Goal: Task Accomplishment & Management: Manage account settings

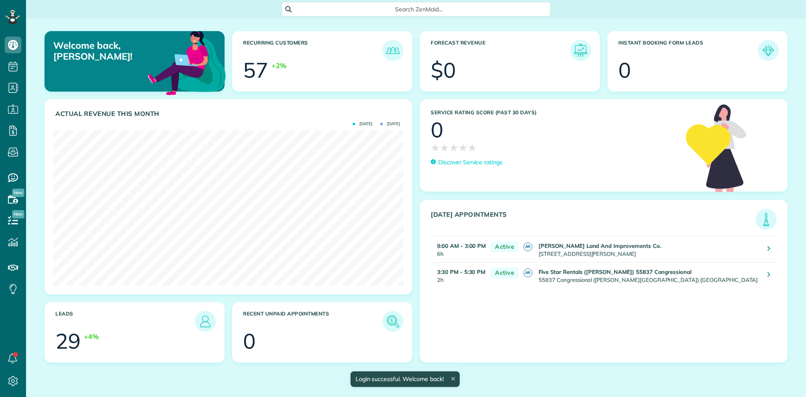
scroll to position [155, 350]
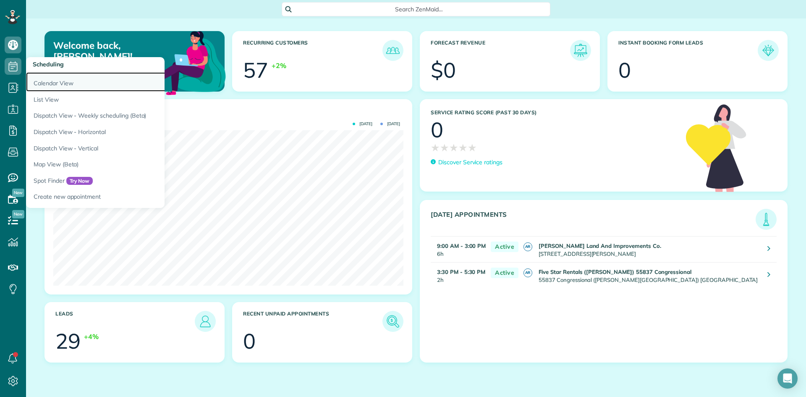
click at [57, 80] on link "Calendar View" at bounding box center [131, 81] width 210 height 19
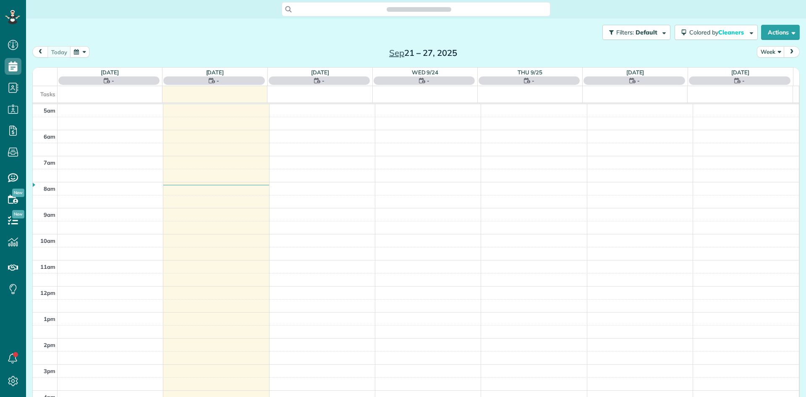
scroll to position [52, 0]
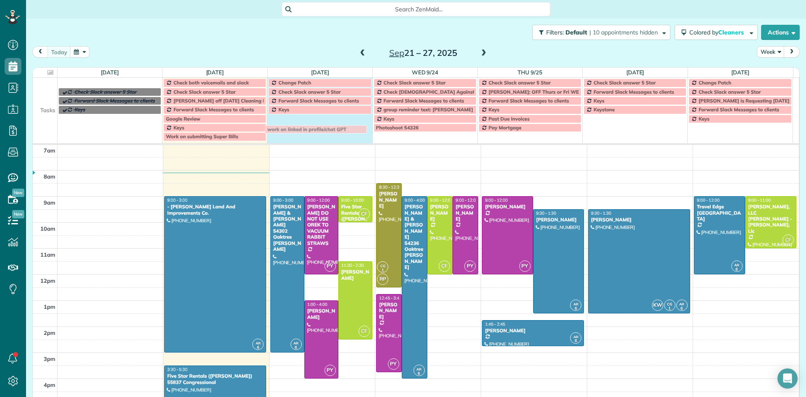
drag, startPoint x: 103, startPoint y: 81, endPoint x: 309, endPoint y: 128, distance: 211.6
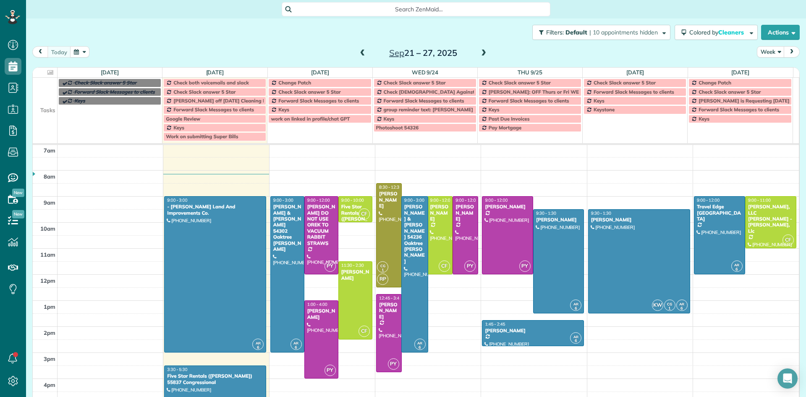
drag, startPoint x: 402, startPoint y: 376, endPoint x: 397, endPoint y: 350, distance: 25.6
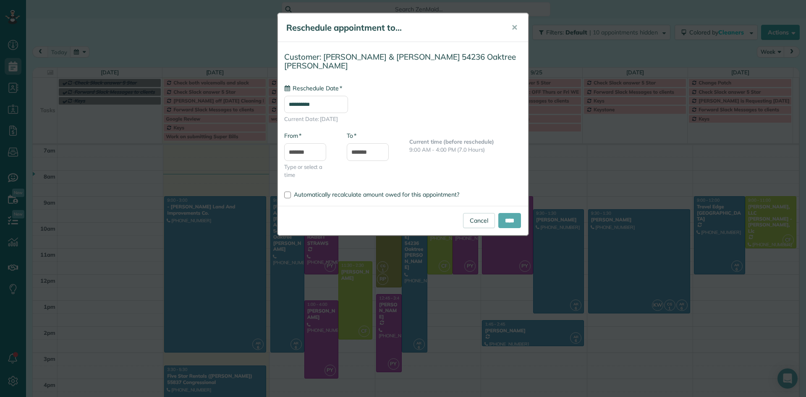
type input "**********"
click at [503, 213] on input "****" at bounding box center [509, 220] width 23 height 15
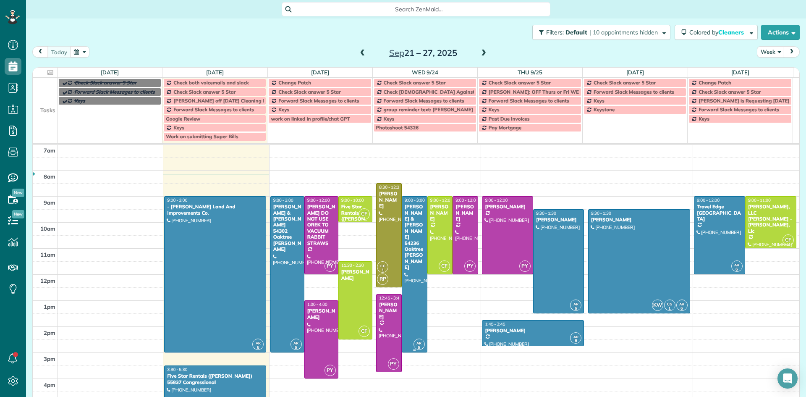
click at [404, 254] on div at bounding box center [414, 273] width 25 height 155
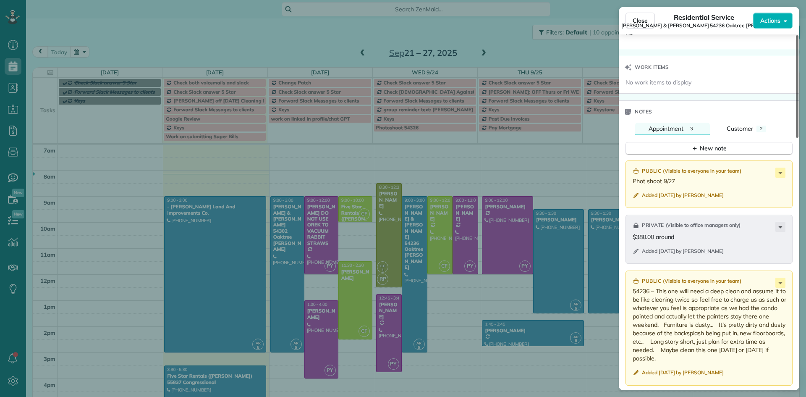
scroll to position [692, 0]
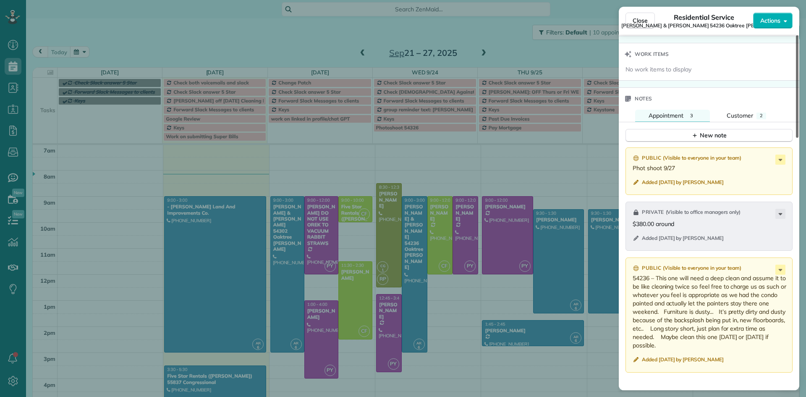
drag, startPoint x: 796, startPoint y: 129, endPoint x: 805, endPoint y: 328, distance: 199.5
click at [798, 138] on div at bounding box center [797, 86] width 3 height 102
click at [781, 269] on icon at bounding box center [780, 270] width 4 height 2
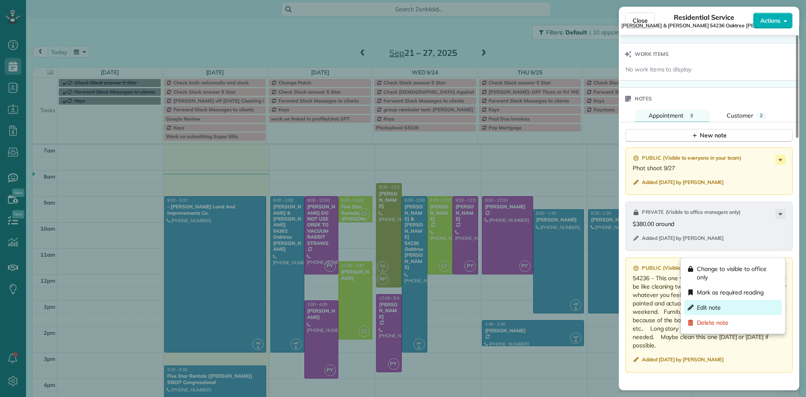
click at [733, 309] on div "Edit note" at bounding box center [732, 307] width 97 height 15
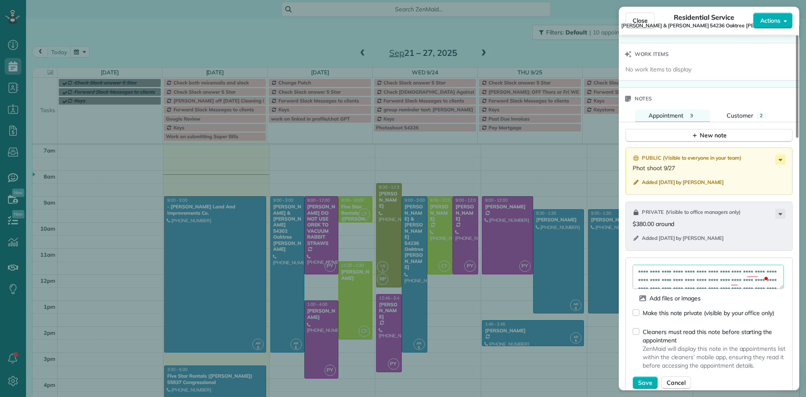
scroll to position [17, 0]
drag, startPoint x: 668, startPoint y: 264, endPoint x: 634, endPoint y: 257, distance: 34.6
click at [634, 264] on textarea "**********" at bounding box center [707, 276] width 151 height 24
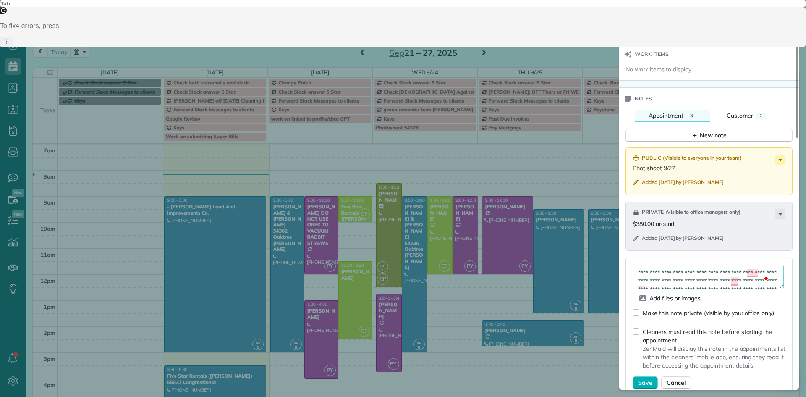
drag, startPoint x: 730, startPoint y: 251, endPoint x: 651, endPoint y: 251, distance: 79.3
click at [651, 264] on textarea "**********" at bounding box center [707, 276] width 151 height 24
click at [707, 264] on textarea "**********" at bounding box center [707, 276] width 151 height 24
click at [729, 264] on textarea "**********" at bounding box center [707, 276] width 151 height 24
click at [772, 264] on textarea "**********" at bounding box center [707, 276] width 151 height 24
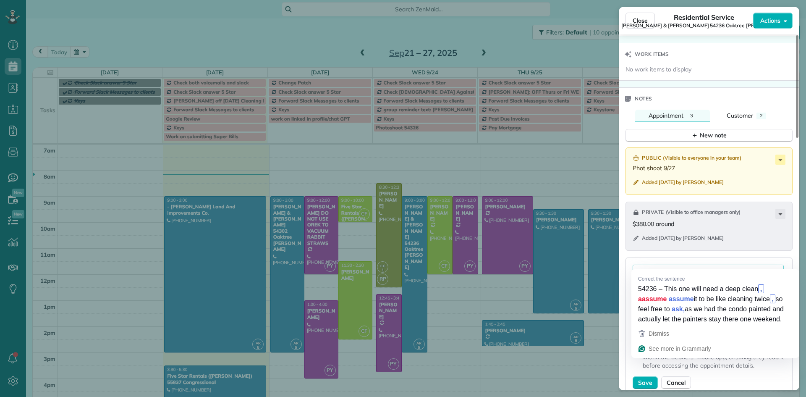
click at [708, 265] on textarea "**********" at bounding box center [707, 276] width 151 height 24
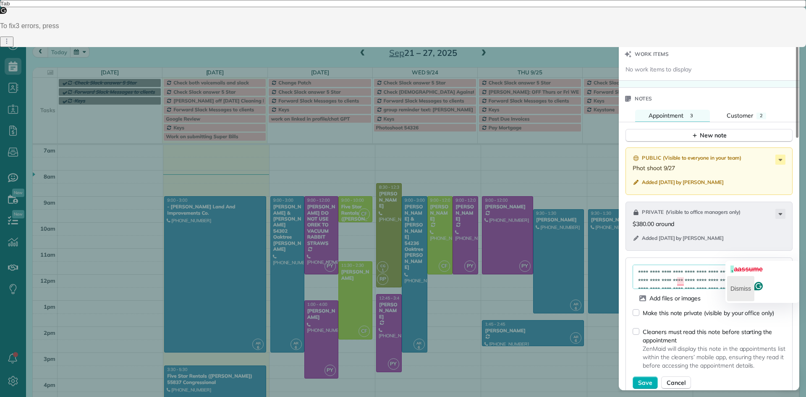
click at [749, 282] on p "Dismiss" at bounding box center [740, 288] width 21 height 13
drag, startPoint x: 746, startPoint y: 254, endPoint x: 790, endPoint y: 255, distance: 44.1
click at [790, 257] on div "**********" at bounding box center [708, 326] width 167 height 138
click at [769, 264] on textarea "**********" at bounding box center [707, 276] width 151 height 24
click at [771, 264] on textarea "**********" at bounding box center [707, 276] width 151 height 24
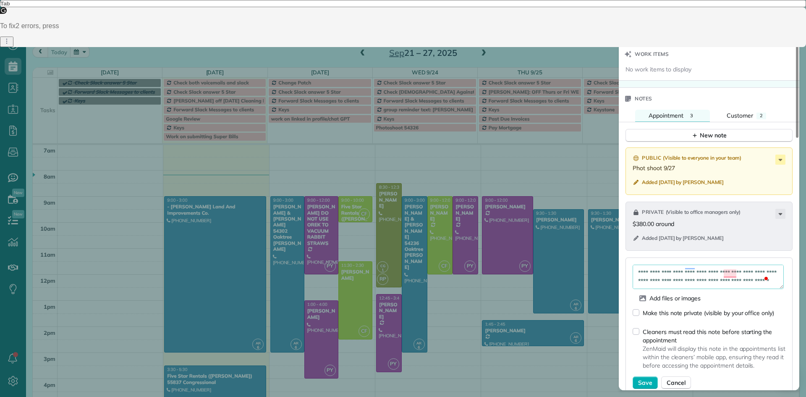
scroll to position [50, 0]
type textarea "**********"
click at [642, 378] on span "Save" at bounding box center [645, 382] width 14 height 8
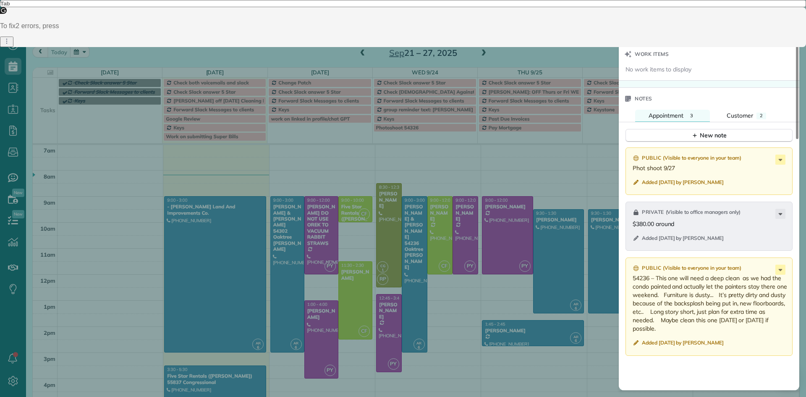
click at [574, 151] on div "Close Residential Service Ken & Meredeth 54236 Oaktree Williams Actions Status …" at bounding box center [403, 198] width 806 height 397
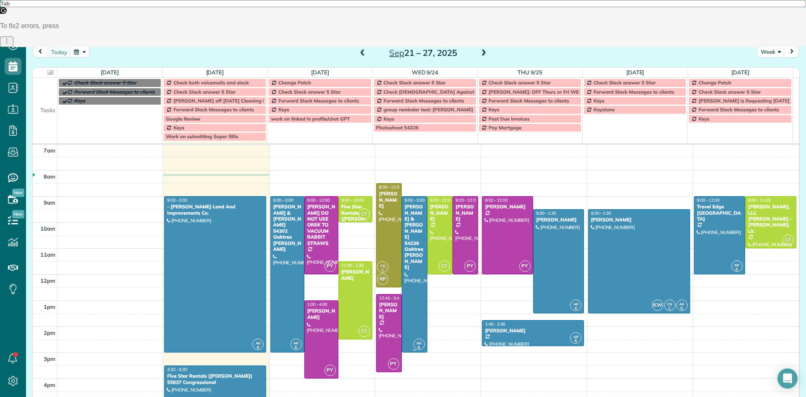
click at [404, 230] on div "[PERSON_NAME] & [PERSON_NAME] 54236 Oaktree [PERSON_NAME]" at bounding box center [414, 237] width 21 height 66
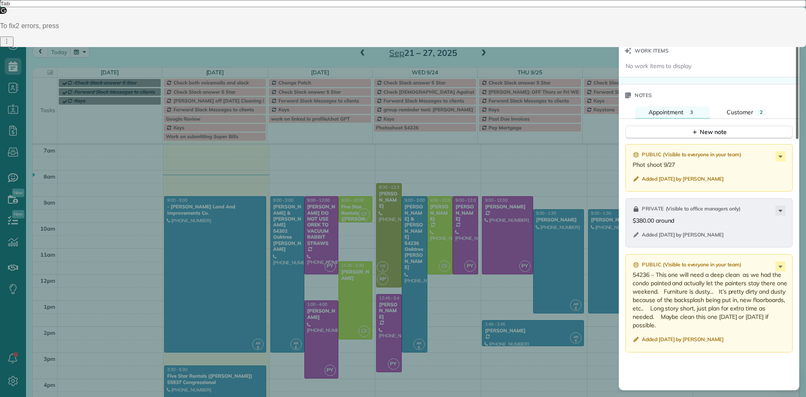
scroll to position [724, 0]
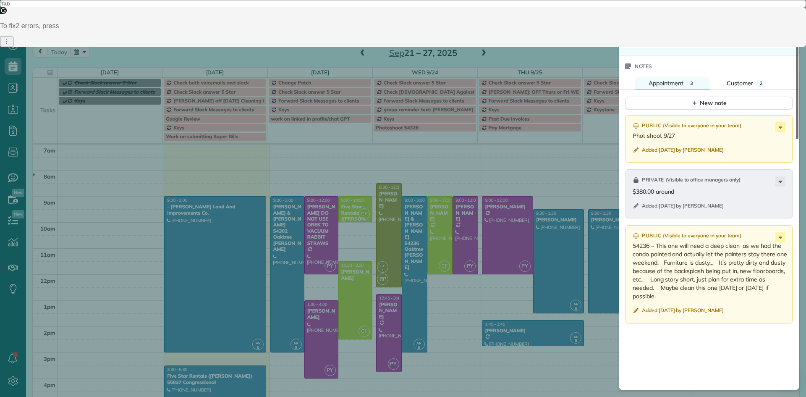
drag, startPoint x: 796, startPoint y: 168, endPoint x: 805, endPoint y: 342, distance: 174.8
click at [798, 139] on div at bounding box center [797, 87] width 3 height 104
click at [779, 232] on icon at bounding box center [780, 237] width 10 height 10
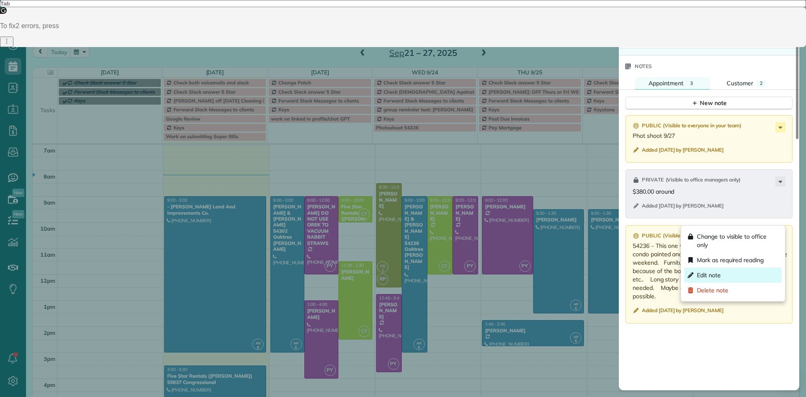
click at [736, 278] on div "Edit note" at bounding box center [732, 274] width 97 height 15
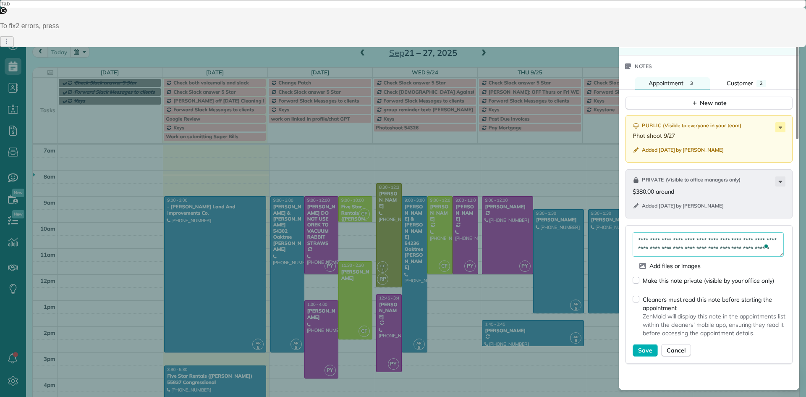
scroll to position [50, 0]
click at [698, 233] on textarea "**********" at bounding box center [707, 244] width 151 height 24
type textarea "**********"
click at [650, 346] on span "Save" at bounding box center [645, 350] width 14 height 8
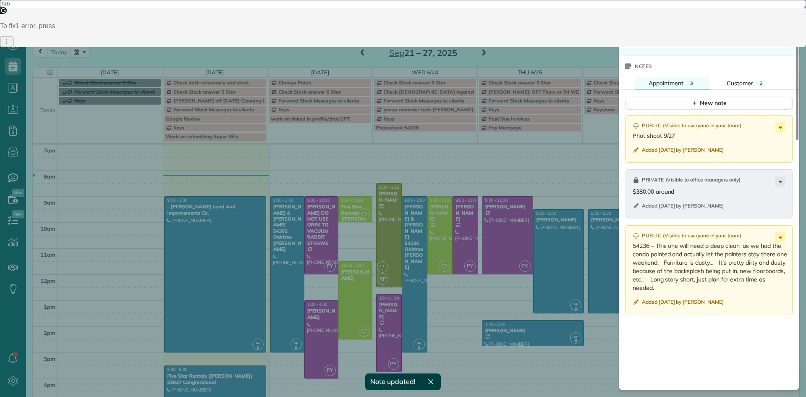
click at [643, 23] on span "Close" at bounding box center [639, 20] width 15 height 8
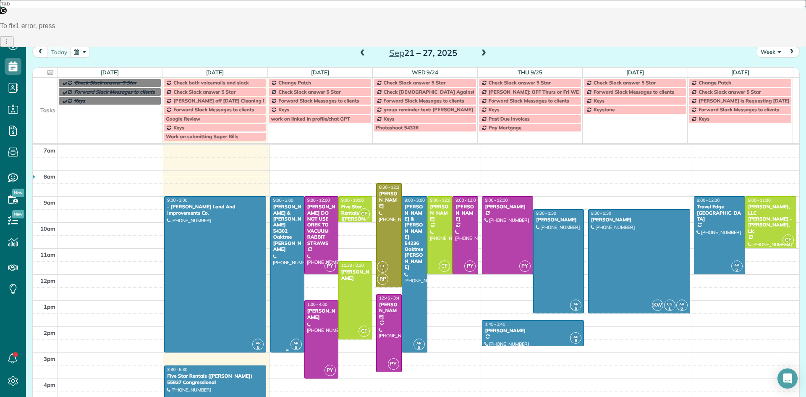
click at [282, 264] on div at bounding box center [287, 273] width 33 height 155
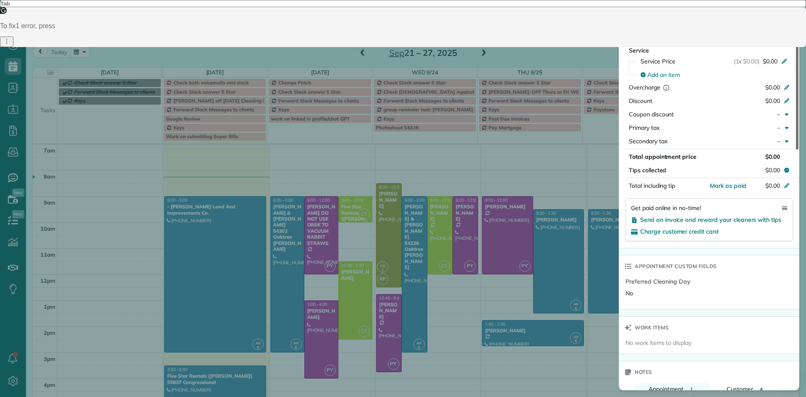
scroll to position [407, 0]
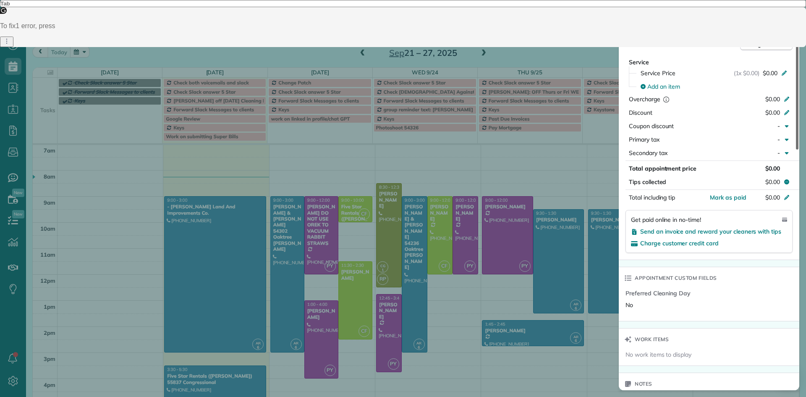
drag, startPoint x: 797, startPoint y: 130, endPoint x: 805, endPoint y: 255, distance: 125.7
click at [798, 149] on div at bounding box center [797, 92] width 3 height 114
click at [637, 22] on span "Close" at bounding box center [639, 20] width 15 height 8
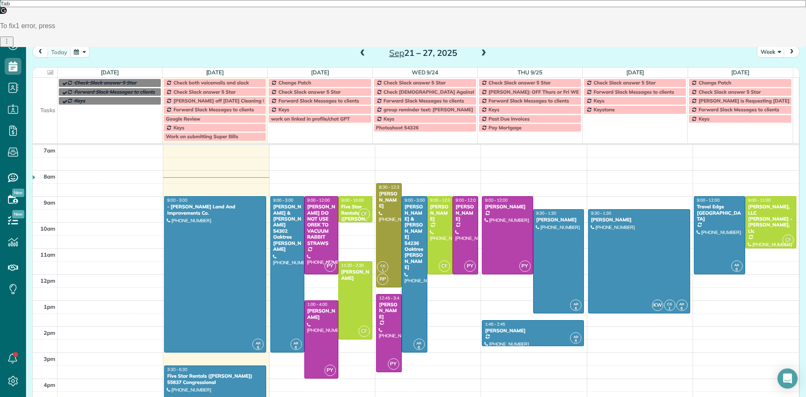
click at [479, 55] on span at bounding box center [483, 54] width 9 height 8
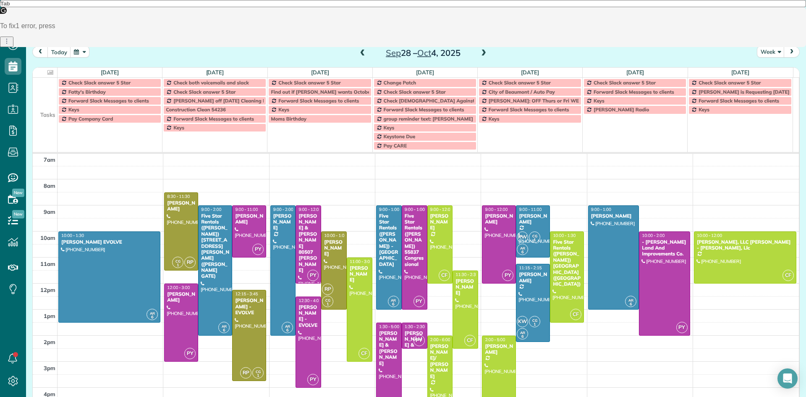
click at [361, 56] on span at bounding box center [362, 54] width 9 height 8
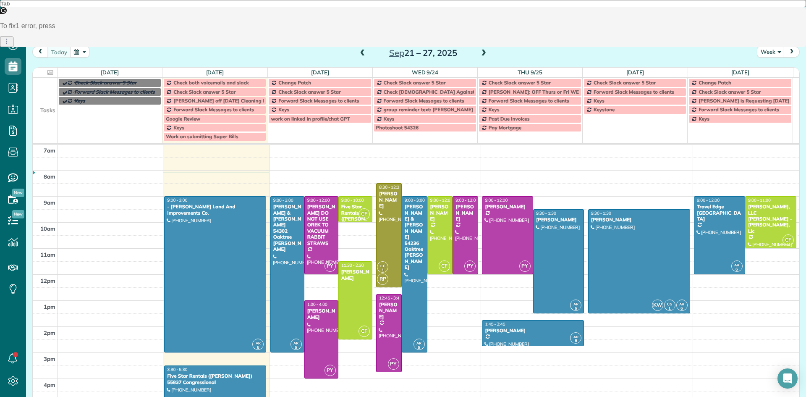
click at [480, 52] on span at bounding box center [483, 54] width 9 height 8
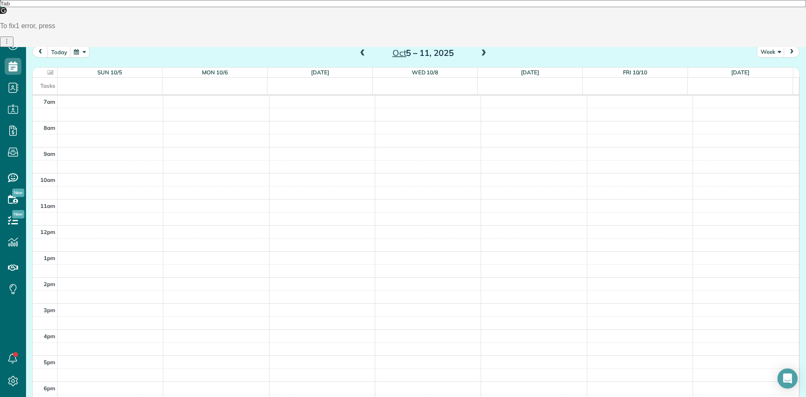
click at [480, 52] on span at bounding box center [483, 54] width 9 height 8
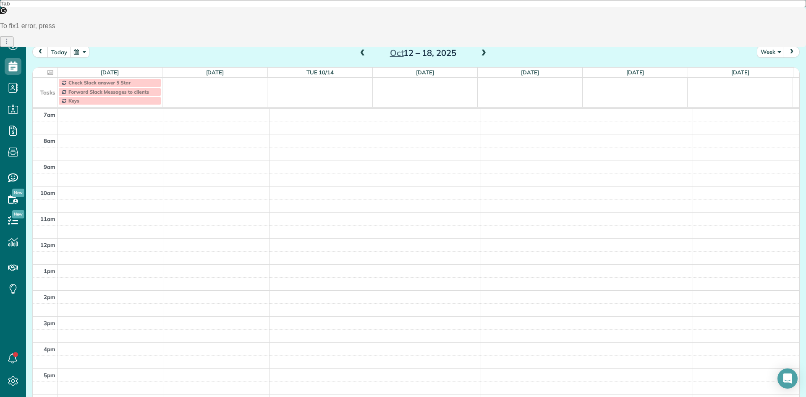
click at [480, 52] on span at bounding box center [483, 54] width 9 height 8
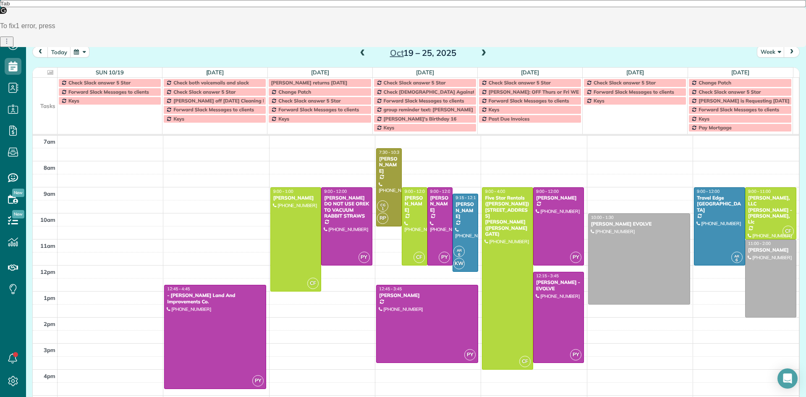
click at [480, 52] on span at bounding box center [483, 54] width 9 height 8
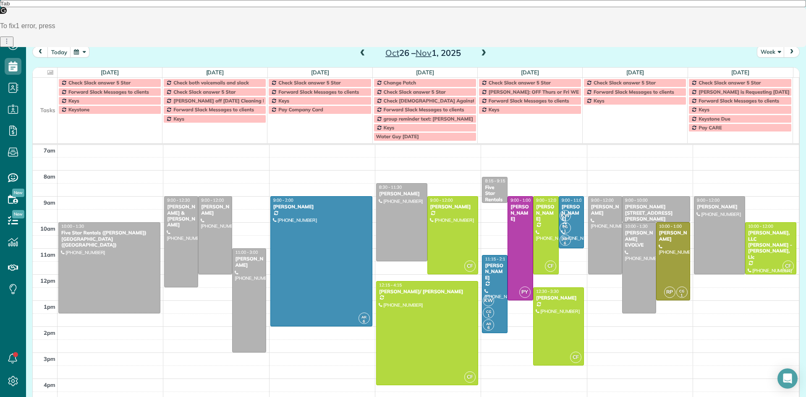
click at [479, 53] on span at bounding box center [483, 54] width 9 height 8
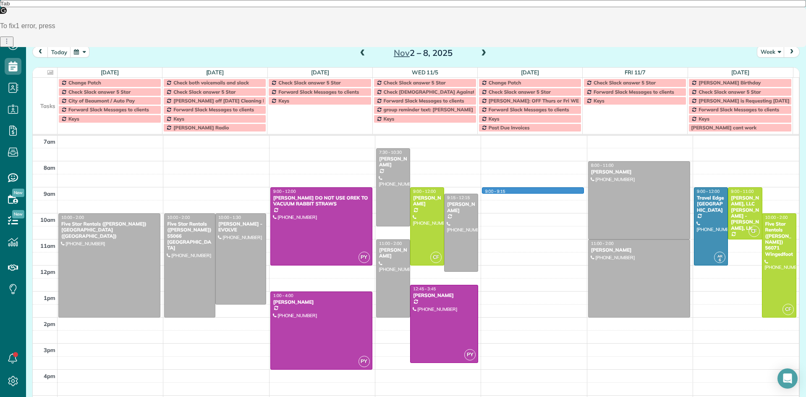
click at [501, 190] on div "5am 6am 7am 8am 9am 10am 11am 12pm 1pm 2pm 3pm 4pm 5pm 6pm 7pm 8pm 9pm 10pm 10:…" at bounding box center [416, 317] width 766 height 468
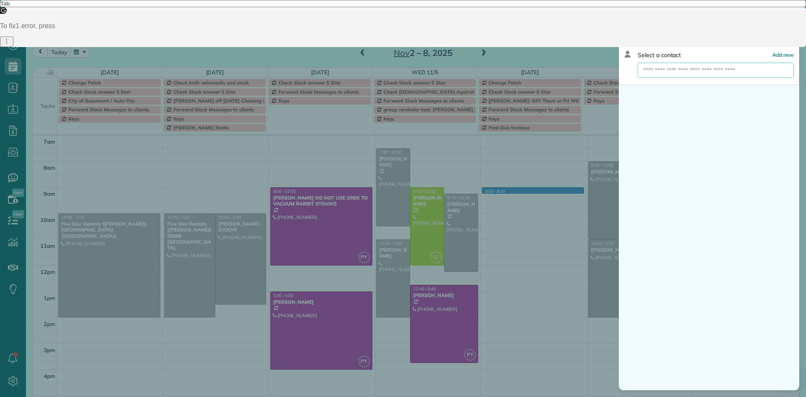
click at [662, 70] on input "text" at bounding box center [715, 70] width 156 height 15
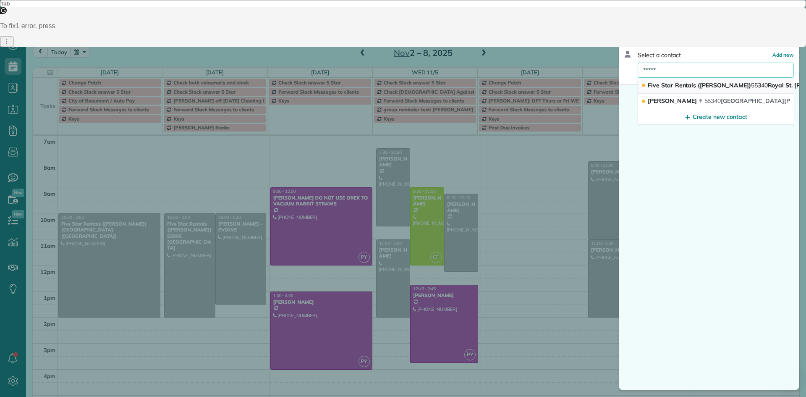
type input "*****"
click at [677, 89] on span "Five Star Rentals (Rozet Ghazalian) 55340 Royal St. George" at bounding box center [745, 85] width 196 height 8
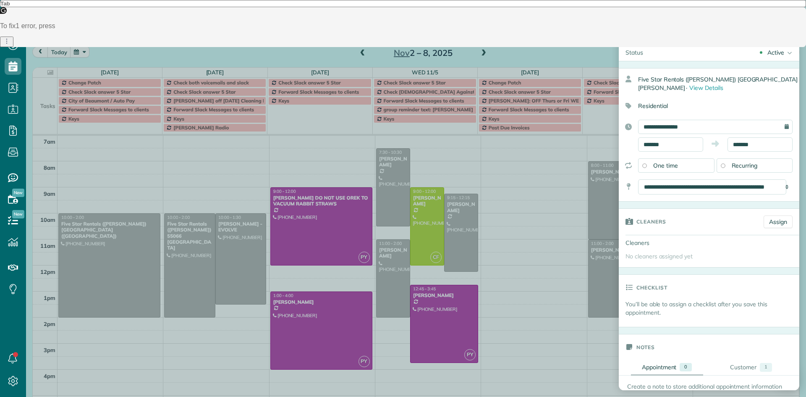
click at [650, 22] on div "Discard" at bounding box center [642, 20] width 34 height 15
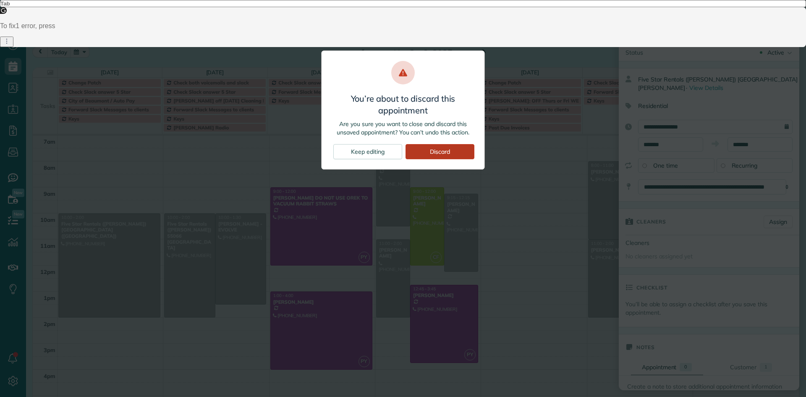
click at [451, 150] on div "Discard" at bounding box center [439, 151] width 69 height 15
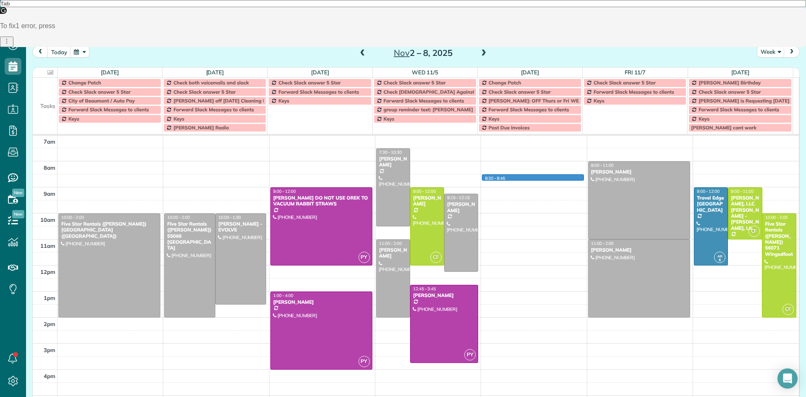
click at [498, 177] on div "5am 6am 7am 8am 9am 10am 11am 12pm 1pm 2pm 3pm 4pm 5pm 6pm 7pm 8pm 9pm 10pm 10:…" at bounding box center [416, 317] width 766 height 468
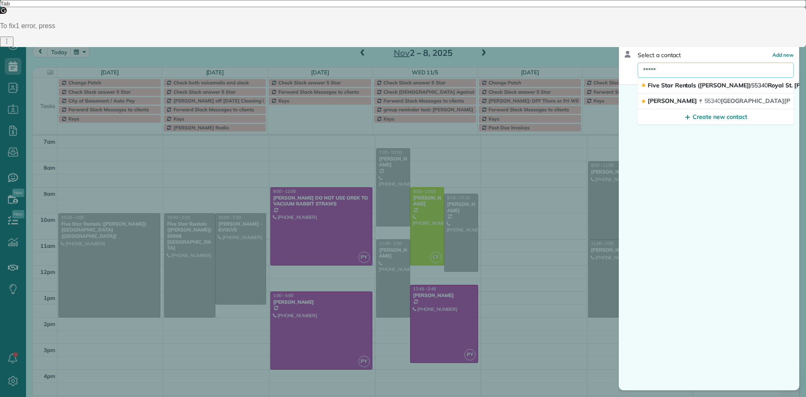
click at [681, 68] on input "*****" at bounding box center [715, 70] width 156 height 15
click at [679, 102] on span "Luciano Tauro" at bounding box center [671, 101] width 49 height 8
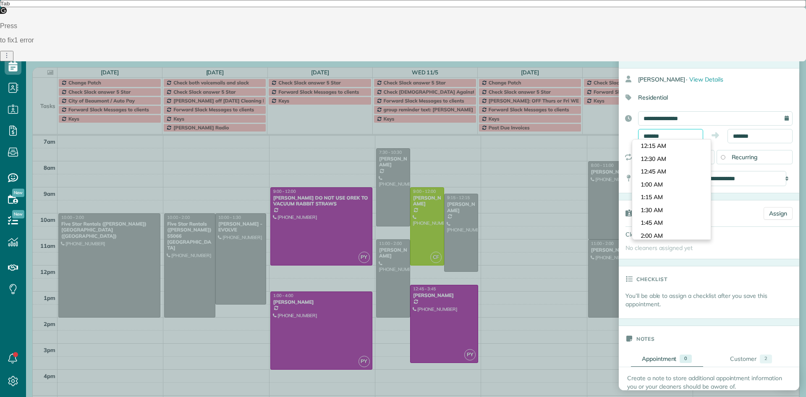
click at [664, 136] on input "*******" at bounding box center [670, 136] width 65 height 14
type input "*******"
click at [665, 181] on body "Dashboard Scheduling Calendar View List View Dispatch View - Weekly scheduling …" at bounding box center [403, 198] width 806 height 397
click at [747, 136] on input "*******" at bounding box center [759, 136] width 65 height 14
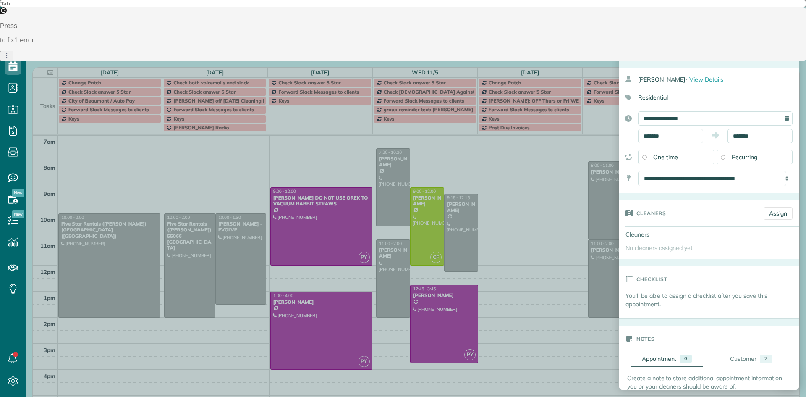
drag, startPoint x: 780, startPoint y: 154, endPoint x: 765, endPoint y: 144, distance: 17.9
click at [778, 173] on div "**********" at bounding box center [708, 130] width 180 height 125
click at [754, 136] on input "*******" at bounding box center [759, 136] width 65 height 14
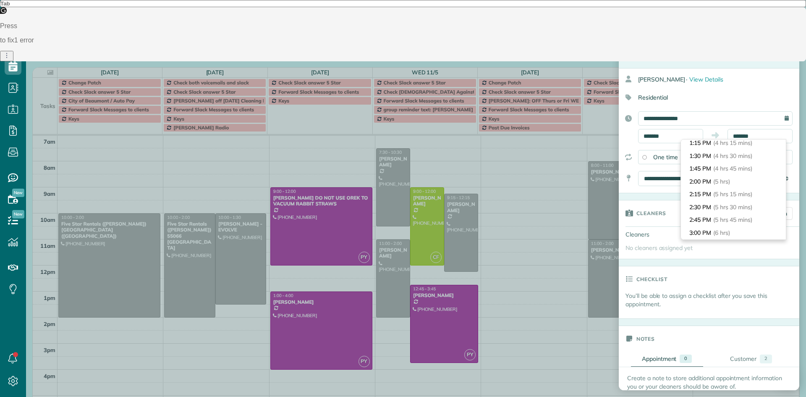
scroll to position [217, 0]
type input "*******"
click at [733, 184] on li "2:00 PM (5 hrs)" at bounding box center [733, 185] width 105 height 13
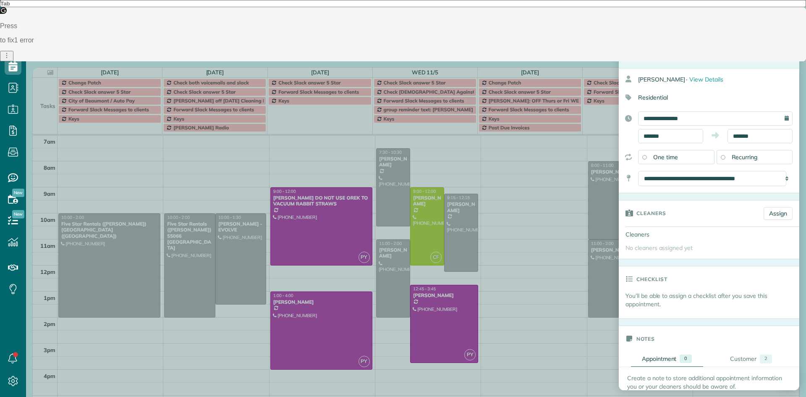
click at [780, 24] on div "Save" at bounding box center [779, 20] width 28 height 15
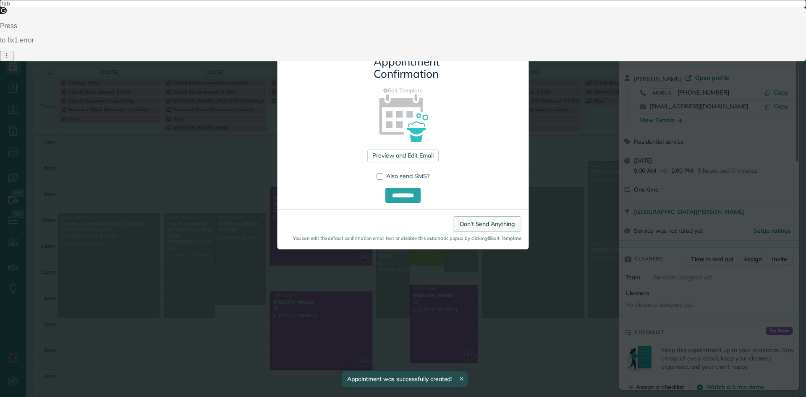
click at [482, 227] on link "Don't Send Anything" at bounding box center [487, 223] width 68 height 15
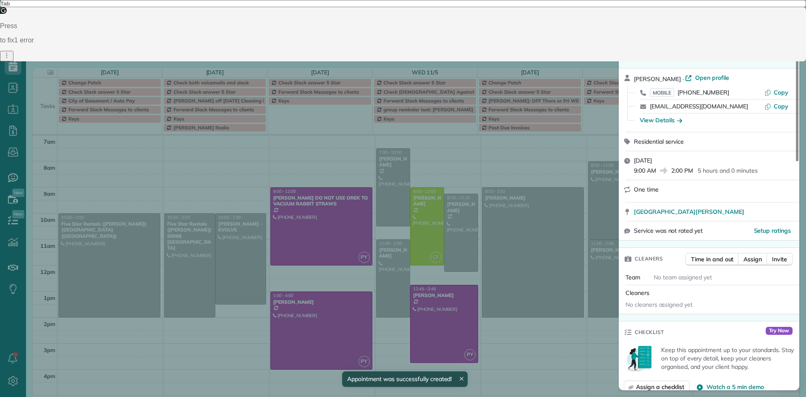
click at [649, 21] on button "Close" at bounding box center [639, 21] width 29 height 16
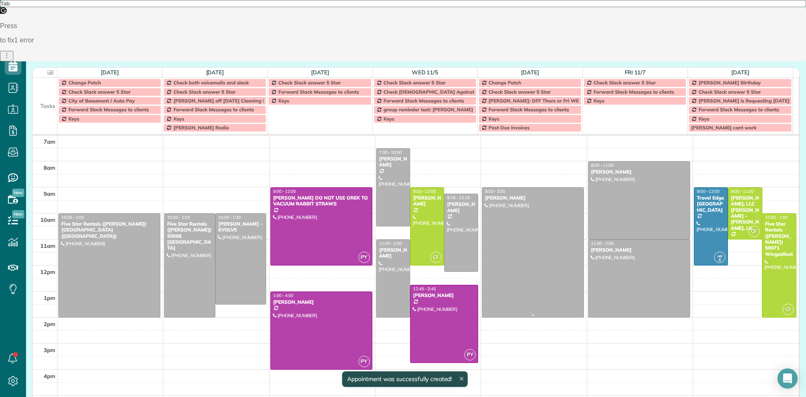
click at [534, 218] on div at bounding box center [532, 252] width 101 height 129
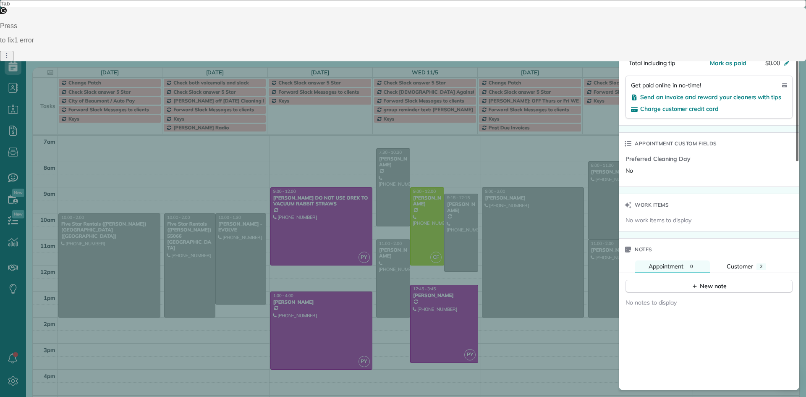
scroll to position [509, 0]
drag, startPoint x: 796, startPoint y: 100, endPoint x: 805, endPoint y: 274, distance: 174.3
click at [798, 161] on div at bounding box center [797, 98] width 3 height 126
click at [691, 285] on icon "button" at bounding box center [694, 285] width 7 height 7
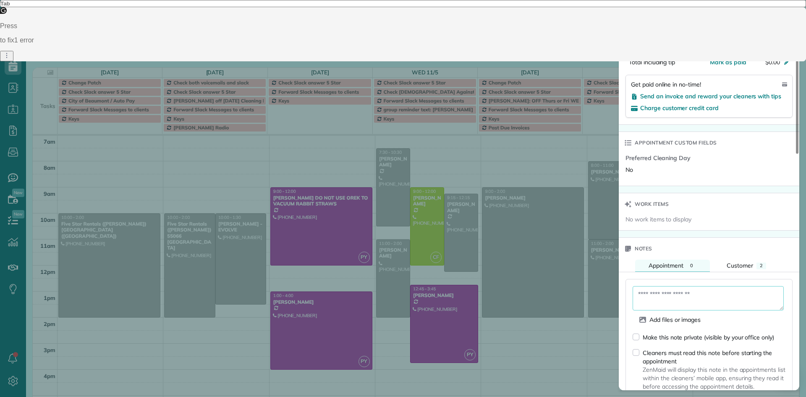
click at [660, 299] on textarea at bounding box center [707, 298] width 151 height 24
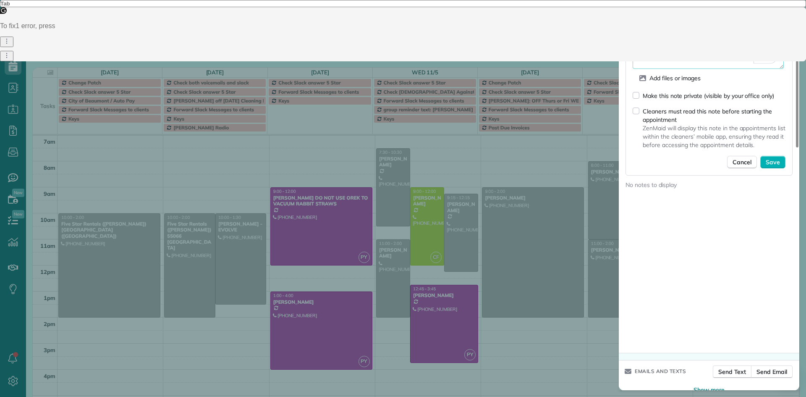
scroll to position [761, 0]
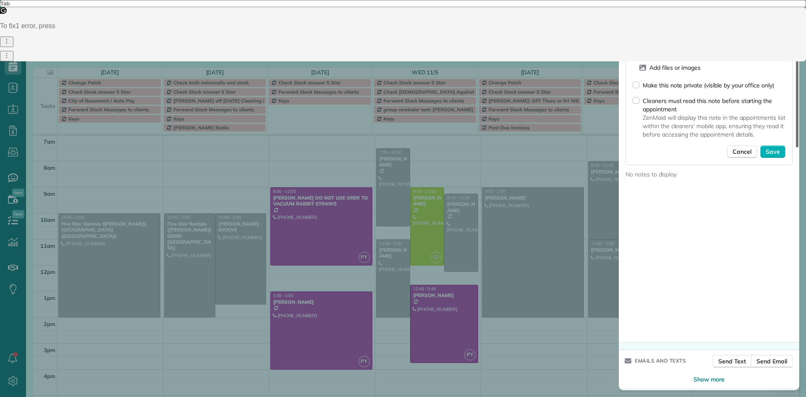
type textarea "**********"
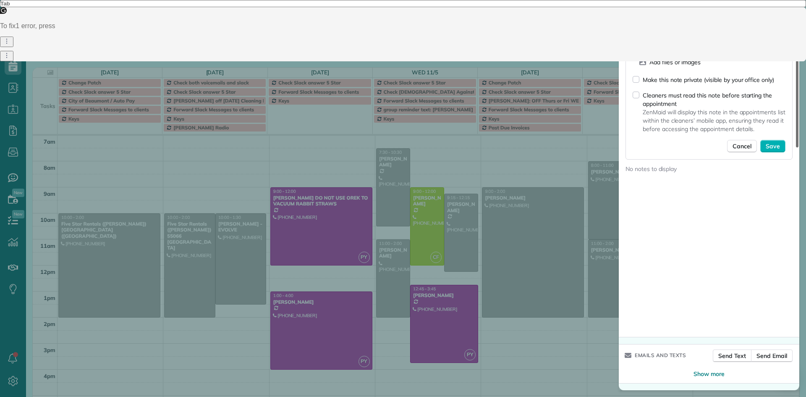
drag, startPoint x: 796, startPoint y: 294, endPoint x: 799, endPoint y: 324, distance: 30.4
click at [798, 147] on div at bounding box center [797, 91] width 3 height 112
click at [775, 141] on button "Save" at bounding box center [772, 146] width 25 height 13
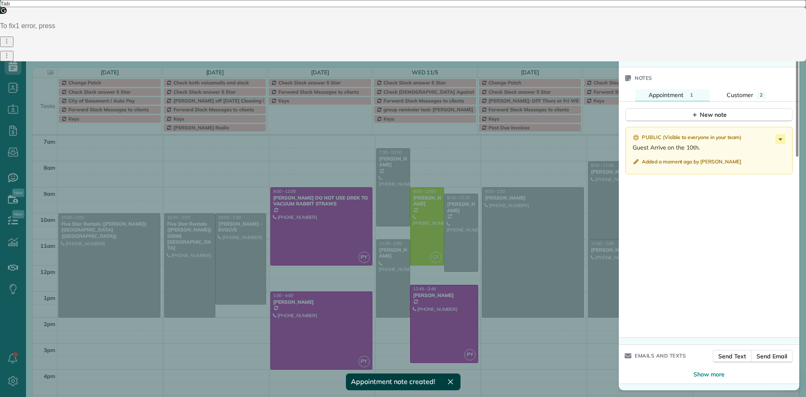
scroll to position [679, 0]
click at [638, 22] on span "Close" at bounding box center [639, 20] width 15 height 8
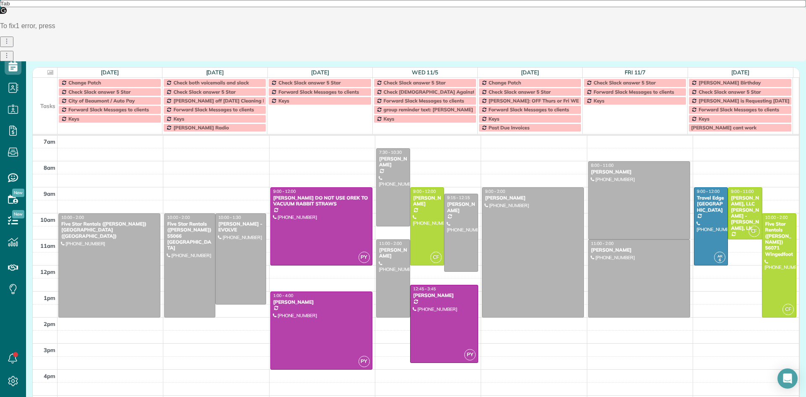
click at [480, 52] on span at bounding box center [483, 54] width 9 height 8
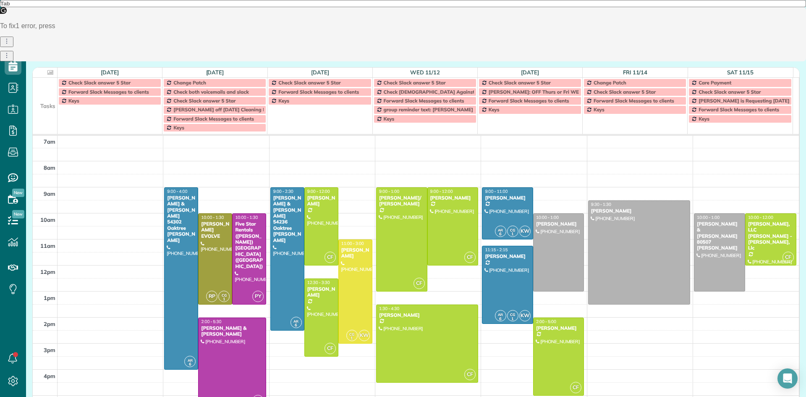
click at [479, 54] on span at bounding box center [483, 54] width 9 height 8
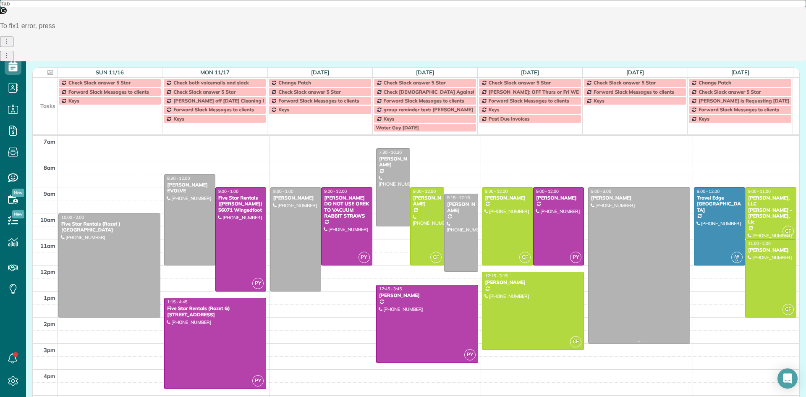
click at [625, 222] on div at bounding box center [638, 265] width 101 height 155
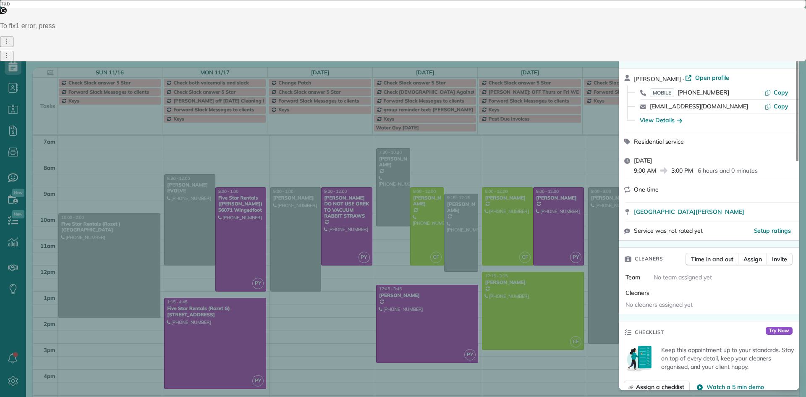
click at [638, 20] on span "Close" at bounding box center [639, 20] width 15 height 8
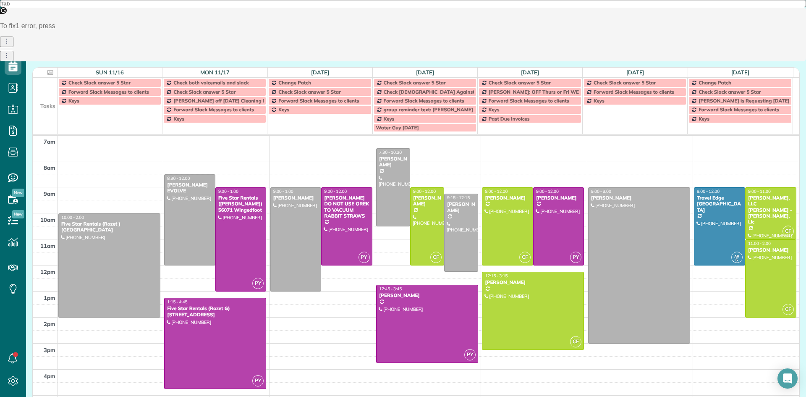
click at [479, 53] on span at bounding box center [483, 54] width 9 height 8
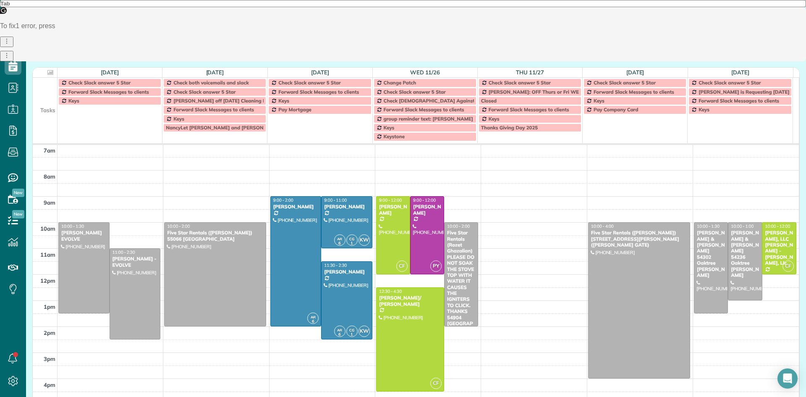
click at [479, 53] on span at bounding box center [483, 54] width 9 height 8
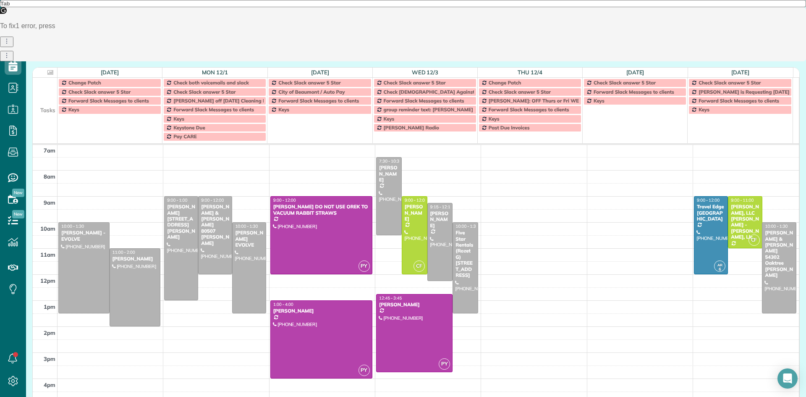
click at [299, 186] on div "5am 6am 7am 8am 9am 10am 11am 12pm 1pm 2pm 3pm 4pm 5pm 6pm 7pm 8pm 9pm 10pm 10:…" at bounding box center [416, 326] width 766 height 468
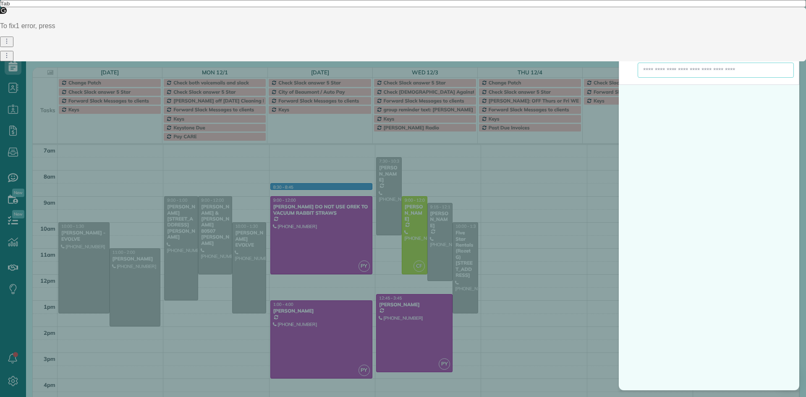
click at [683, 69] on input "text" at bounding box center [715, 70] width 156 height 15
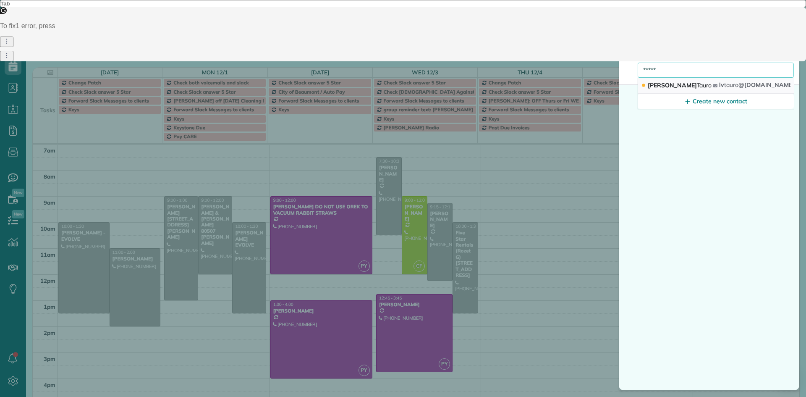
type input "*****"
click at [697, 85] on span "Tauro" at bounding box center [704, 85] width 15 height 8
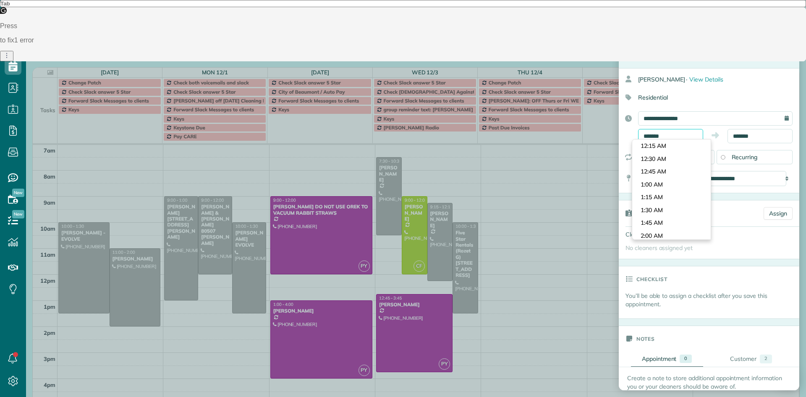
click at [660, 136] on input "*******" at bounding box center [670, 136] width 65 height 14
type input "*******"
click at [662, 184] on body "Dashboard Scheduling Calendar View List View Dispatch View - Weekly scheduling …" at bounding box center [403, 198] width 806 height 397
click at [738, 135] on input "*******" at bounding box center [759, 136] width 65 height 14
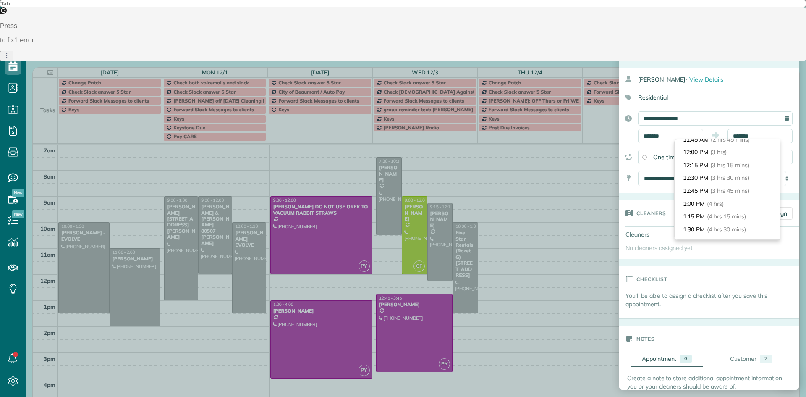
scroll to position [159, 0]
type input "*******"
click at [724, 192] on span "(4 hrs)" at bounding box center [716, 192] width 18 height 8
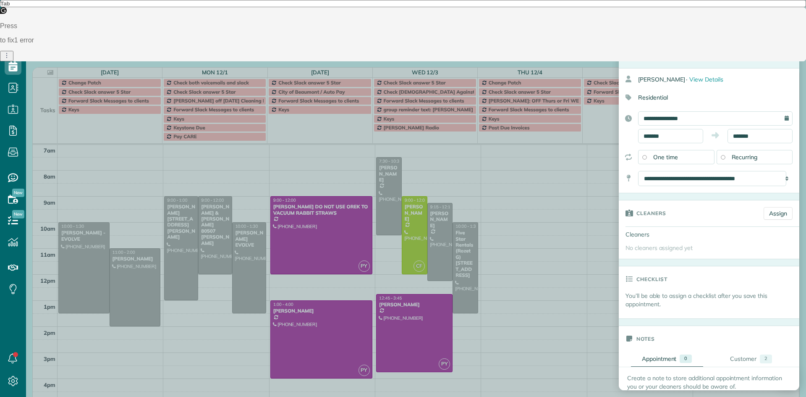
click at [779, 20] on div "Save" at bounding box center [779, 20] width 28 height 15
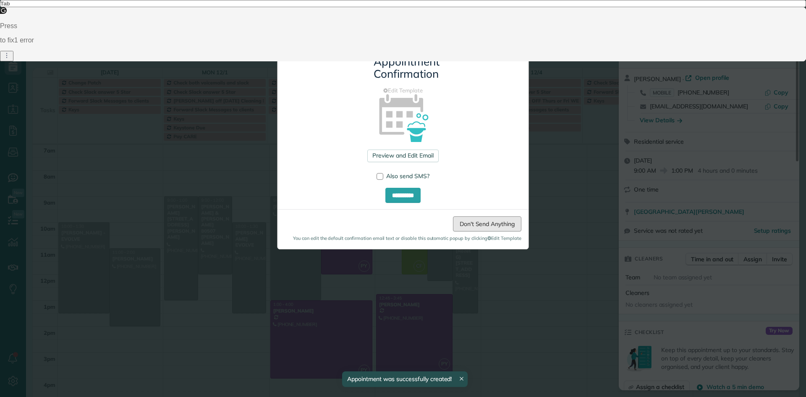
drag, startPoint x: 471, startPoint y: 224, endPoint x: 567, endPoint y: 180, distance: 105.5
click at [471, 224] on link "Don't Send Anything" at bounding box center [487, 223] width 68 height 15
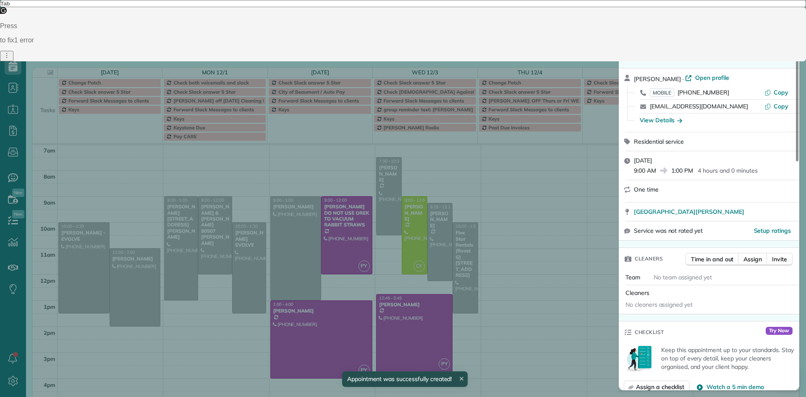
click at [637, 23] on span "Close" at bounding box center [639, 20] width 15 height 8
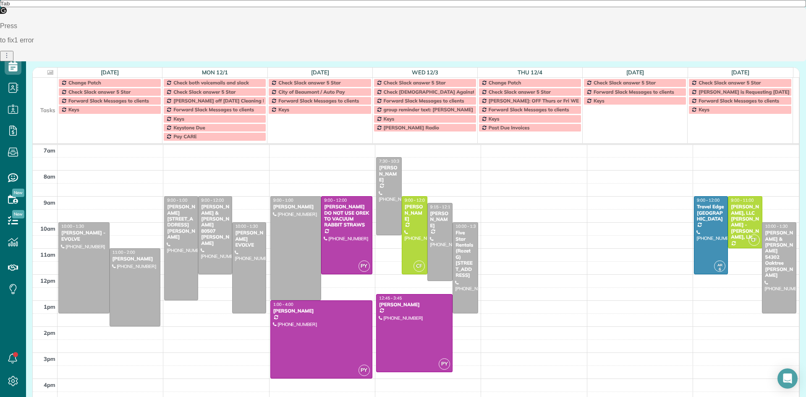
click at [76, 51] on button "button" at bounding box center [79, 51] width 19 height 11
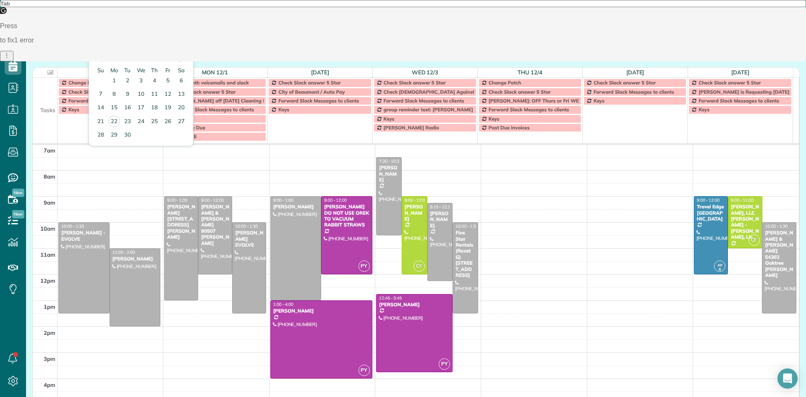
click at [183, 54] on link "Next" at bounding box center [181, 57] width 23 height 21
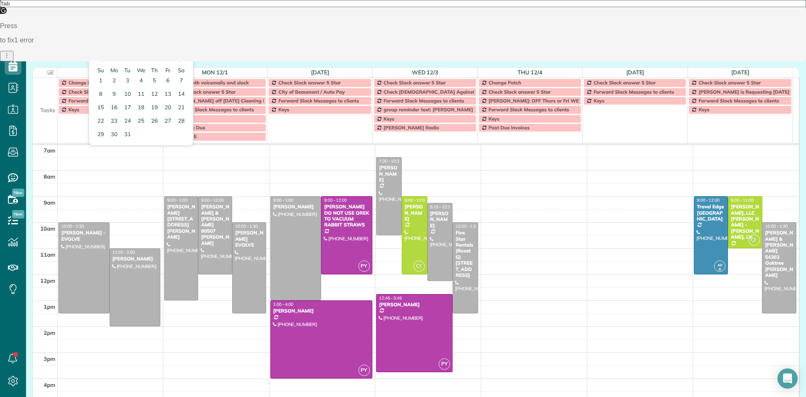
click at [183, 54] on link "Next" at bounding box center [181, 57] width 23 height 21
click at [127, 123] on link "21" at bounding box center [127, 121] width 13 height 13
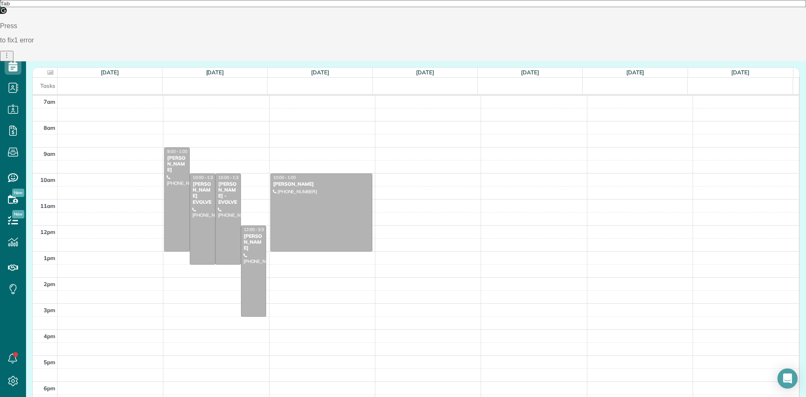
click at [58, 55] on button "today" at bounding box center [58, 51] width 23 height 11
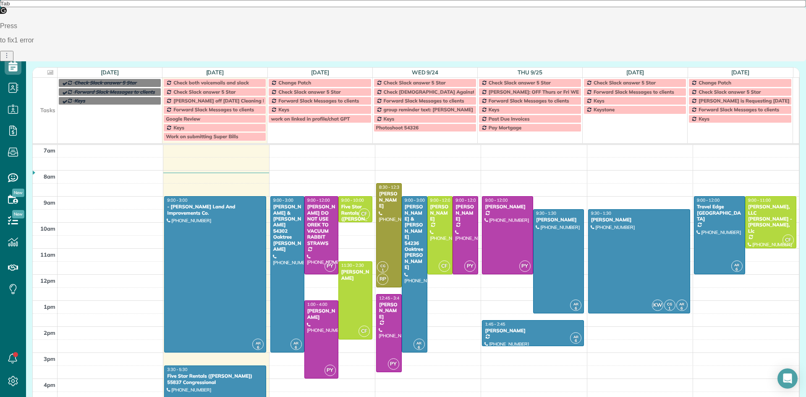
click at [479, 55] on span at bounding box center [483, 54] width 9 height 8
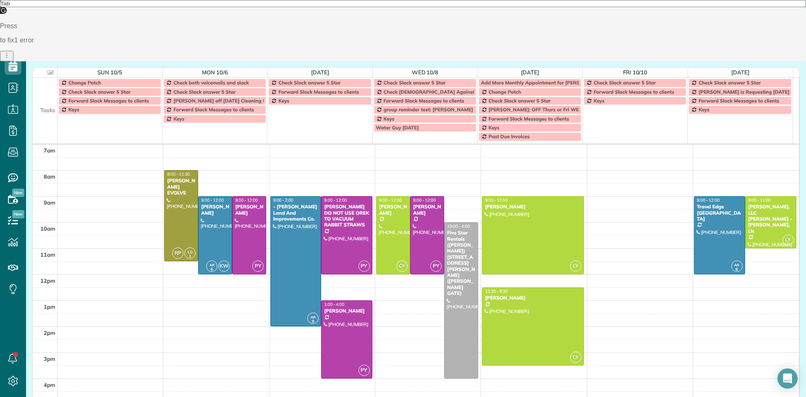
click at [479, 55] on span at bounding box center [483, 54] width 9 height 8
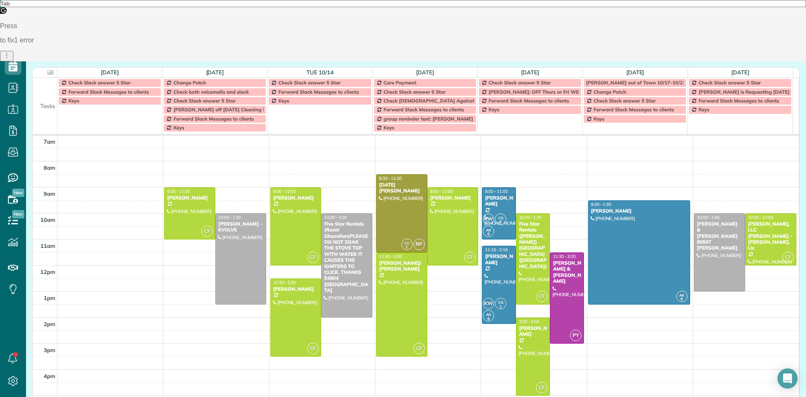
click at [479, 55] on span at bounding box center [483, 54] width 9 height 8
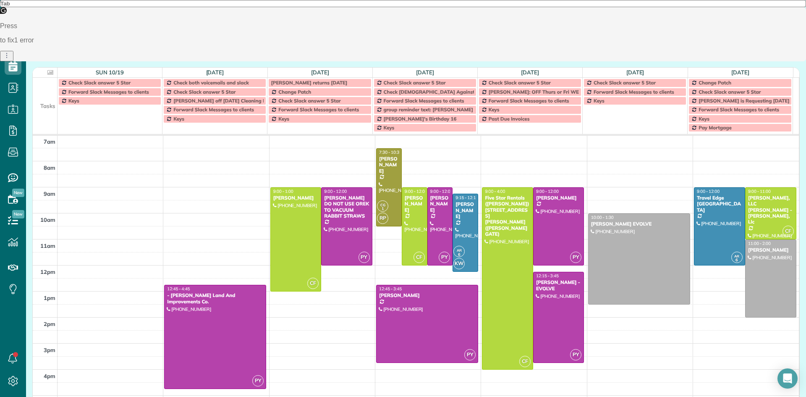
click at [479, 55] on span at bounding box center [483, 54] width 9 height 8
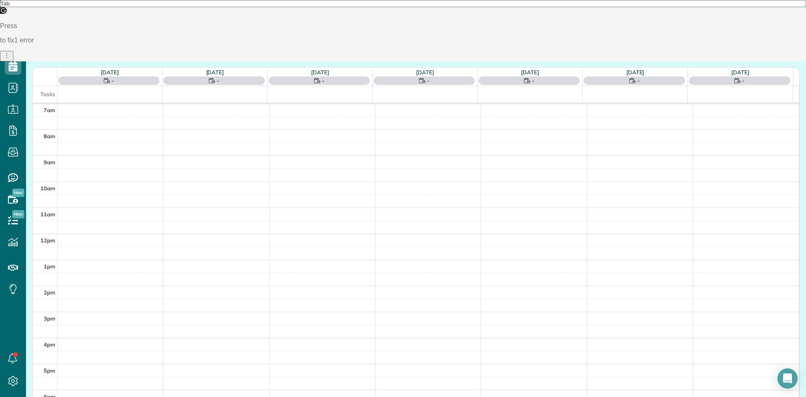
click at [479, 55] on span at bounding box center [483, 54] width 9 height 8
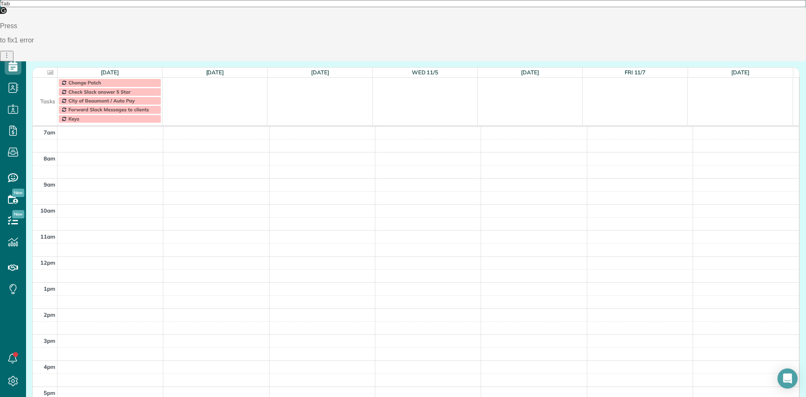
click at [360, 54] on span at bounding box center [362, 54] width 9 height 8
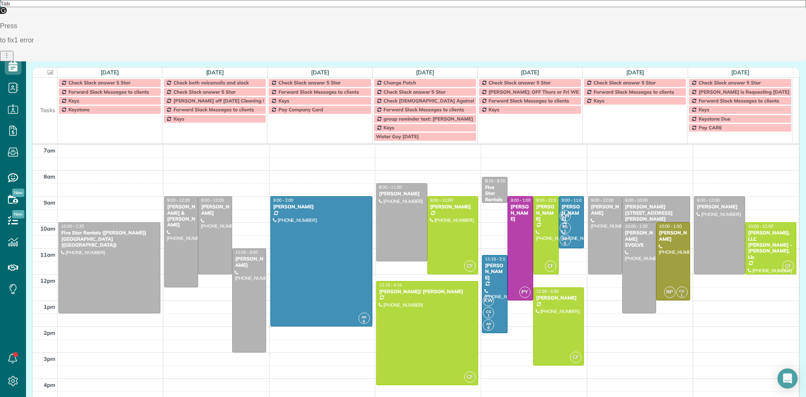
click at [480, 55] on span at bounding box center [483, 54] width 9 height 8
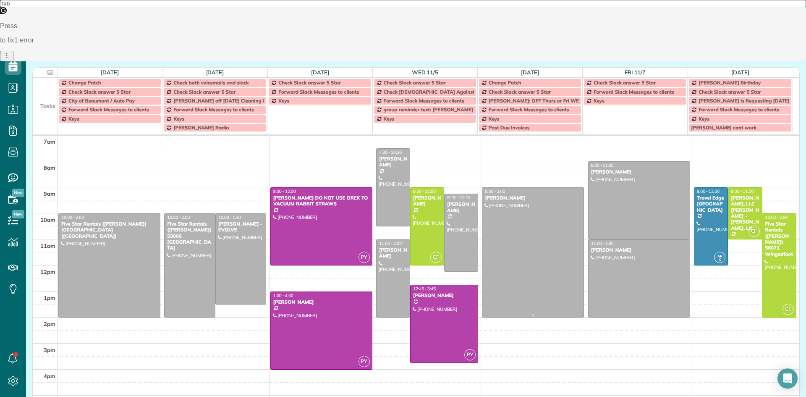
click at [534, 221] on div at bounding box center [532, 252] width 101 height 129
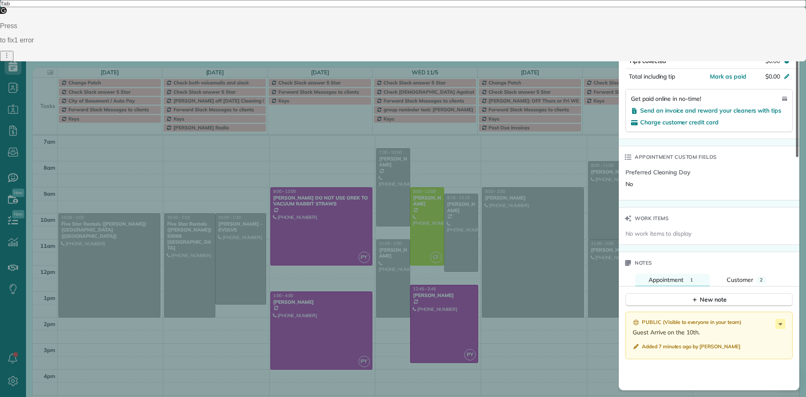
scroll to position [496, 0]
drag, startPoint x: 797, startPoint y: 118, endPoint x: 793, endPoint y: 288, distance: 169.6
click at [796, 157] on div at bounding box center [797, 96] width 3 height 122
click at [711, 297] on div "New note" at bounding box center [708, 298] width 35 height 9
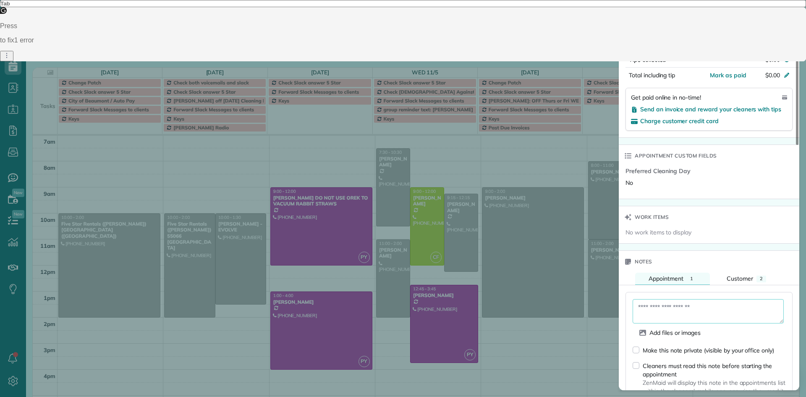
click at [650, 310] on textarea at bounding box center [707, 311] width 151 height 24
paste textarea "**********"
type textarea "**********"
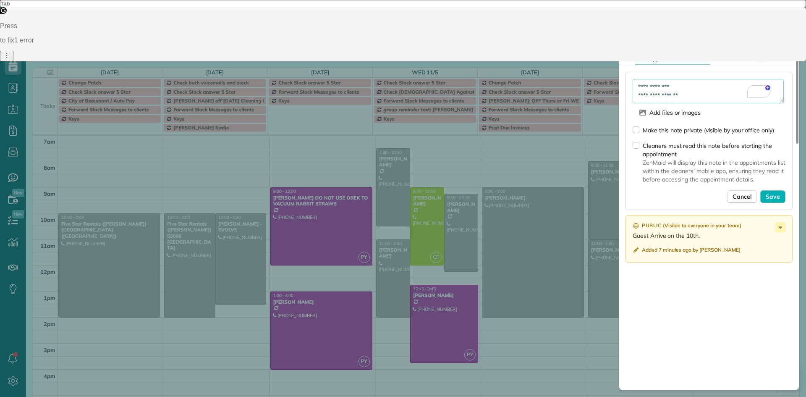
drag, startPoint x: 797, startPoint y: 262, endPoint x: 736, endPoint y: 287, distance: 65.5
click at [796, 144] on div at bounding box center [797, 89] width 3 height 108
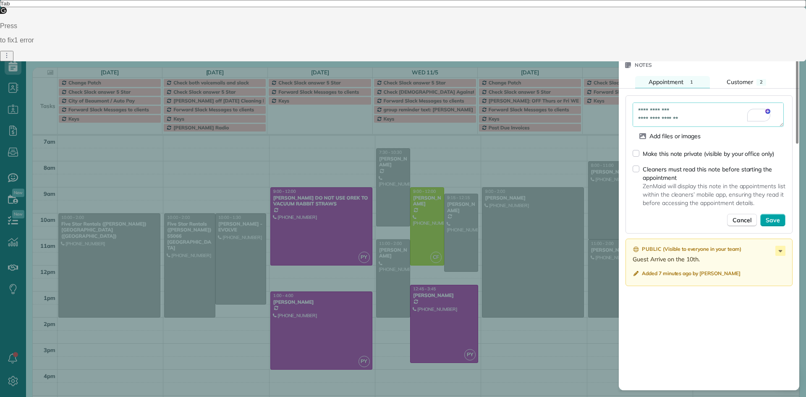
click at [779, 220] on span "Save" at bounding box center [772, 220] width 14 height 8
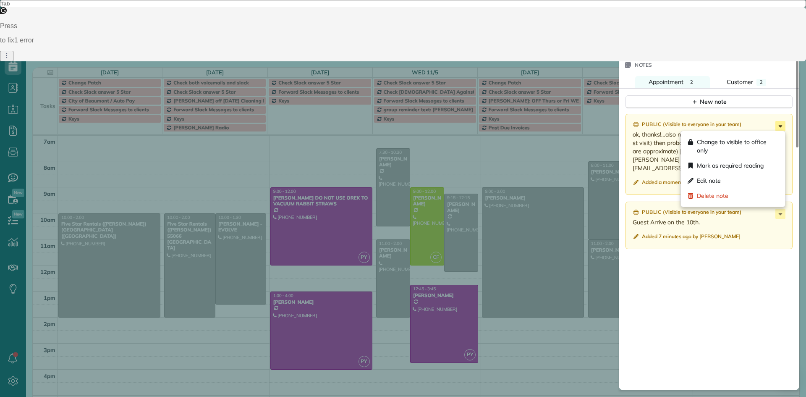
click at [781, 127] on icon at bounding box center [780, 126] width 10 height 10
click at [722, 179] on div "Edit note" at bounding box center [732, 180] width 97 height 15
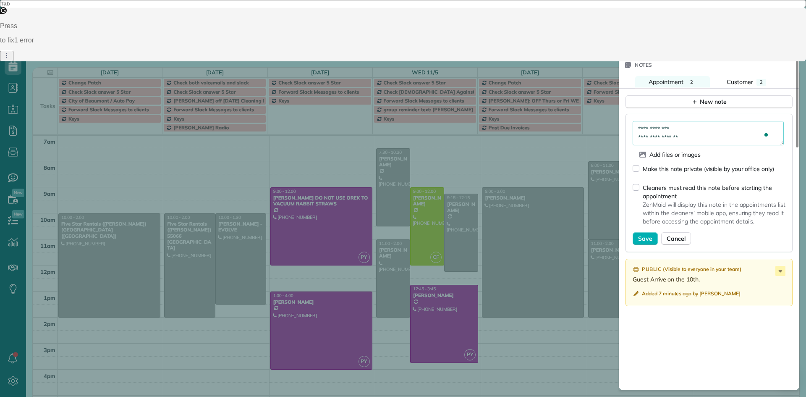
scroll to position [34, 0]
click at [645, 236] on span "Save" at bounding box center [645, 238] width 14 height 8
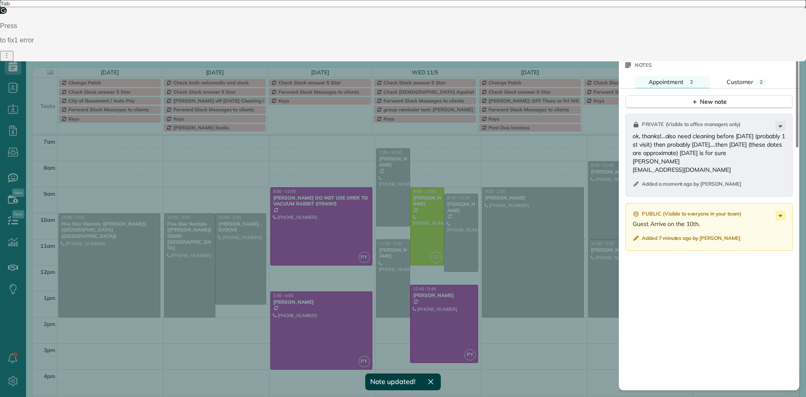
click at [648, 20] on button "Close" at bounding box center [639, 21] width 29 height 16
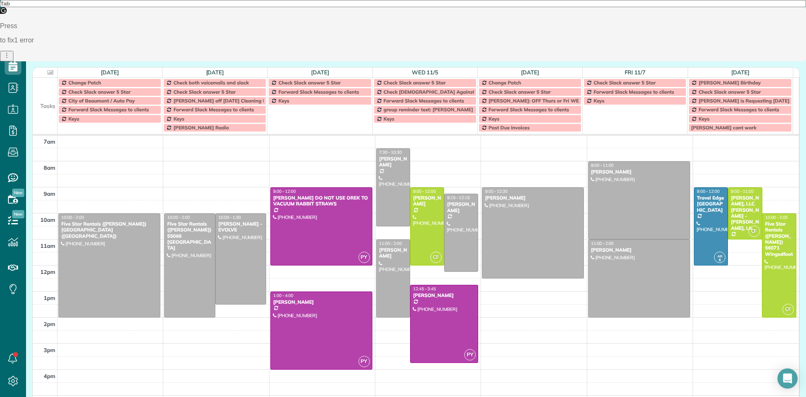
drag, startPoint x: 515, startPoint y: 316, endPoint x: 507, endPoint y: 278, distance: 39.1
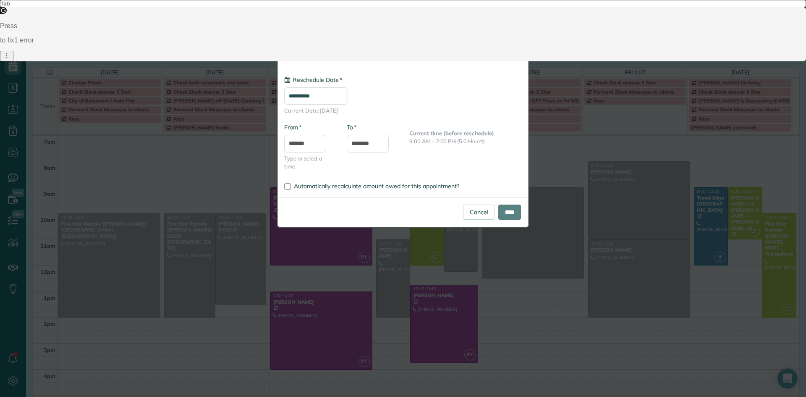
type input "**********"
click at [356, 138] on input "********" at bounding box center [368, 144] width 42 height 18
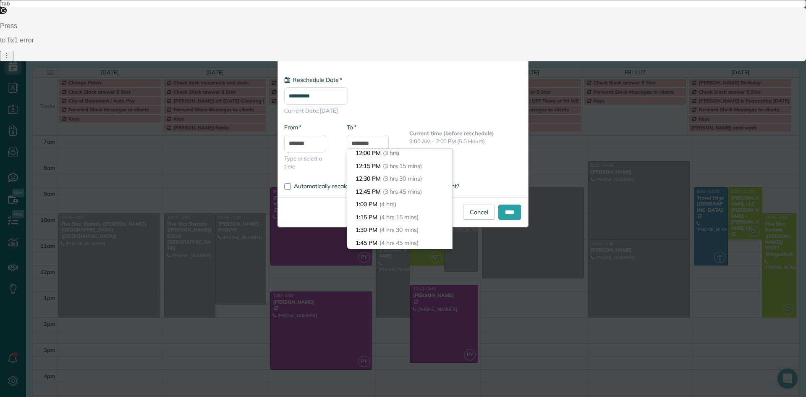
scroll to position [150, 0]
type input "********"
click at [424, 163] on li "12:00 PM (3 hrs)" at bounding box center [399, 158] width 105 height 13
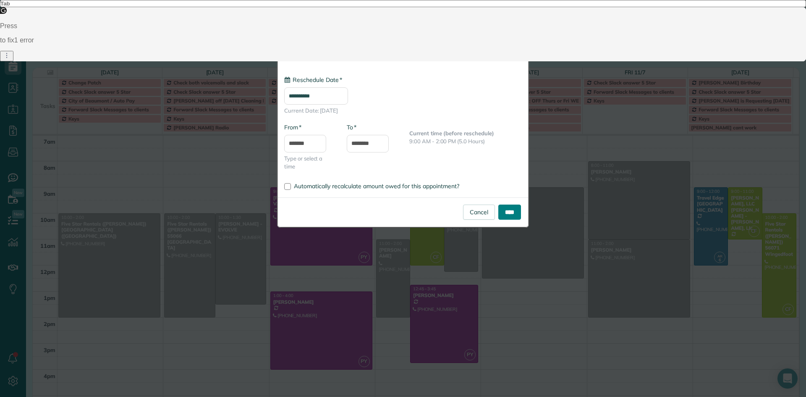
click at [507, 214] on input "****" at bounding box center [509, 211] width 23 height 15
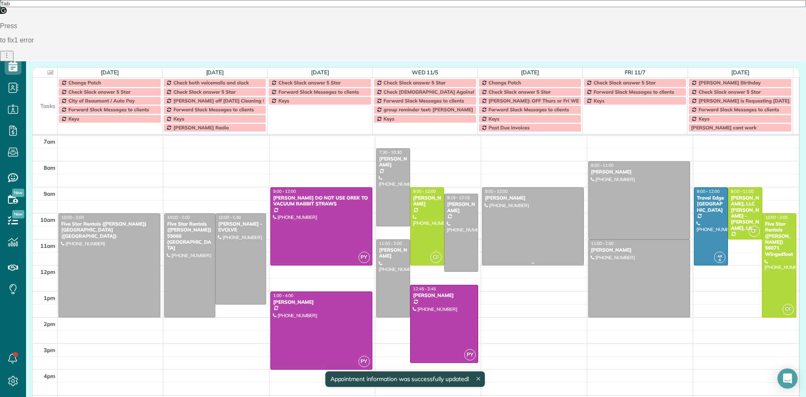
click at [507, 214] on div at bounding box center [532, 226] width 101 height 77
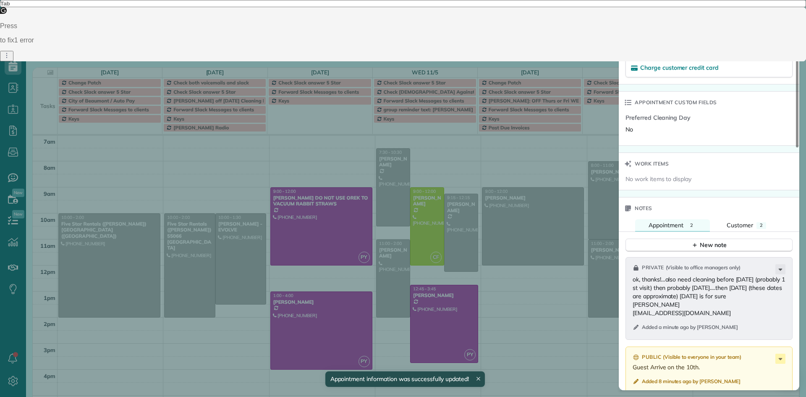
drag, startPoint x: 797, startPoint y: 130, endPoint x: 802, endPoint y: 299, distance: 168.3
click at [798, 147] on div at bounding box center [797, 91] width 3 height 112
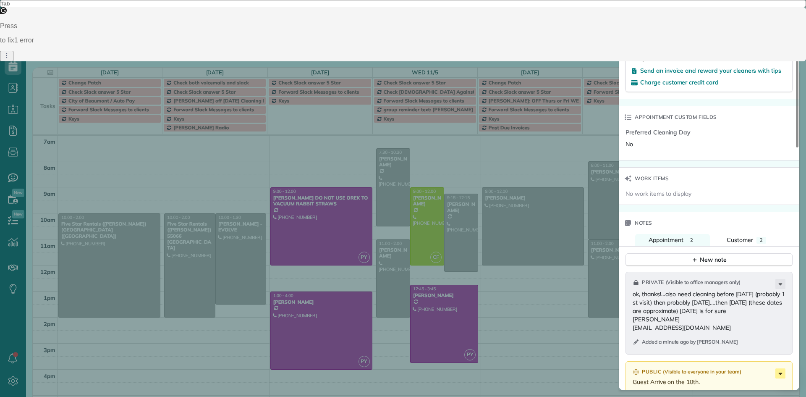
click at [780, 370] on icon at bounding box center [780, 373] width 10 height 10
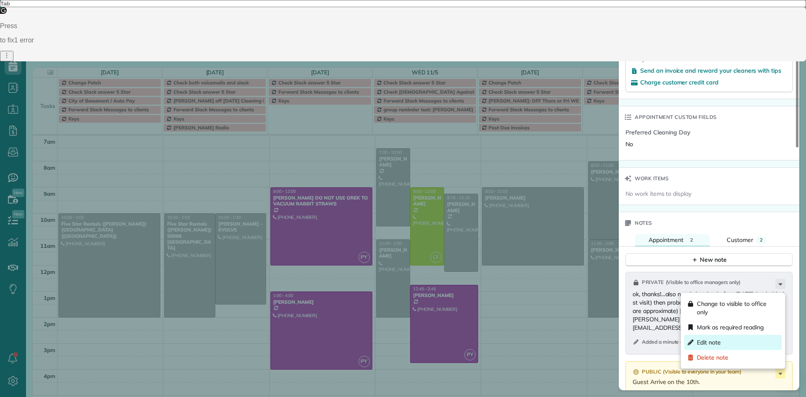
click at [705, 345] on span "Edit note" at bounding box center [709, 342] width 24 height 8
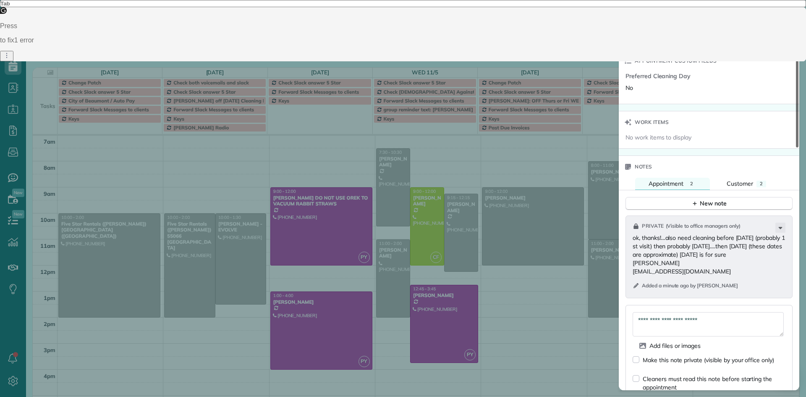
scroll to position [614, 0]
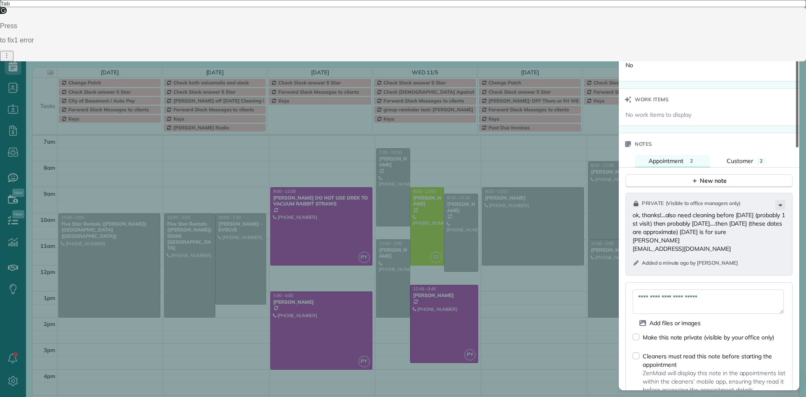
drag, startPoint x: 797, startPoint y: 311, endPoint x: 799, endPoint y: 335, distance: 24.8
click at [798, 147] on div at bounding box center [797, 91] width 3 height 112
click at [717, 298] on textarea "**********" at bounding box center [707, 301] width 151 height 24
type textarea "**********"
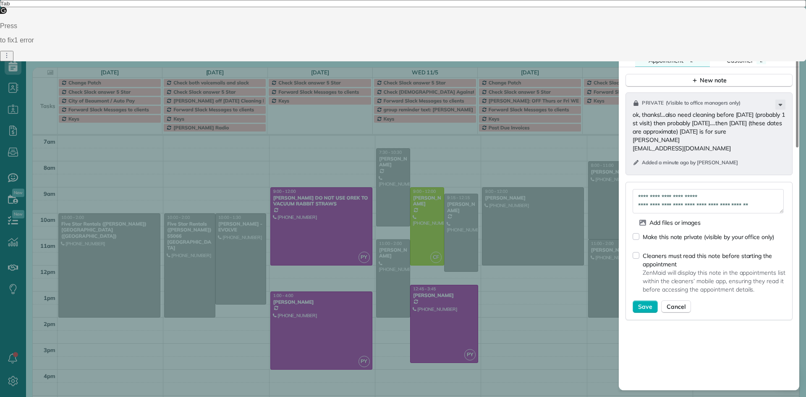
drag, startPoint x: 799, startPoint y: 266, endPoint x: 766, endPoint y: 300, distance: 47.2
click at [798, 147] on div at bounding box center [797, 91] width 3 height 112
click at [648, 310] on button "Save" at bounding box center [644, 303] width 25 height 13
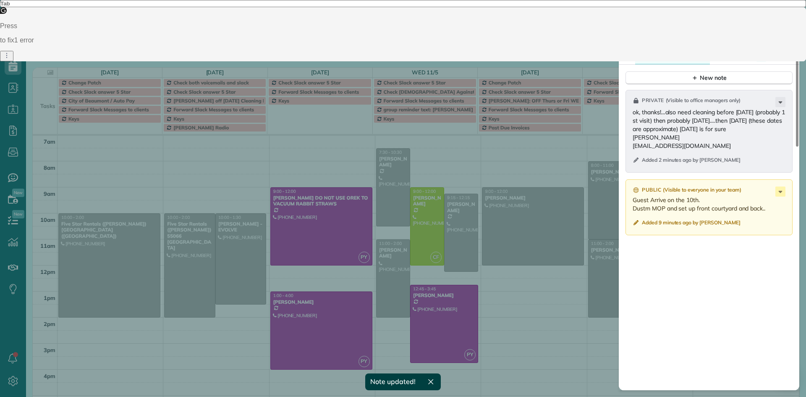
click at [641, 20] on span "Close" at bounding box center [639, 20] width 15 height 8
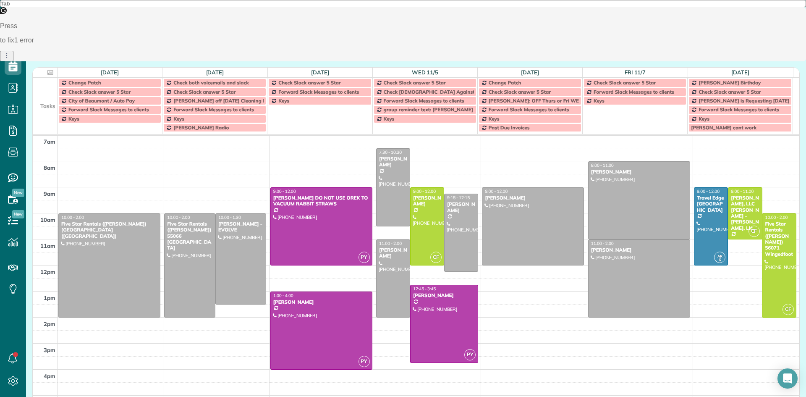
click at [360, 54] on span at bounding box center [362, 54] width 9 height 8
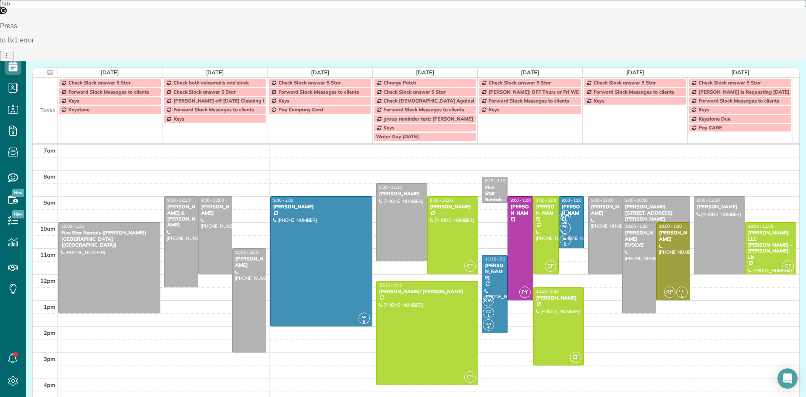
click at [480, 53] on span at bounding box center [483, 54] width 9 height 8
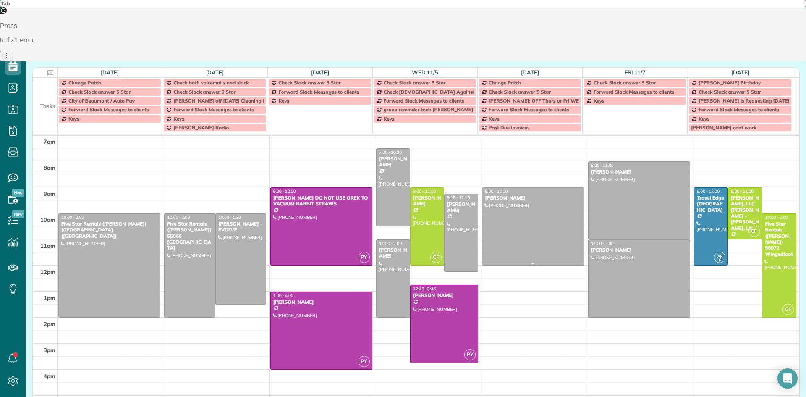
click at [519, 211] on div at bounding box center [532, 226] width 101 height 77
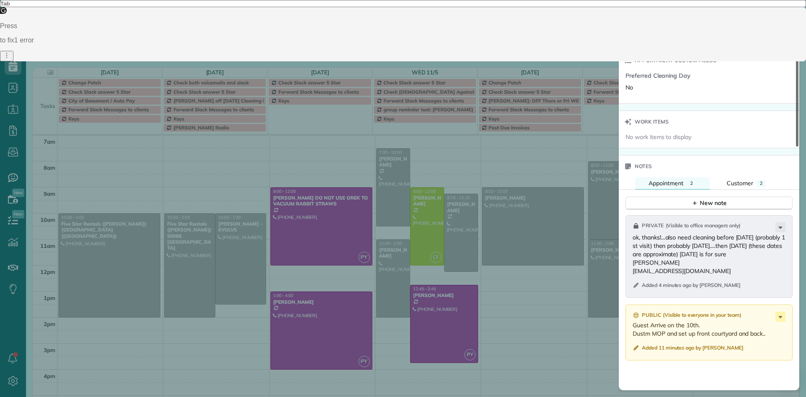
scroll to position [597, 0]
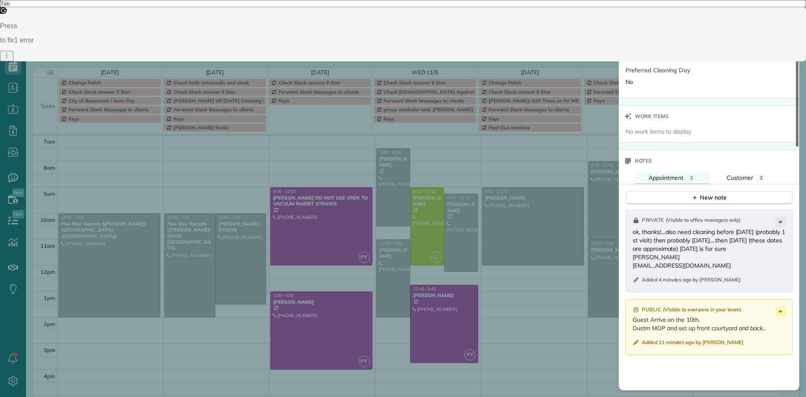
drag, startPoint x: 797, startPoint y: 141, endPoint x: 801, endPoint y: 316, distance: 174.2
click at [798, 146] on div at bounding box center [797, 90] width 3 height 111
click at [777, 311] on icon at bounding box center [780, 311] width 10 height 10
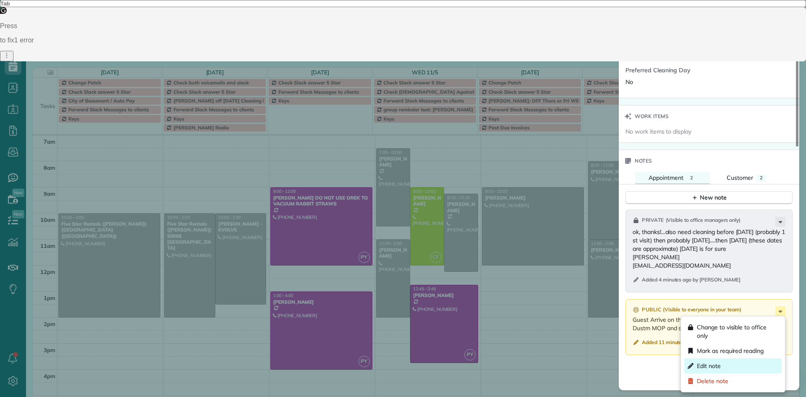
click at [731, 360] on div "Edit note" at bounding box center [732, 365] width 97 height 15
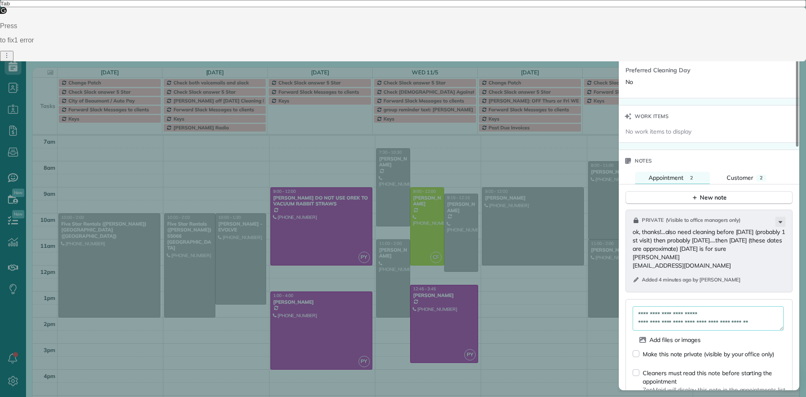
click at [776, 321] on textarea "**********" at bounding box center [707, 318] width 151 height 24
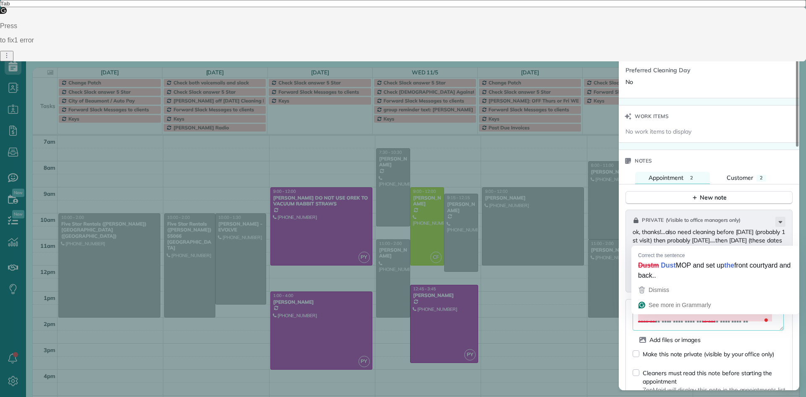
click at [652, 316] on textarea "**********" at bounding box center [707, 318] width 151 height 24
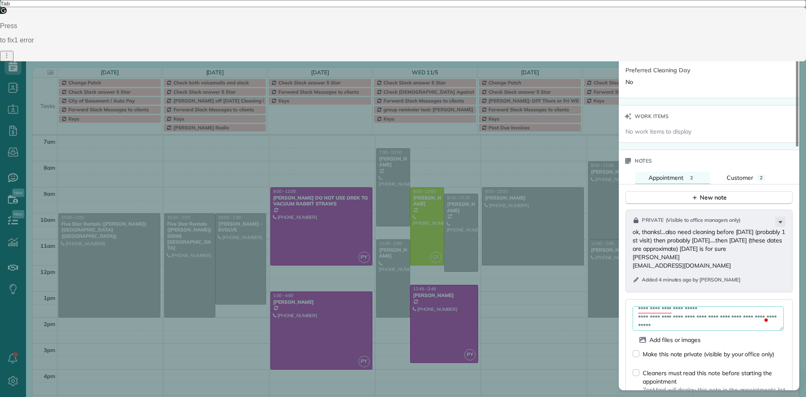
type textarea "**********"
drag, startPoint x: 792, startPoint y: 243, endPoint x: 793, endPoint y: 290, distance: 47.0
click at [794, 291] on div "Status Active Luciano Tauro · Open profile MOBILE (416) 879-7922 Copy lvtauro@g…" at bounding box center [708, 211] width 180 height 355
click at [772, 264] on p "ok, thanks!…also need cleaning before Nov 10th (probably 1 st visit) then proba…" at bounding box center [709, 248] width 154 height 42
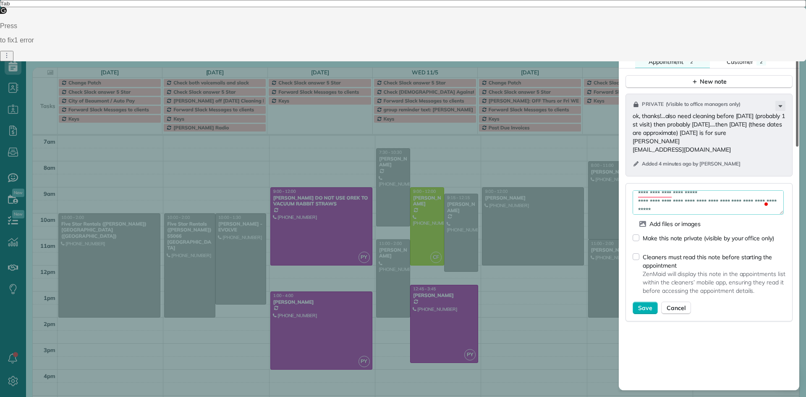
scroll to position [777, 0]
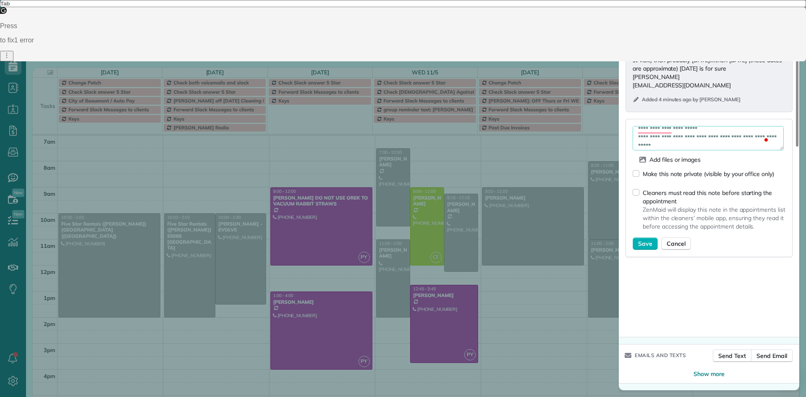
drag, startPoint x: 796, startPoint y: 254, endPoint x: 665, endPoint y: 295, distance: 137.5
click at [796, 146] on div at bounding box center [797, 90] width 3 height 111
click at [646, 245] on span "Save" at bounding box center [645, 243] width 14 height 8
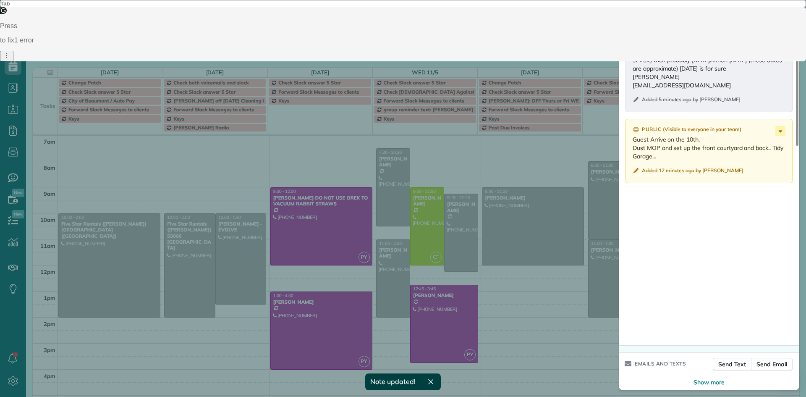
click at [644, 24] on span "Close" at bounding box center [639, 20] width 15 height 8
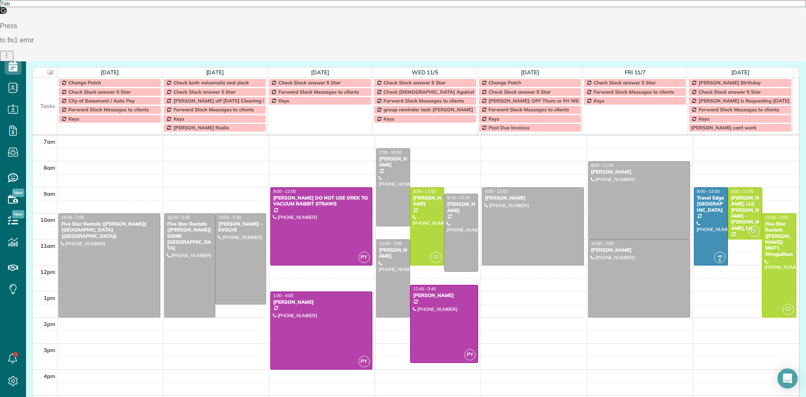
click at [483, 53] on span at bounding box center [483, 54] width 9 height 8
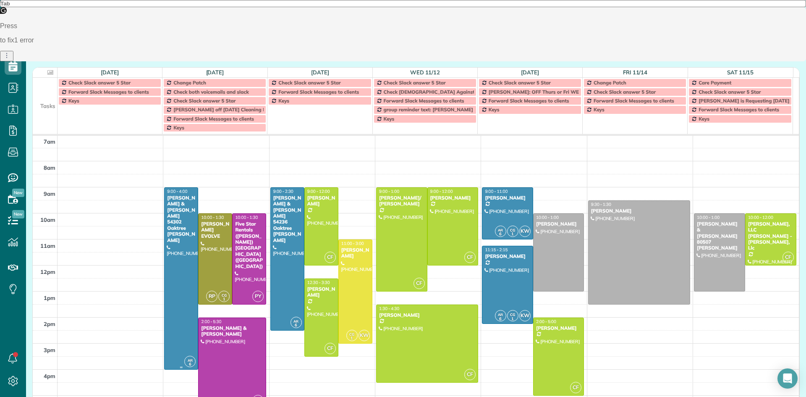
click at [177, 200] on div "[PERSON_NAME] & [PERSON_NAME] 54302 Oaktree [PERSON_NAME]" at bounding box center [181, 219] width 29 height 48
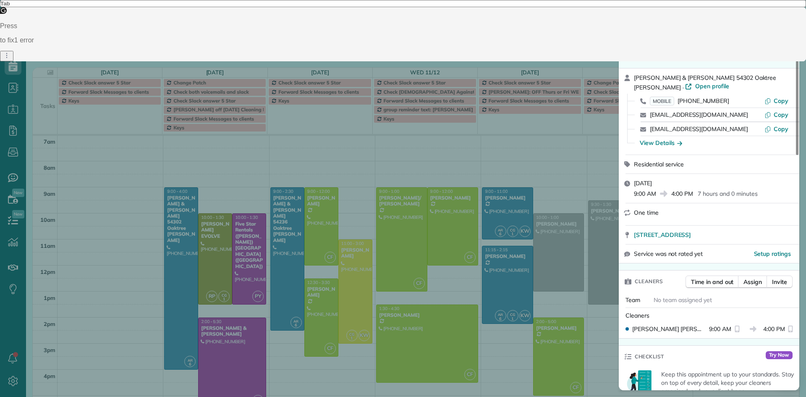
click at [769, 16] on span "Actions" at bounding box center [770, 20] width 20 height 8
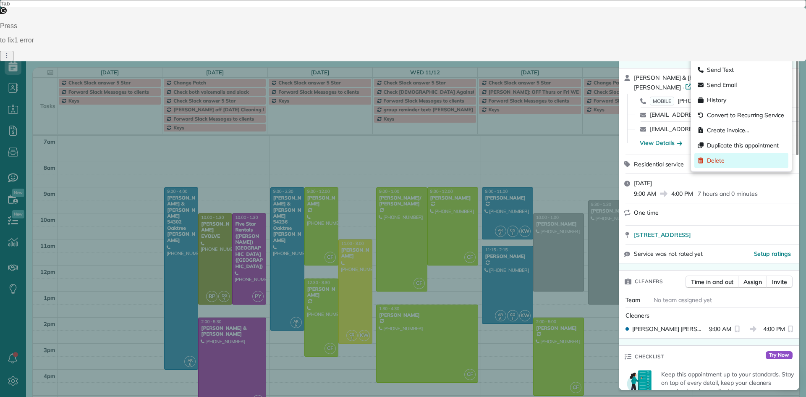
click at [735, 161] on div "Delete" at bounding box center [741, 160] width 94 height 15
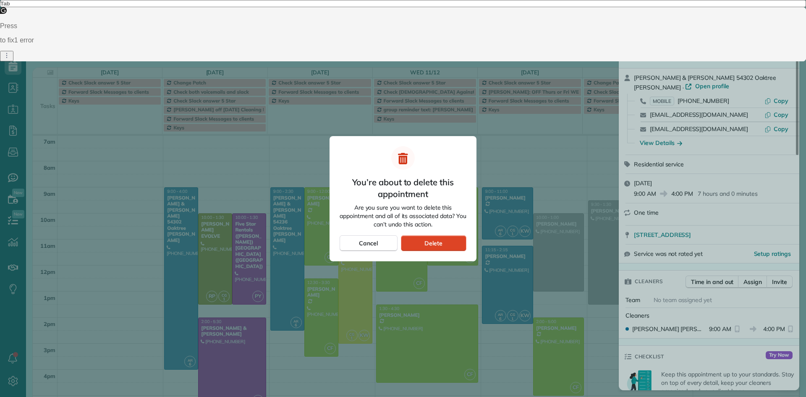
click at [442, 244] on div "Delete" at bounding box center [433, 243] width 65 height 16
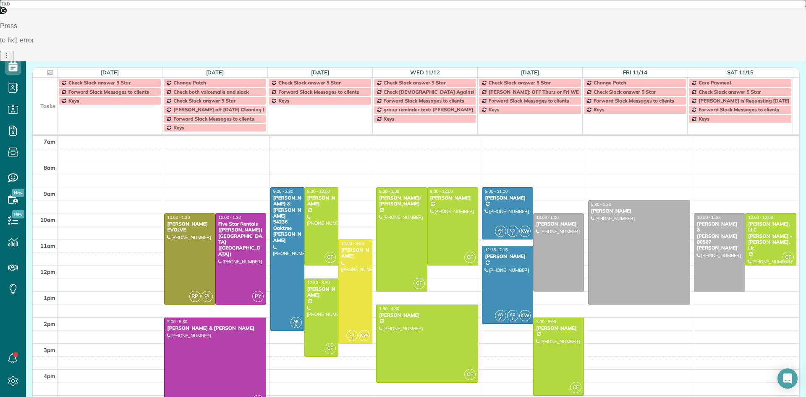
click at [616, 151] on div "5am 6am 7am 8am 9am 10am 11am 12pm 1pm 2pm 3pm 4pm 5pm 6pm 7pm 8pm 9pm 10pm RP …" at bounding box center [416, 317] width 766 height 468
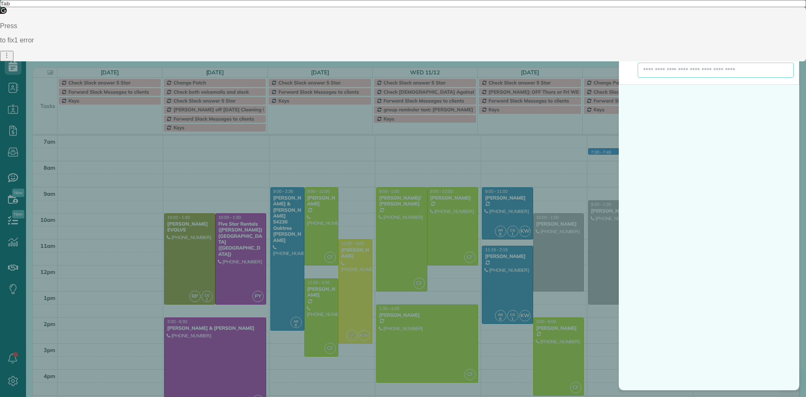
click at [683, 71] on input "text" at bounding box center [715, 70] width 156 height 15
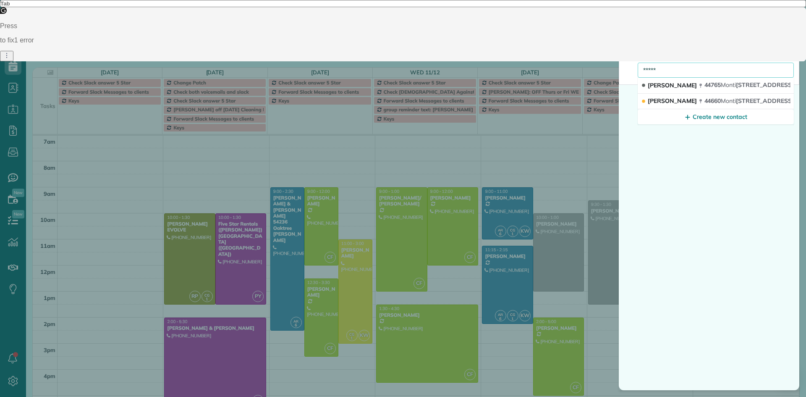
drag, startPoint x: 632, startPoint y: 70, endPoint x: 577, endPoint y: 70, distance: 55.4
click at [577, 70] on div "Cancel New appointment Select a contact Add new ***** Pat Tatum 44765 Monti cel…" at bounding box center [403, 198] width 806 height 397
type input "*****"
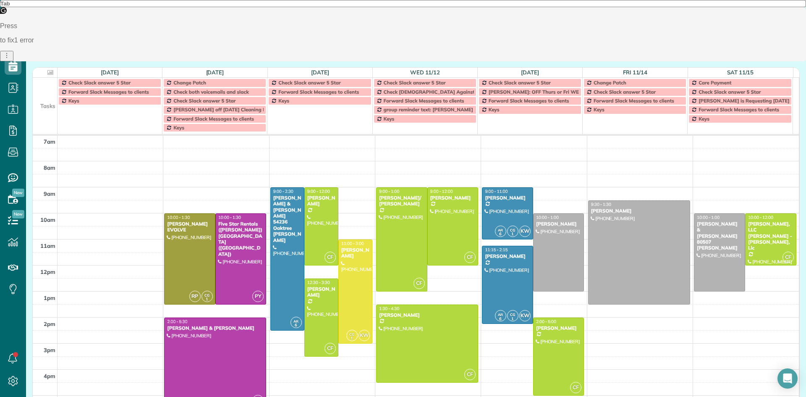
click at [76, 52] on button "button" at bounding box center [79, 51] width 19 height 11
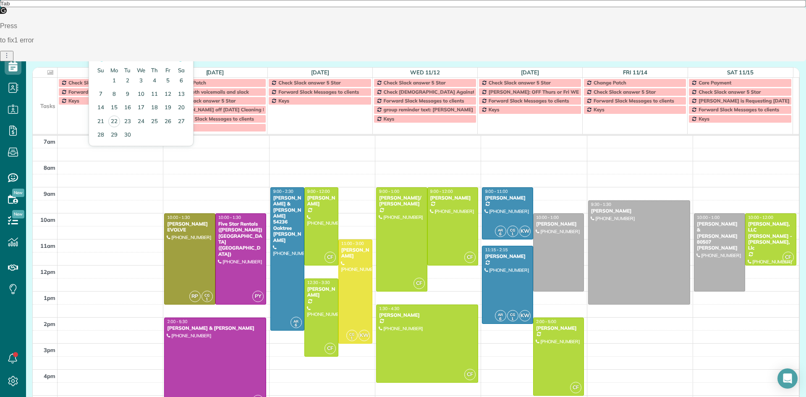
click at [185, 56] on link "Next" at bounding box center [181, 57] width 23 height 21
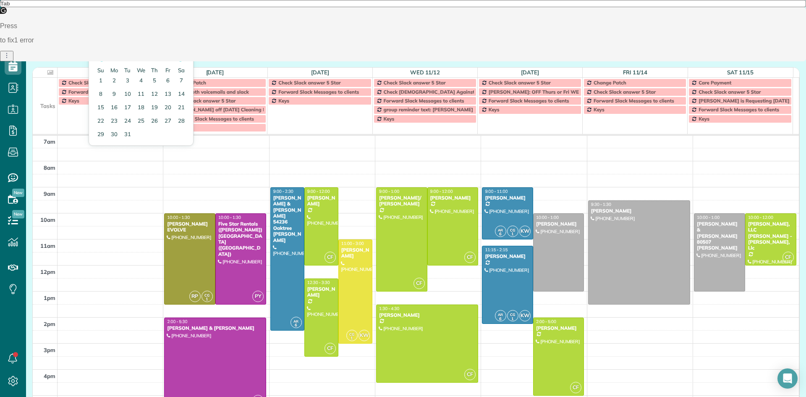
click at [185, 56] on link "Next" at bounding box center [181, 57] width 23 height 21
click at [114, 121] on link "20" at bounding box center [113, 121] width 13 height 13
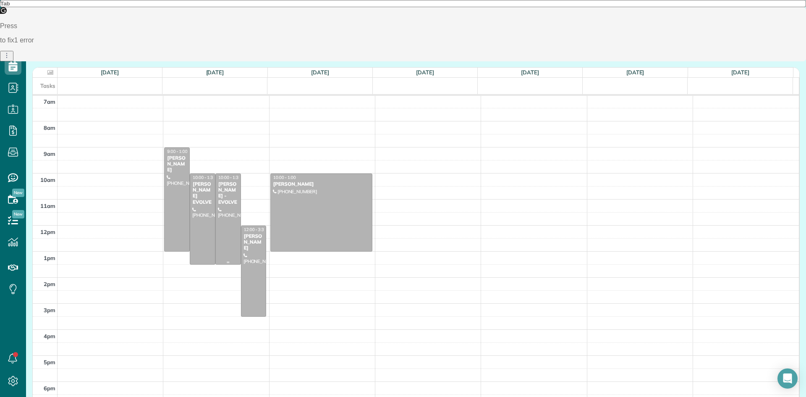
click at [228, 206] on div at bounding box center [228, 219] width 25 height 90
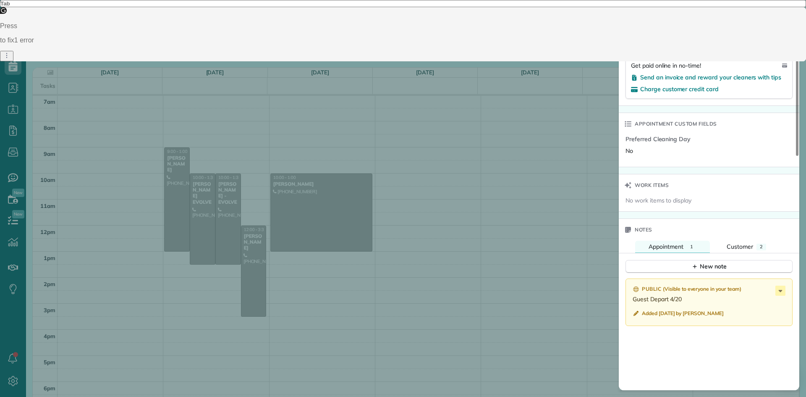
drag, startPoint x: 798, startPoint y: 85, endPoint x: 580, endPoint y: 97, distance: 218.6
click at [798, 156] on div at bounding box center [797, 95] width 3 height 120
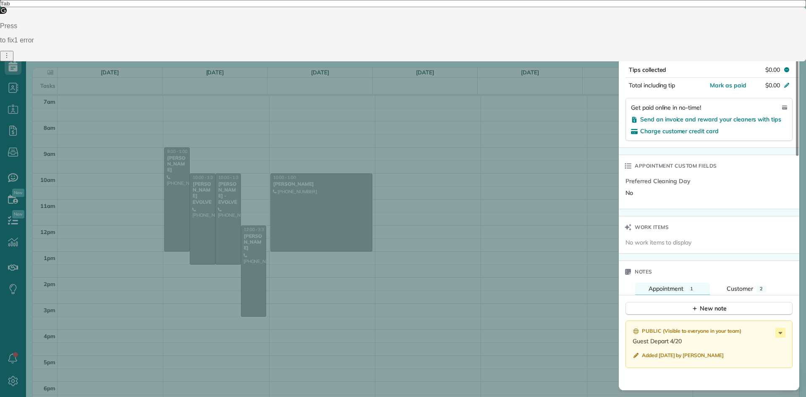
click at [643, 16] on button "Close" at bounding box center [639, 21] width 29 height 16
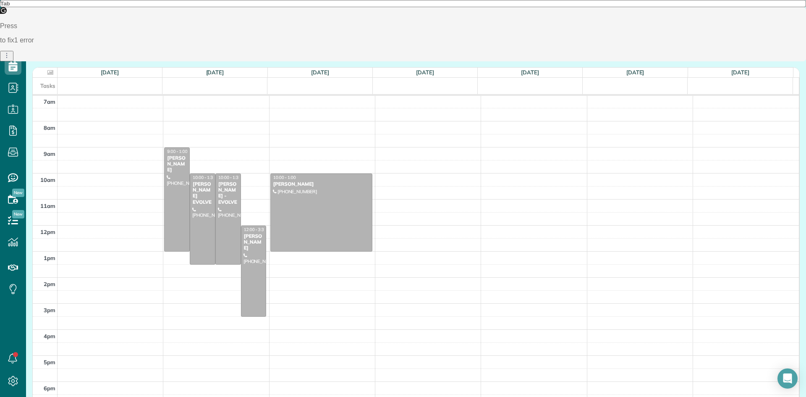
click at [59, 54] on button "today" at bounding box center [58, 51] width 23 height 11
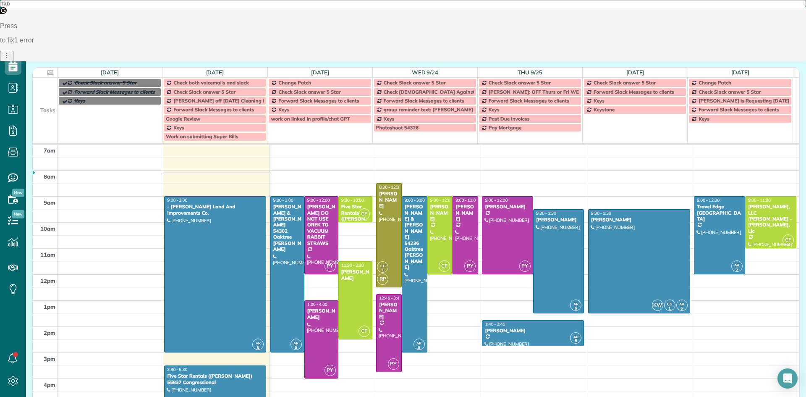
click at [480, 55] on span at bounding box center [483, 54] width 9 height 8
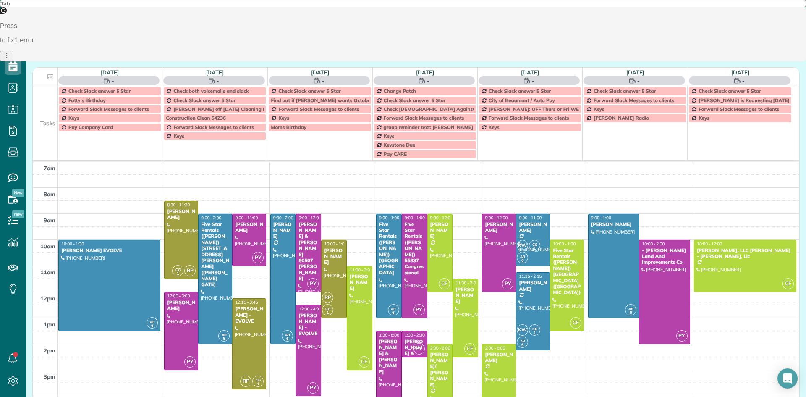
click at [480, 53] on span at bounding box center [483, 54] width 9 height 8
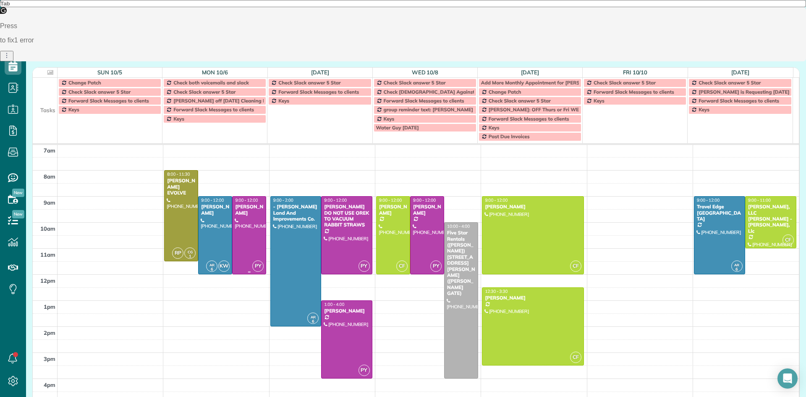
click at [246, 224] on div at bounding box center [248, 234] width 33 height 77
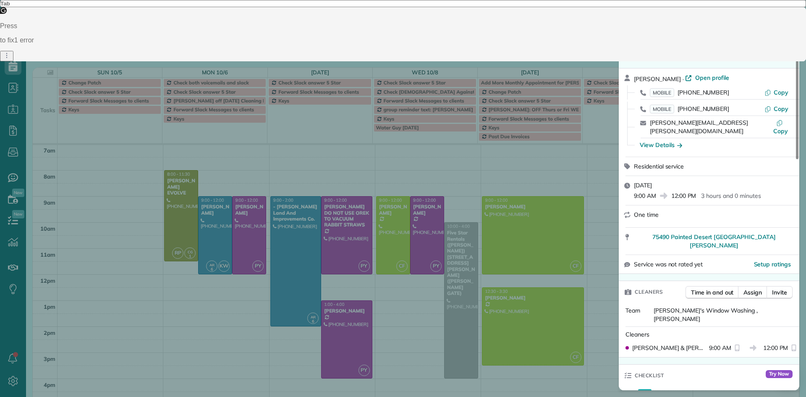
click at [640, 23] on span "Close" at bounding box center [639, 20] width 15 height 8
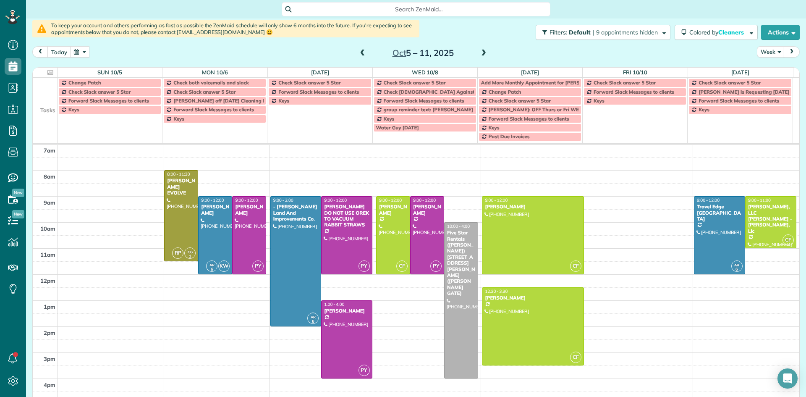
click at [479, 52] on span at bounding box center [483, 54] width 9 height 8
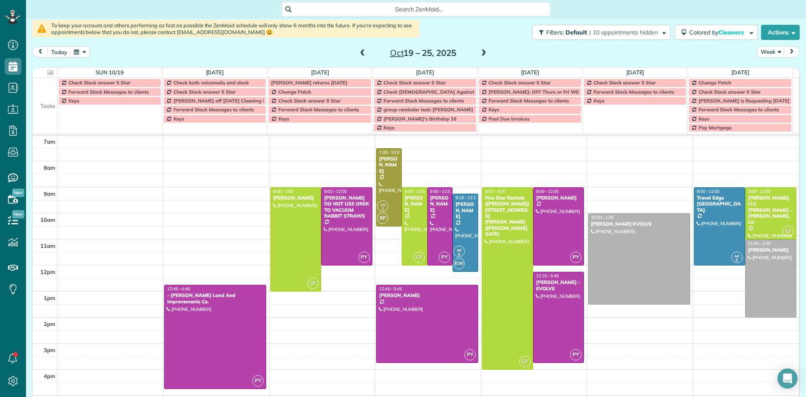
click at [76, 51] on button "button" at bounding box center [79, 51] width 19 height 11
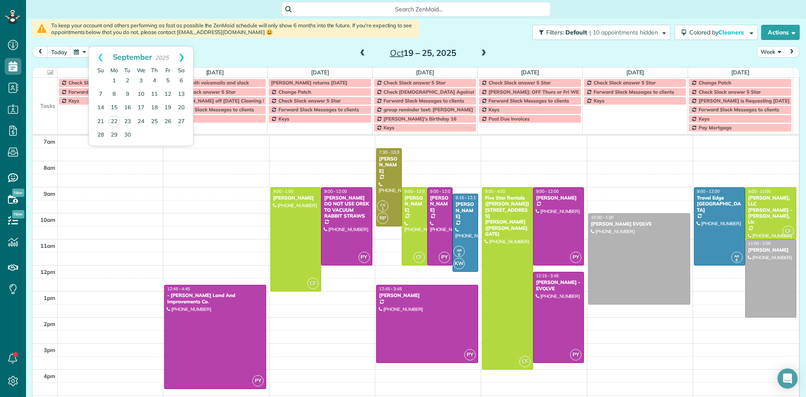
click at [184, 57] on link "Next" at bounding box center [181, 57] width 23 height 21
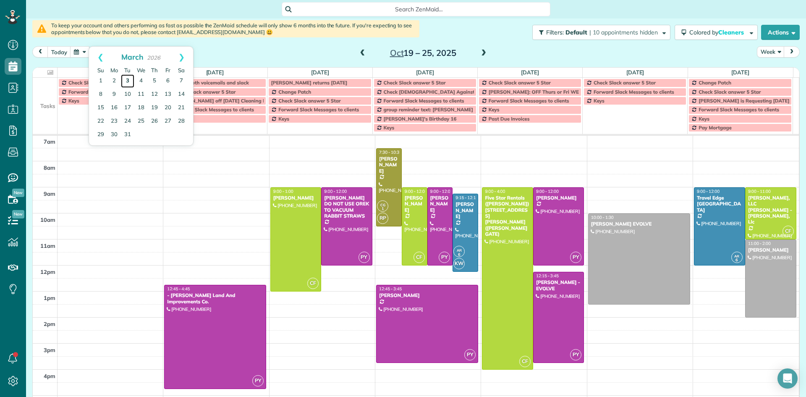
click at [130, 81] on link "3" at bounding box center [127, 80] width 13 height 13
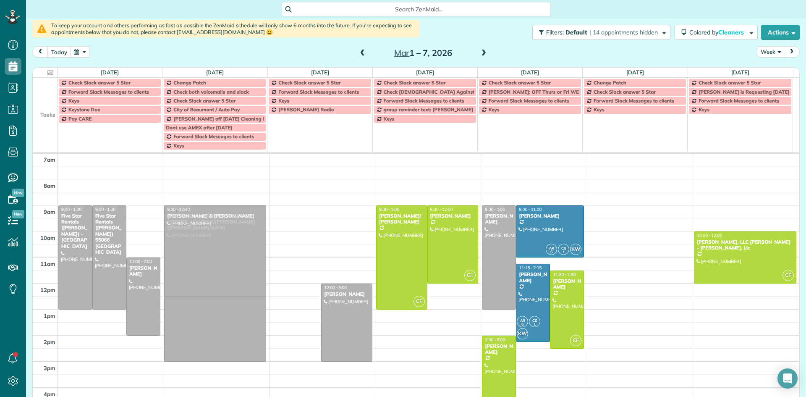
drag, startPoint x: 287, startPoint y: 253, endPoint x: 230, endPoint y: 250, distance: 57.2
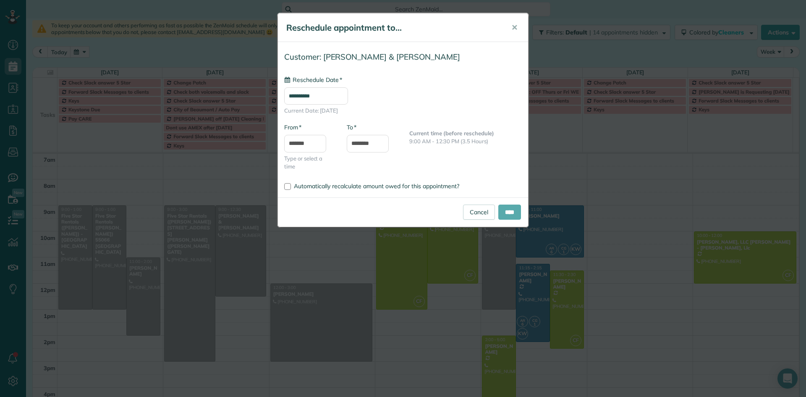
type input "**********"
click at [504, 212] on input "****" at bounding box center [509, 211] width 23 height 15
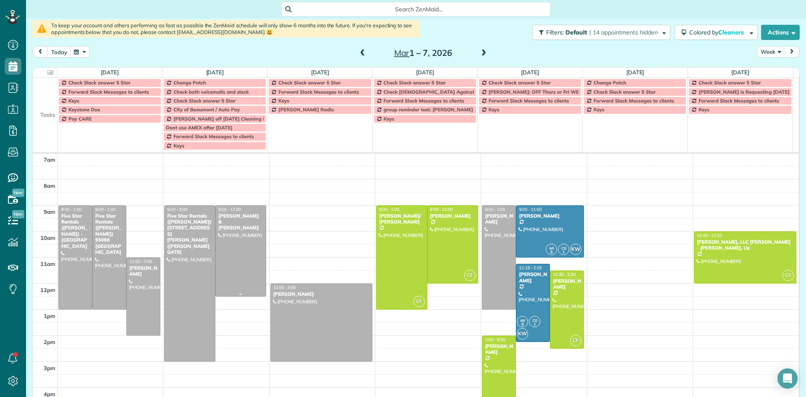
click at [237, 257] on div at bounding box center [241, 251] width 50 height 90
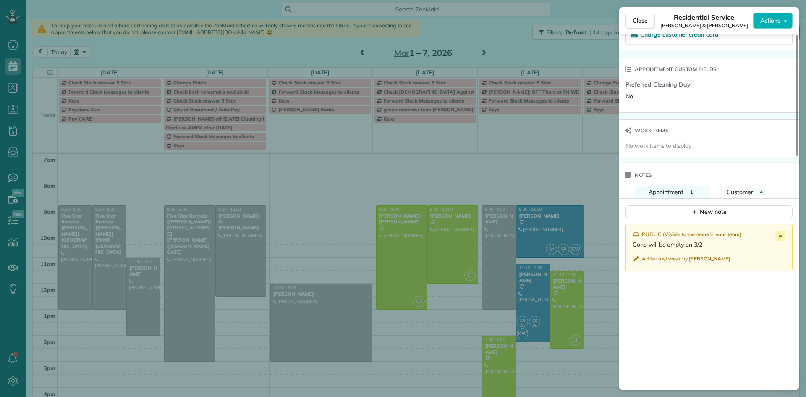
drag, startPoint x: 796, startPoint y: 81, endPoint x: 781, endPoint y: 251, distance: 170.6
click at [798, 156] on div at bounding box center [797, 95] width 3 height 120
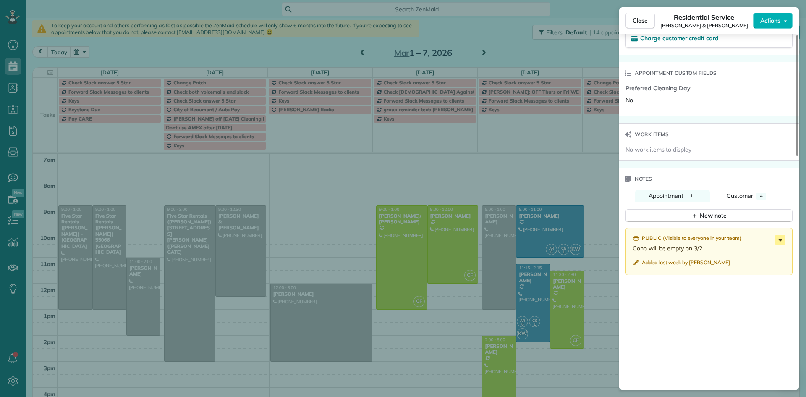
click at [780, 241] on icon at bounding box center [780, 240] width 4 height 2
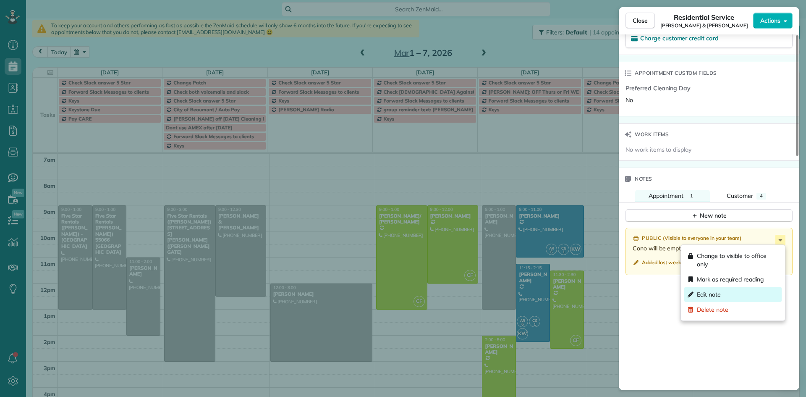
click at [721, 293] on div "Edit note" at bounding box center [732, 294] width 97 height 15
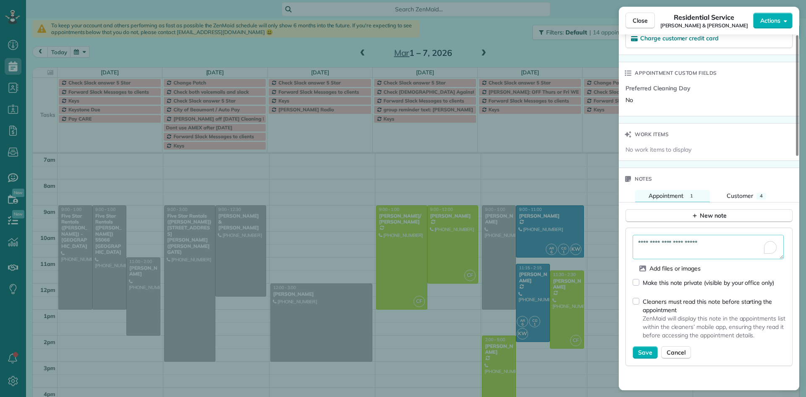
click at [712, 240] on textarea "**********" at bounding box center [707, 247] width 151 height 24
type textarea "*"
type textarea "**********"
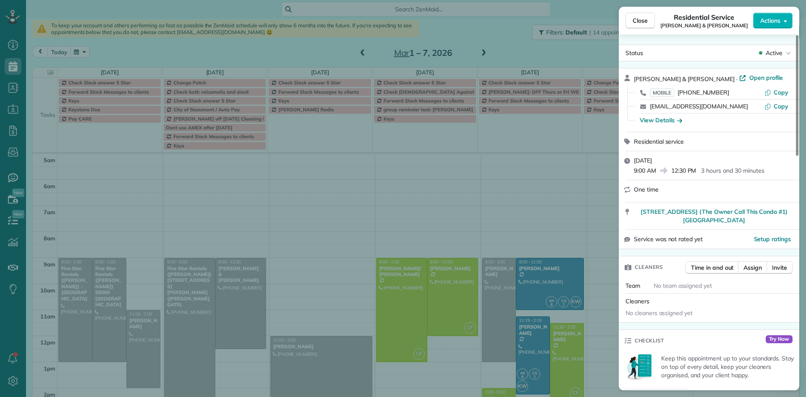
scroll to position [5, 0]
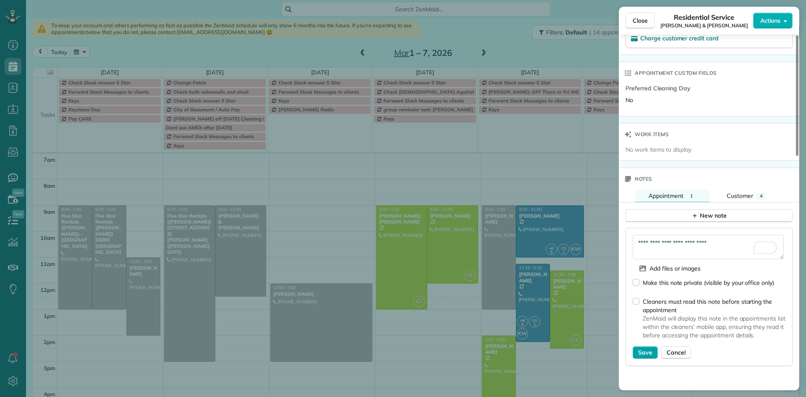
type textarea "**********"
click at [642, 350] on span "Save" at bounding box center [645, 352] width 14 height 8
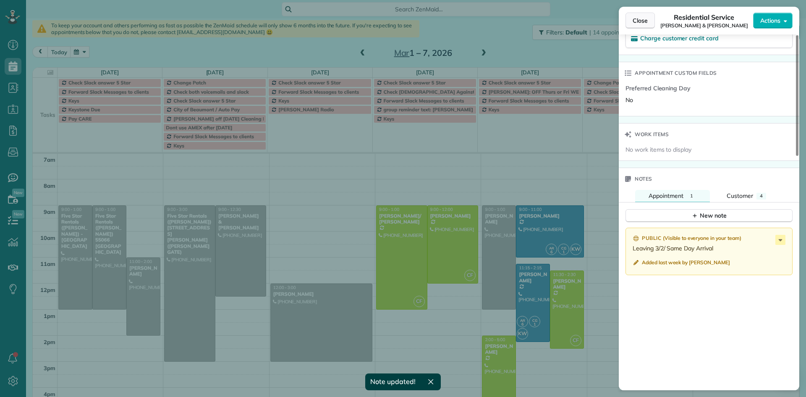
click at [643, 21] on span "Close" at bounding box center [639, 20] width 15 height 8
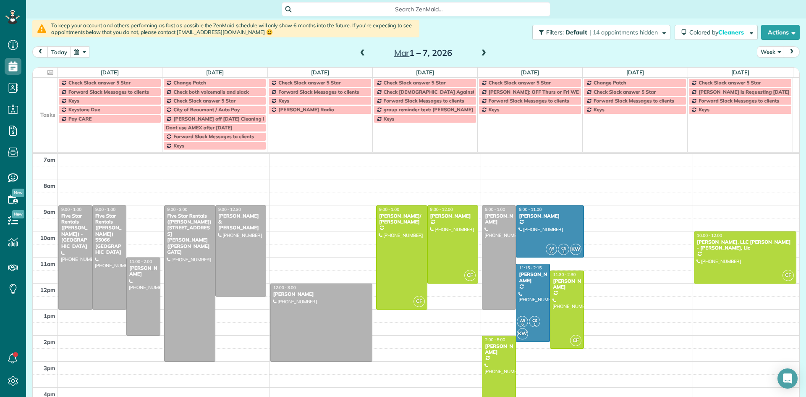
click at [480, 54] on span at bounding box center [483, 54] width 9 height 8
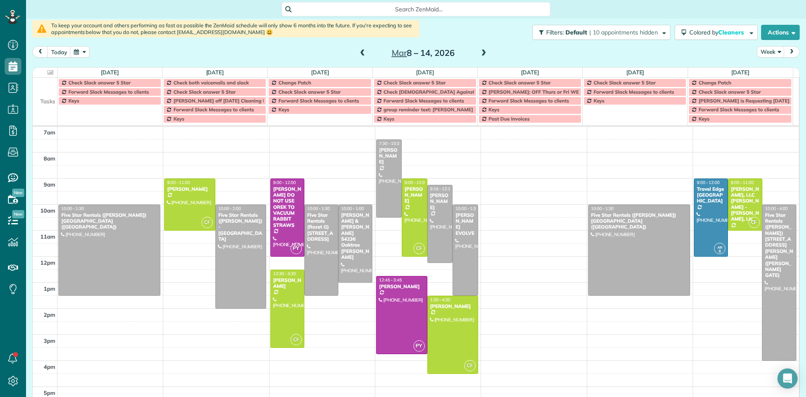
click at [479, 54] on span at bounding box center [483, 54] width 9 height 8
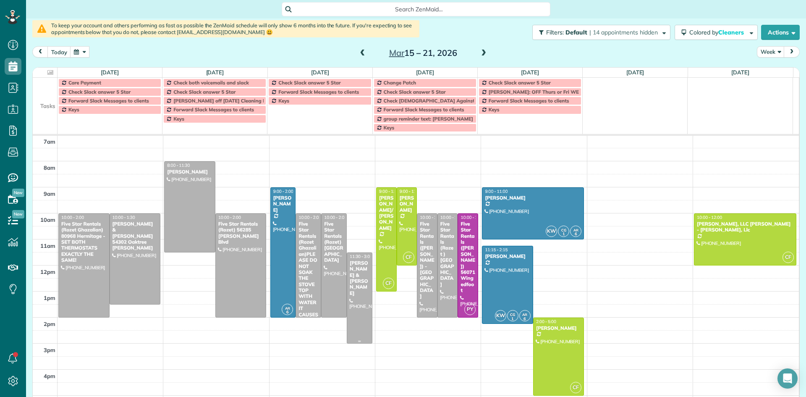
click at [358, 273] on div "Dave & Shelia Sawatzky" at bounding box center [359, 278] width 21 height 36
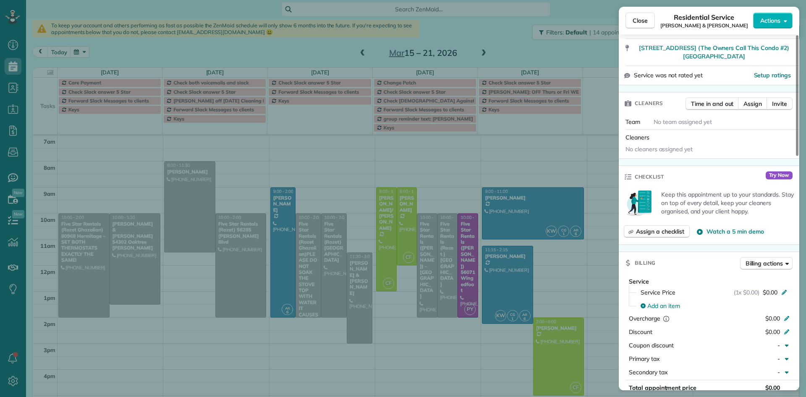
scroll to position [168, 0]
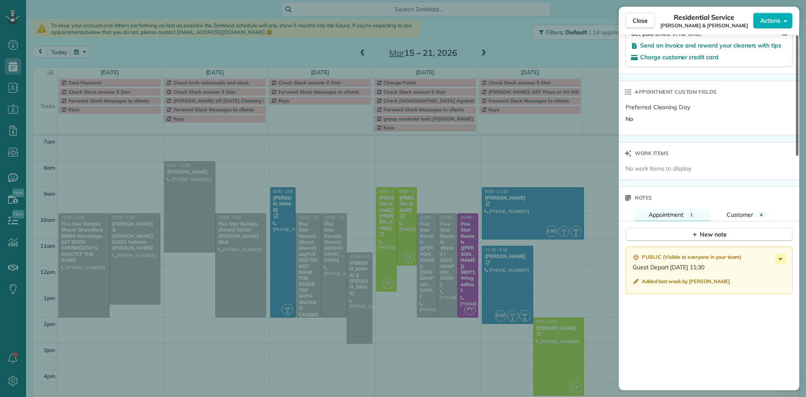
drag, startPoint x: 796, startPoint y: 180, endPoint x: 805, endPoint y: 315, distance: 134.6
click at [798, 156] on div at bounding box center [797, 95] width 3 height 120
click at [780, 261] on icon at bounding box center [780, 260] width 4 height 2
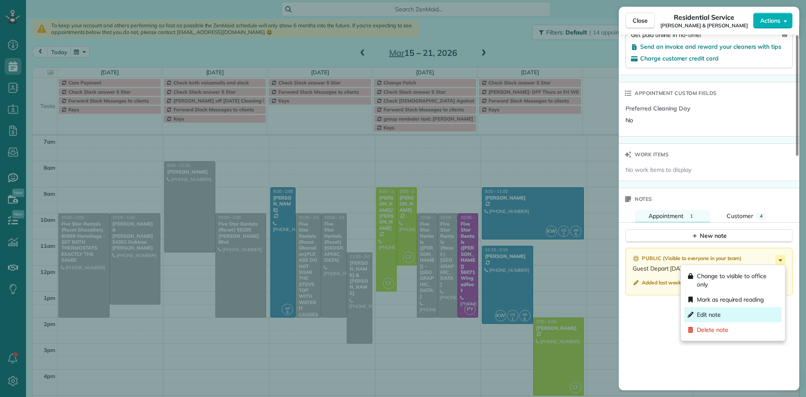
click at [728, 309] on div "Edit note" at bounding box center [732, 314] width 97 height 15
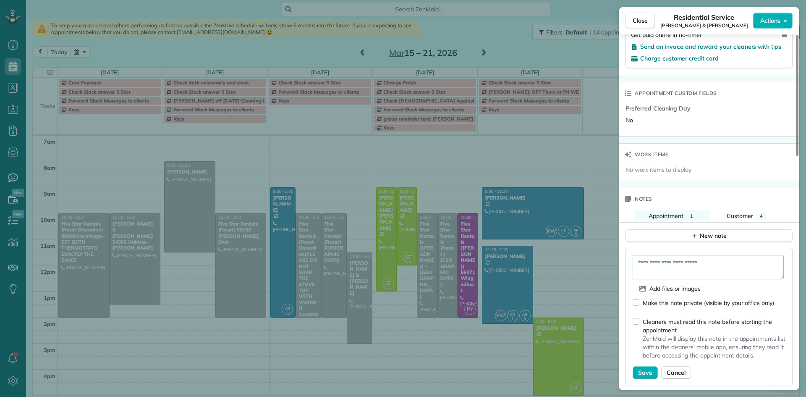
click at [723, 263] on textarea "**********" at bounding box center [707, 267] width 151 height 24
type textarea "**********"
click at [640, 370] on span "Save" at bounding box center [645, 372] width 14 height 8
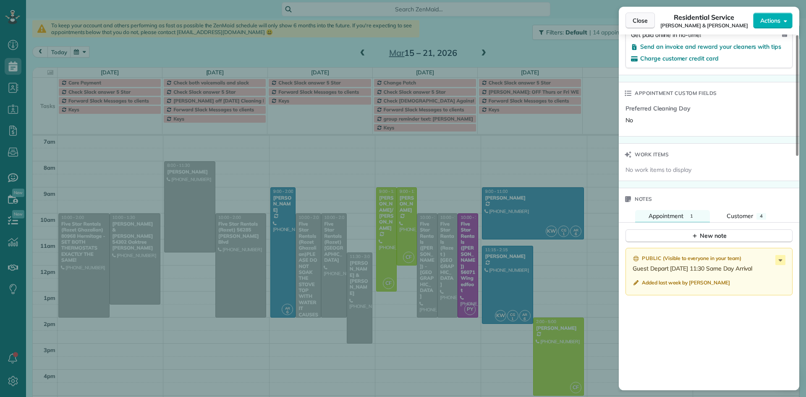
click at [647, 15] on button "Close" at bounding box center [639, 21] width 29 height 16
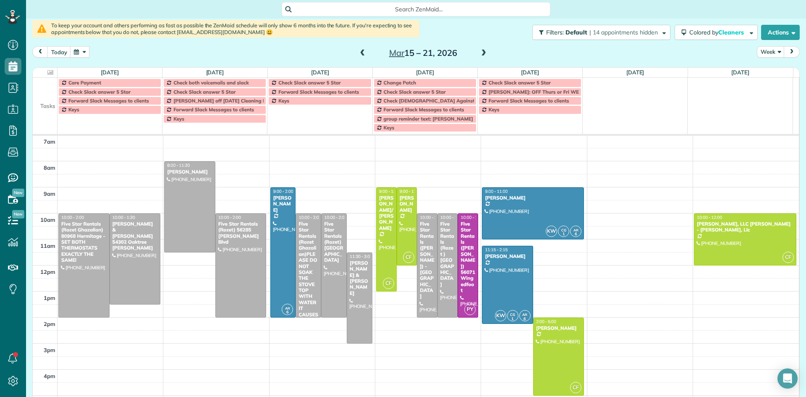
click at [480, 55] on span at bounding box center [483, 54] width 9 height 8
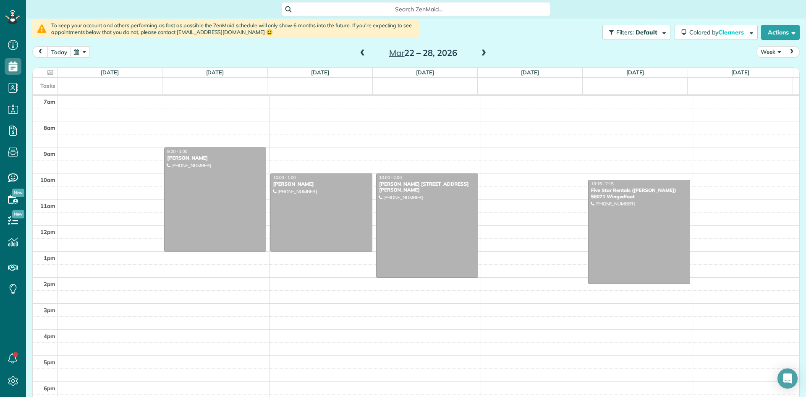
click at [480, 55] on span at bounding box center [483, 54] width 9 height 8
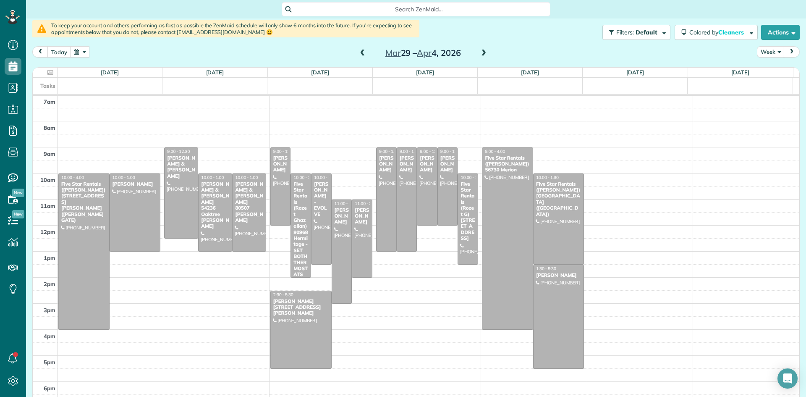
click at [480, 55] on span at bounding box center [483, 54] width 9 height 8
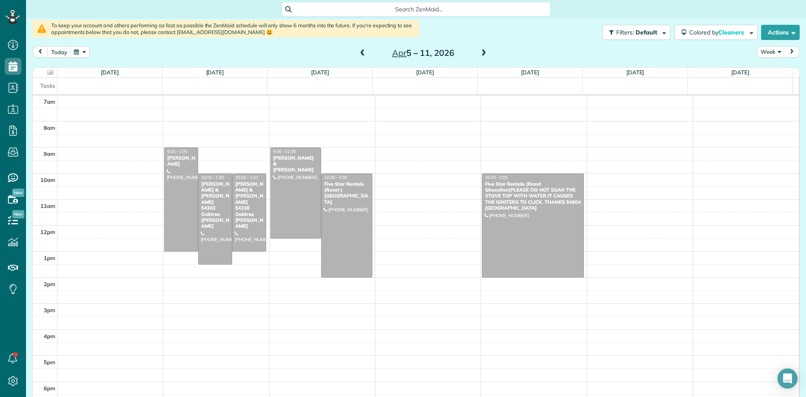
click at [360, 54] on span at bounding box center [362, 54] width 9 height 8
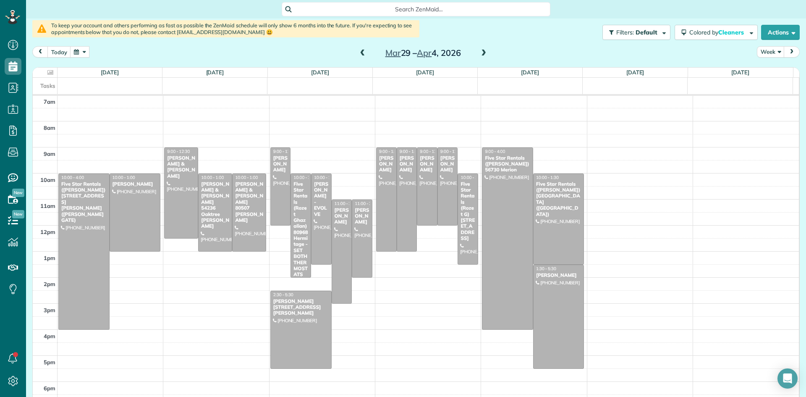
click at [360, 54] on span at bounding box center [362, 54] width 9 height 8
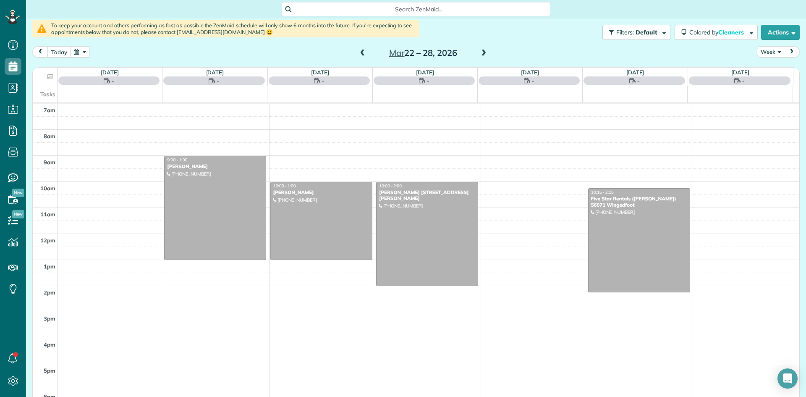
click at [360, 54] on span at bounding box center [362, 54] width 9 height 8
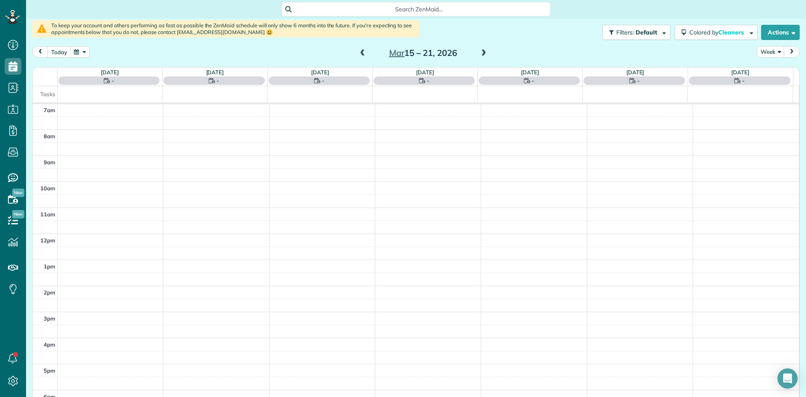
click at [360, 54] on span at bounding box center [362, 54] width 9 height 8
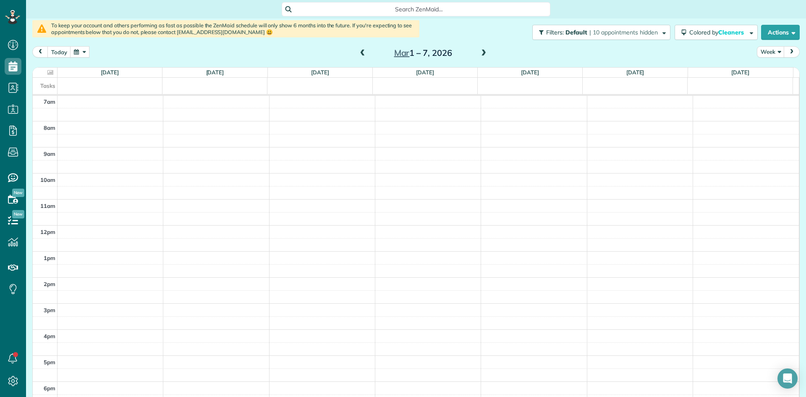
click at [360, 54] on span at bounding box center [362, 54] width 9 height 8
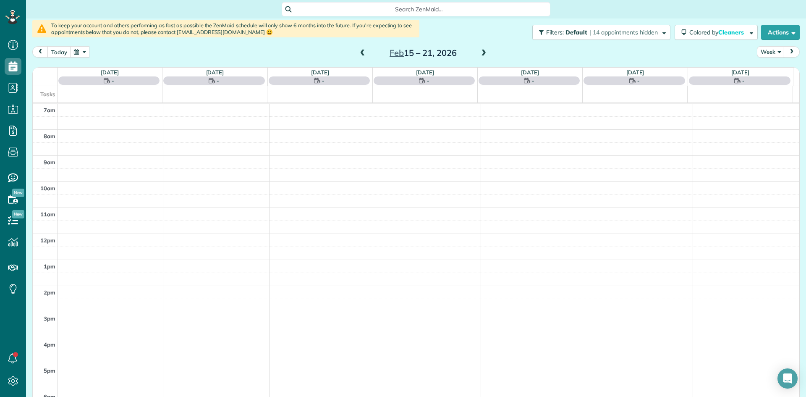
click at [360, 54] on span at bounding box center [362, 54] width 9 height 8
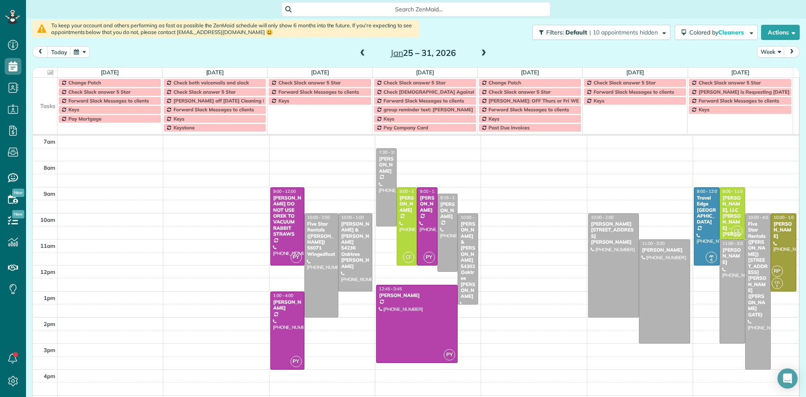
click at [77, 54] on button "button" at bounding box center [79, 51] width 19 height 11
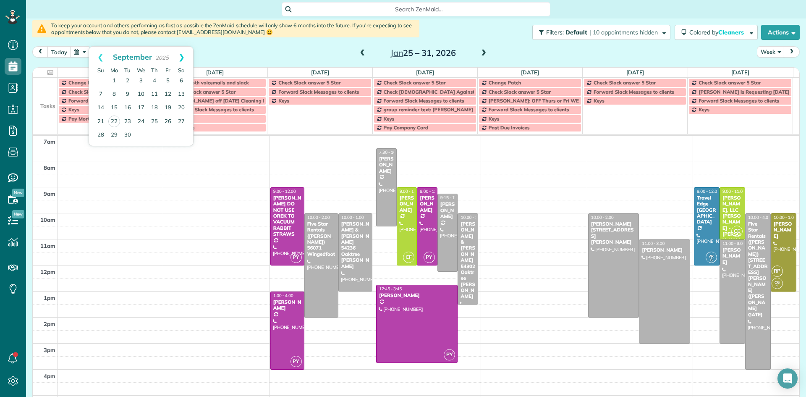
click at [181, 57] on link "Next" at bounding box center [181, 57] width 23 height 21
click at [154, 104] on link "16" at bounding box center [154, 107] width 13 height 13
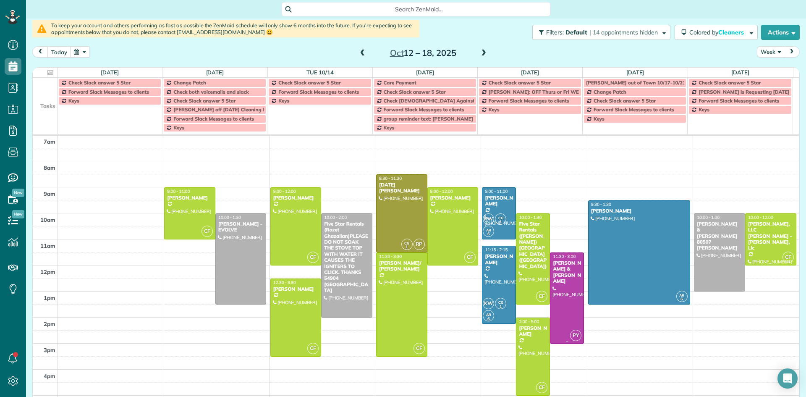
click at [563, 284] on div at bounding box center [566, 298] width 33 height 90
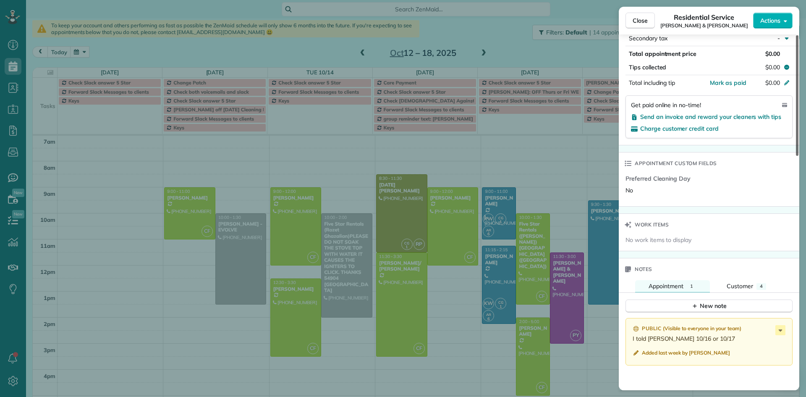
scroll to position [513, 0]
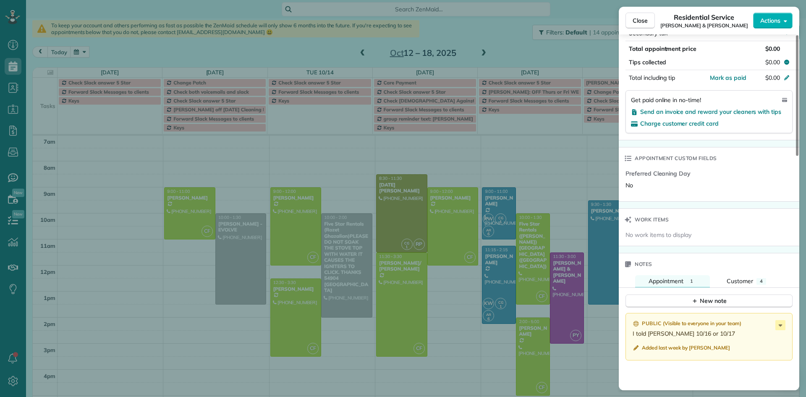
drag, startPoint x: 798, startPoint y: 96, endPoint x: 801, endPoint y: 274, distance: 178.8
click at [798, 156] on div at bounding box center [797, 95] width 3 height 120
click at [781, 319] on icon at bounding box center [780, 324] width 10 height 10
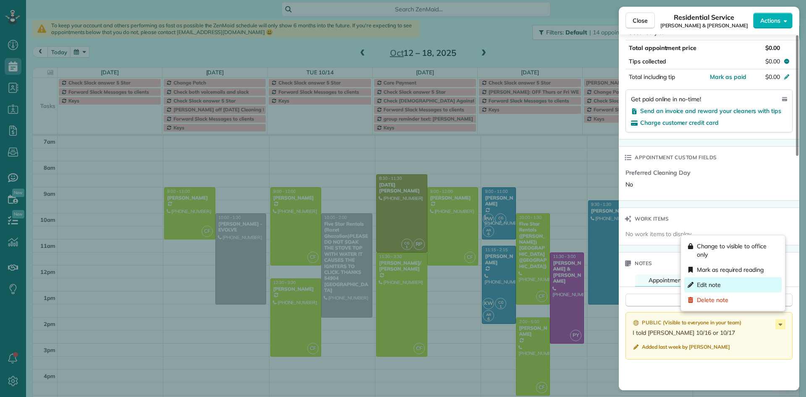
click at [720, 285] on span "Edit note" at bounding box center [709, 284] width 24 height 8
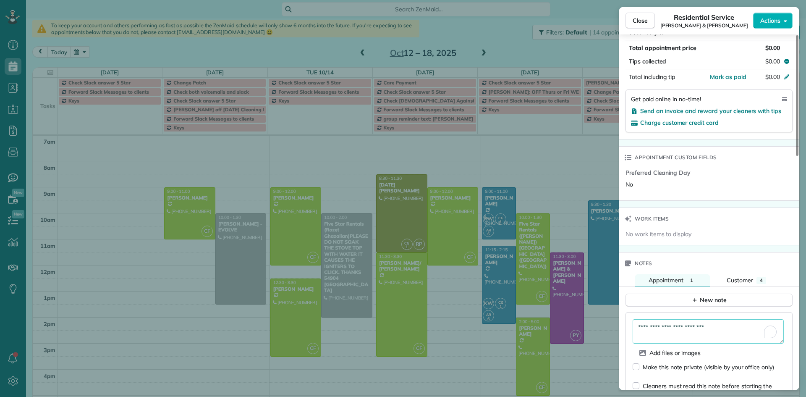
drag, startPoint x: 682, startPoint y: 320, endPoint x: 553, endPoint y: 314, distance: 128.5
click at [557, 322] on div "Close Residential Service Dave & Shelia Sawatzky Actions Status Active Dave & S…" at bounding box center [403, 198] width 806 height 397
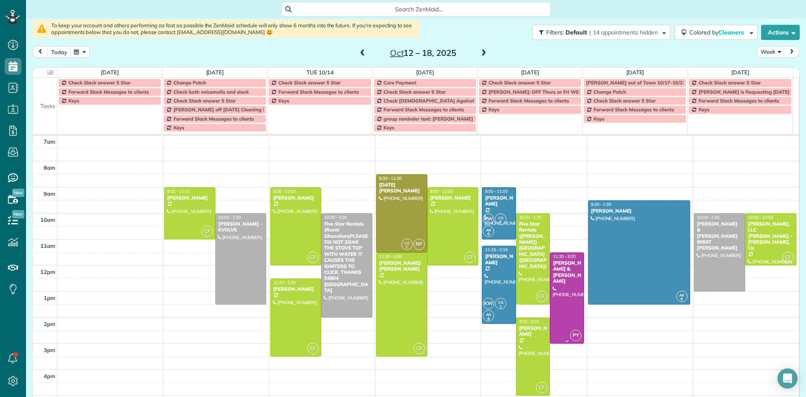
click at [554, 296] on div at bounding box center [566, 298] width 33 height 90
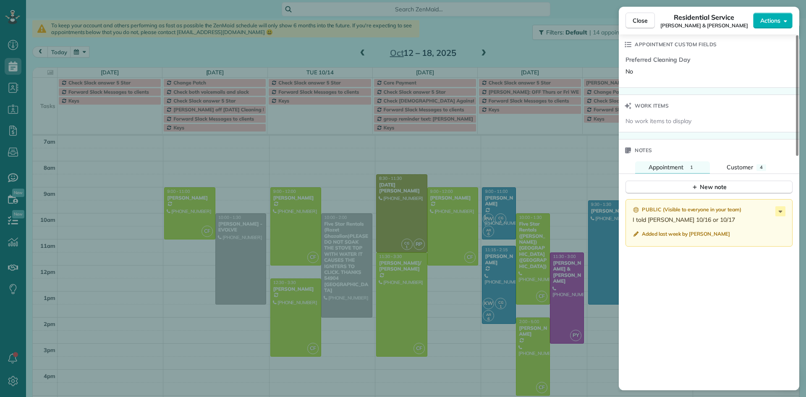
drag, startPoint x: 797, startPoint y: 148, endPoint x: 788, endPoint y: 338, distance: 190.3
click at [796, 156] on div at bounding box center [797, 95] width 3 height 120
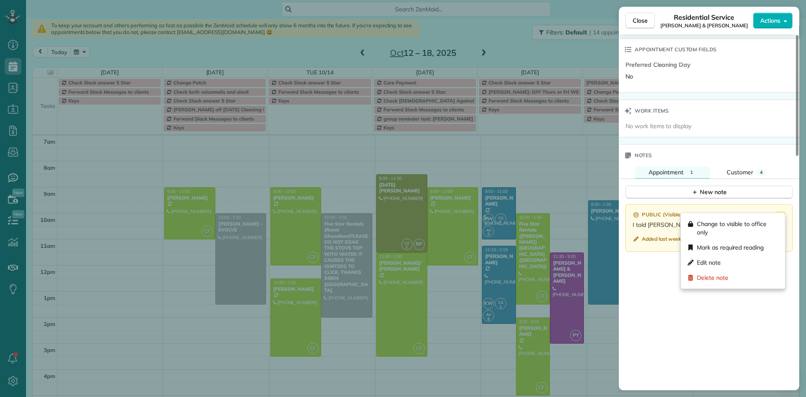
click at [780, 215] on icon at bounding box center [780, 216] width 4 height 2
click at [718, 257] on div "Edit note" at bounding box center [732, 262] width 97 height 15
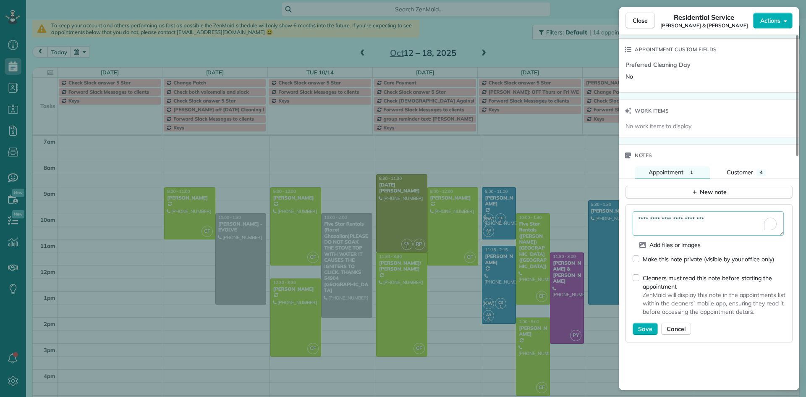
drag, startPoint x: 709, startPoint y: 208, endPoint x: 624, endPoint y: 207, distance: 84.8
click at [625, 207] on div "**********" at bounding box center [708, 273] width 167 height 138
type textarea "**********"
click at [643, 324] on span "Save" at bounding box center [645, 328] width 14 height 8
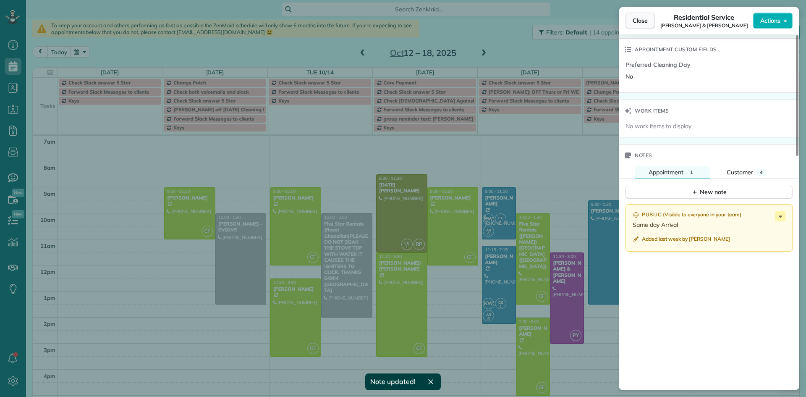
click at [640, 21] on span "Close" at bounding box center [639, 20] width 15 height 8
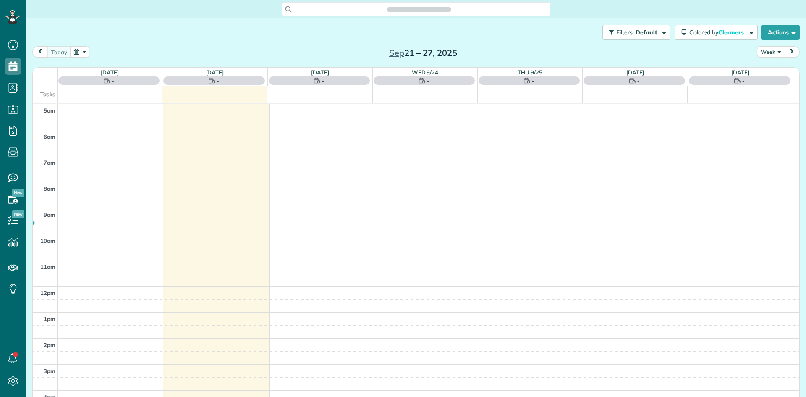
scroll to position [52, 0]
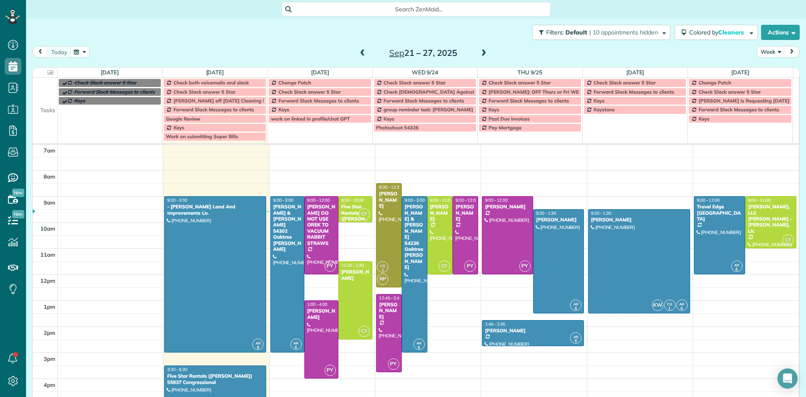
click at [481, 53] on span at bounding box center [483, 54] width 9 height 8
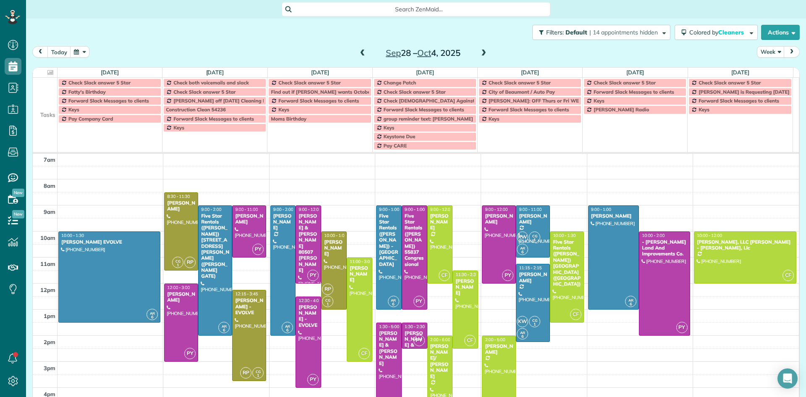
click at [479, 52] on span at bounding box center [483, 54] width 9 height 8
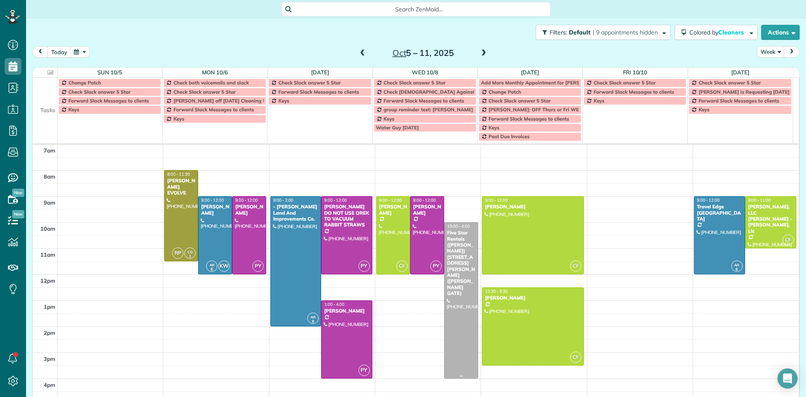
click at [449, 274] on div "Five Star Rentals ([PERSON_NAME]) [STREET_ADDRESS][PERSON_NAME] ([PERSON_NAME] …" at bounding box center [460, 263] width 29 height 66
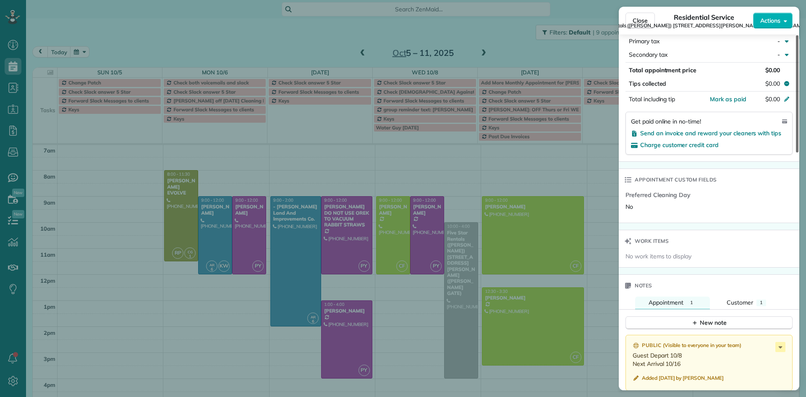
scroll to position [525, 0]
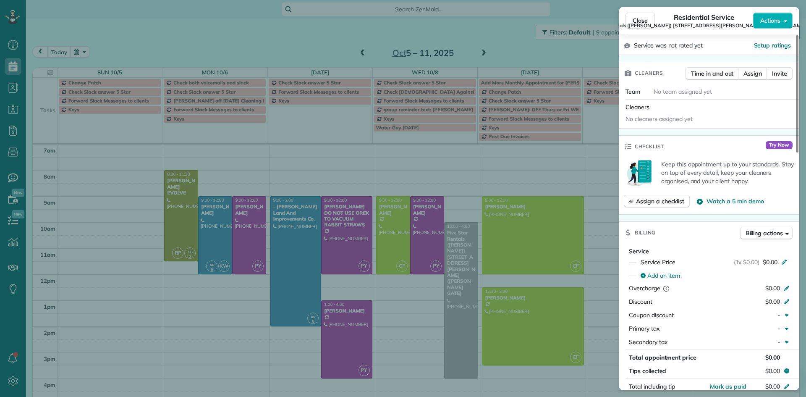
drag, startPoint x: 795, startPoint y: 117, endPoint x: 805, endPoint y: 186, distance: 69.6
click at [798, 152] on div at bounding box center [797, 93] width 3 height 117
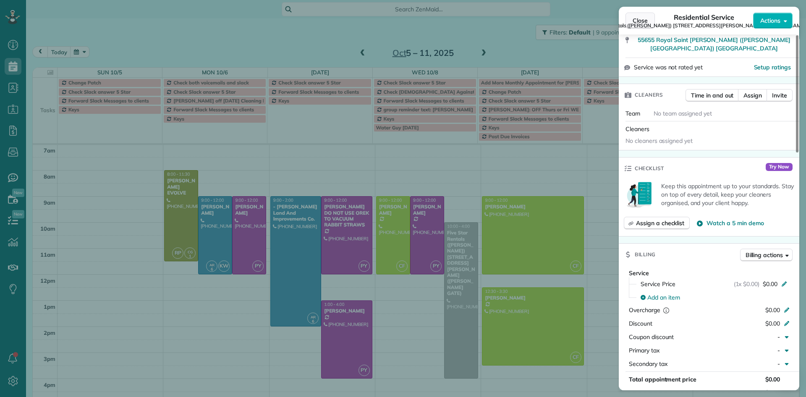
click at [647, 21] on span "Close" at bounding box center [639, 20] width 15 height 8
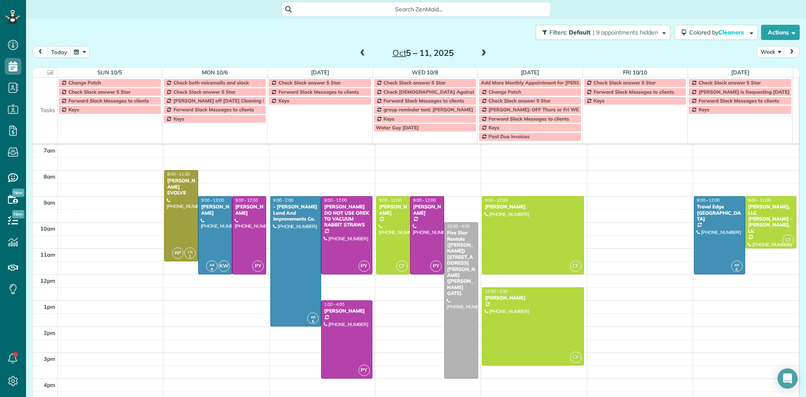
click at [224, 293] on div "5am 6am 7am 8am 9am 10am 11am 12pm 1pm 2pm 3pm 4pm 5pm 6pm 7pm 8pm 9pm 10pm RP …" at bounding box center [416, 326] width 766 height 468
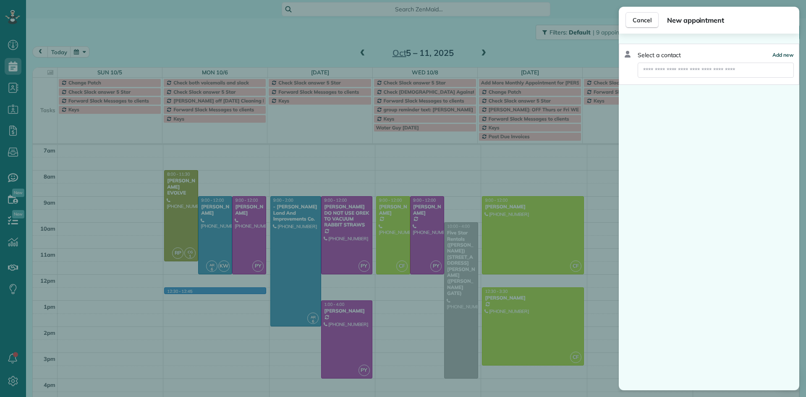
click at [784, 52] on span "Add new" at bounding box center [782, 55] width 21 height 6
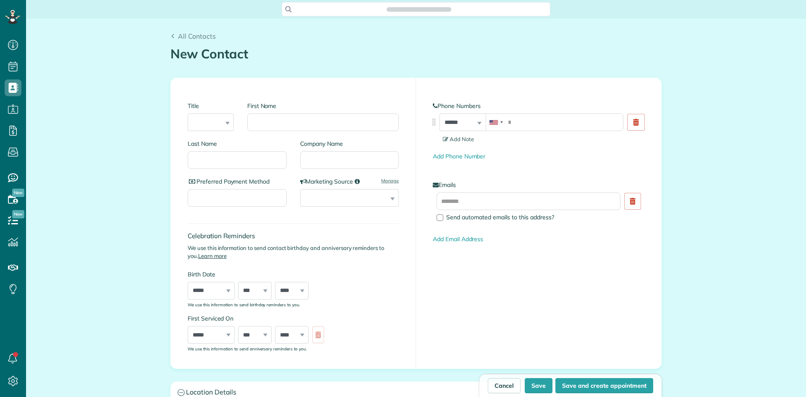
scroll to position [4, 4]
click at [297, 119] on input "First Name" at bounding box center [322, 122] width 151 height 18
type input "*******"
click at [450, 200] on input "text" at bounding box center [528, 201] width 184 height 18
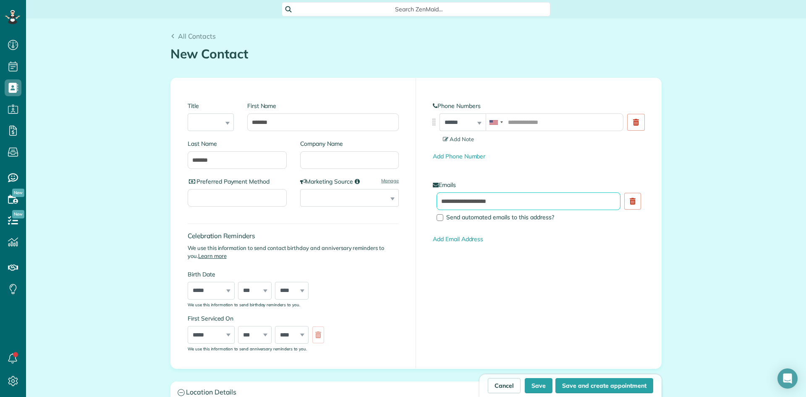
type input "**********"
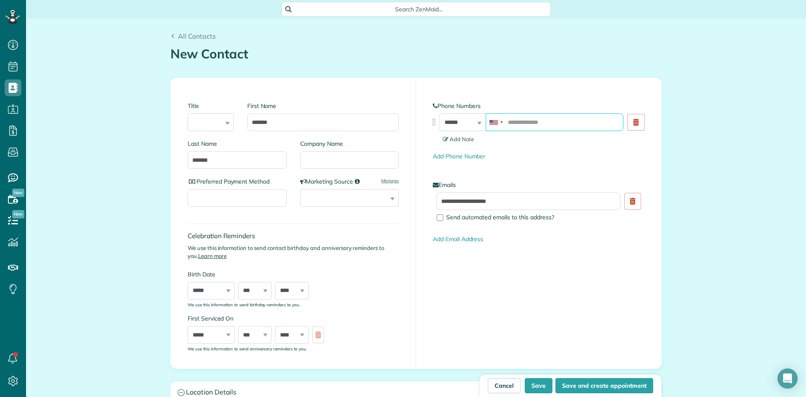
click at [511, 121] on input "tel" at bounding box center [554, 122] width 138 height 18
type input "**********"
click at [501, 275] on div "**********" at bounding box center [538, 223] width 245 height 290
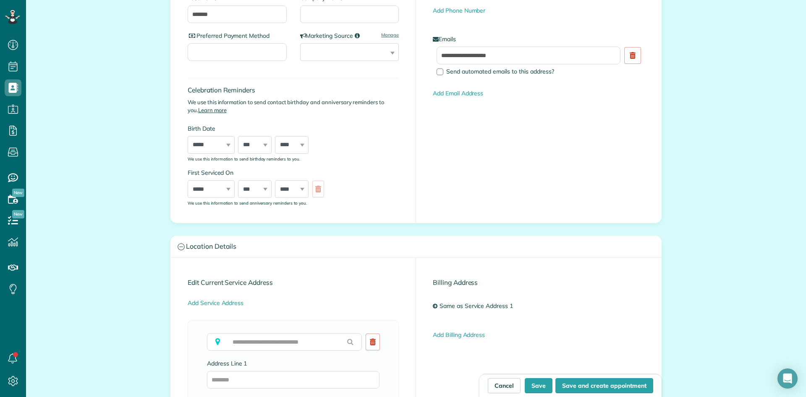
scroll to position [246, 0]
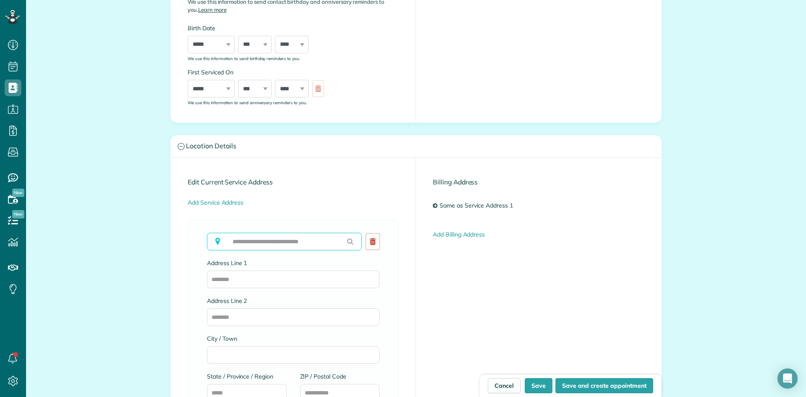
click at [258, 243] on input "text" at bounding box center [284, 241] width 155 height 18
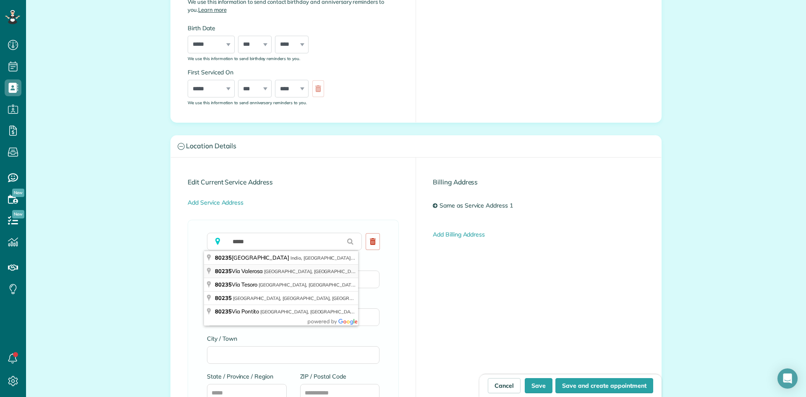
type input "**********"
type input "*********"
type input "**"
type input "*****"
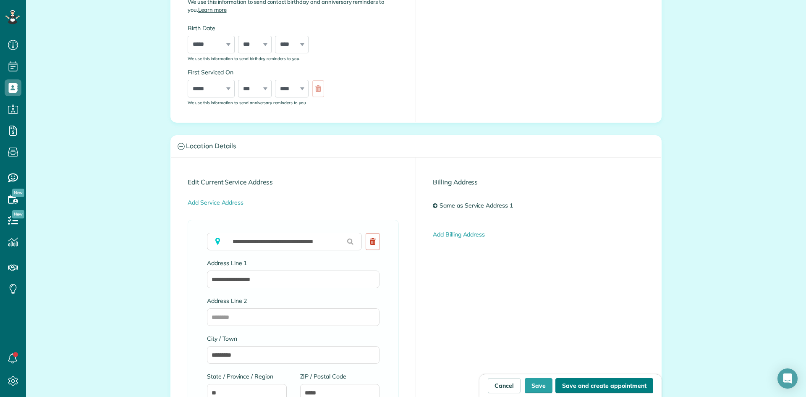
click at [589, 385] on button "Save and create appointment" at bounding box center [604, 385] width 98 height 15
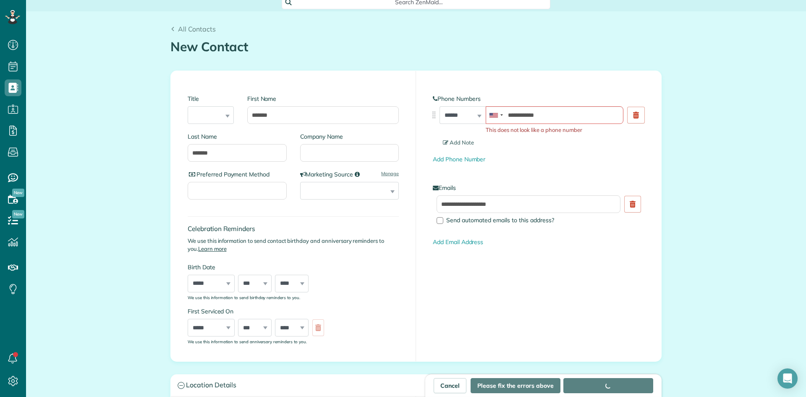
scroll to position [0, 0]
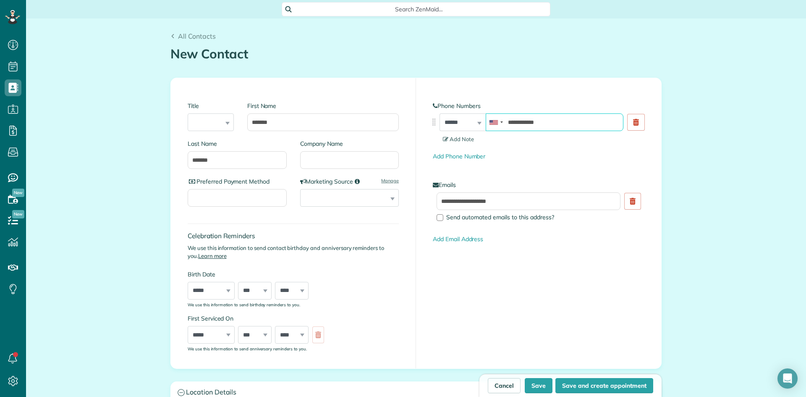
drag, startPoint x: 561, startPoint y: 119, endPoint x: 396, endPoint y: 110, distance: 166.0
click at [396, 110] on div "**********" at bounding box center [416, 223] width 490 height 290
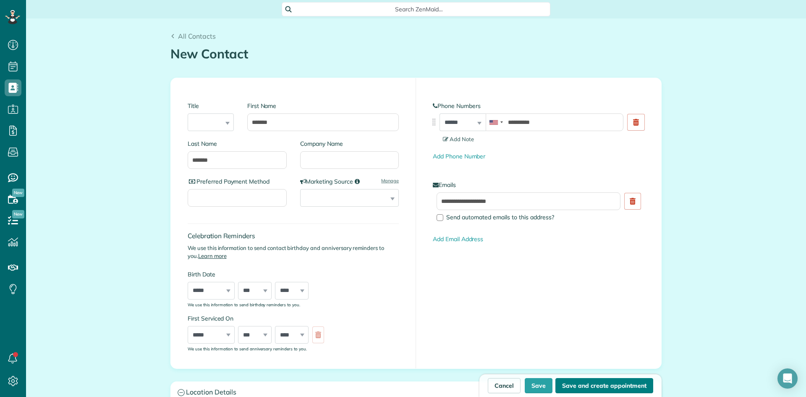
click at [598, 388] on button "Save and create appointment" at bounding box center [604, 385] width 98 height 15
type input "**********"
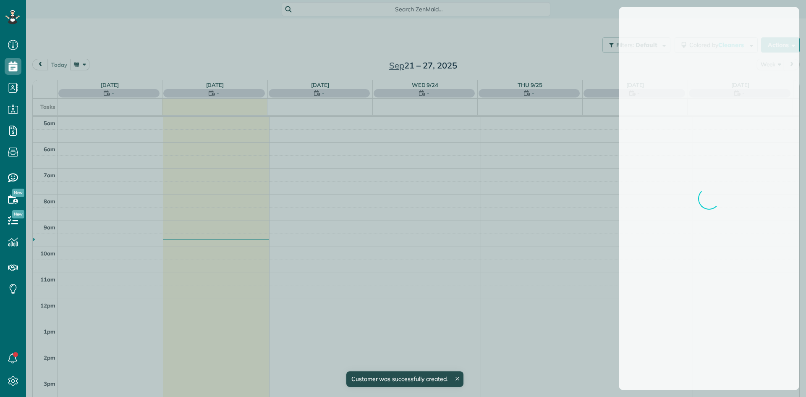
scroll to position [52, 0]
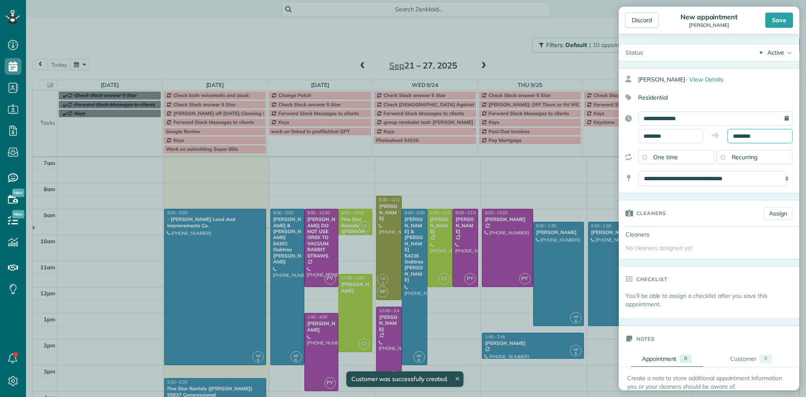
click at [742, 135] on input "********" at bounding box center [759, 136] width 65 height 14
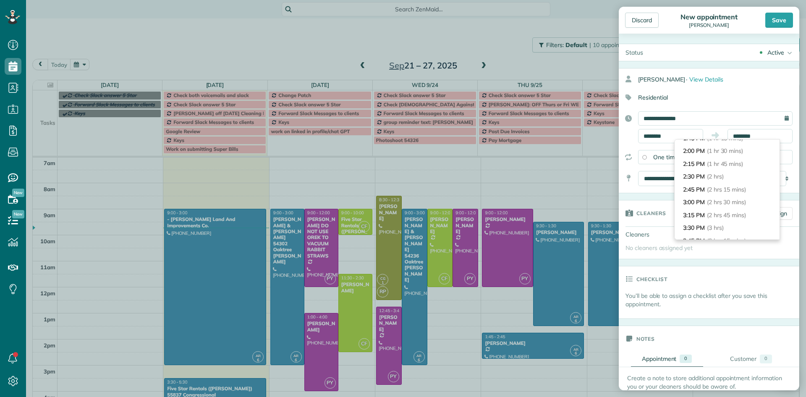
scroll to position [87, 0]
type input "*******"
drag, startPoint x: 733, startPoint y: 214, endPoint x: 763, endPoint y: 116, distance: 102.9
click at [733, 214] on li "3:30 PM (3 hrs)" at bounding box center [726, 212] width 105 height 13
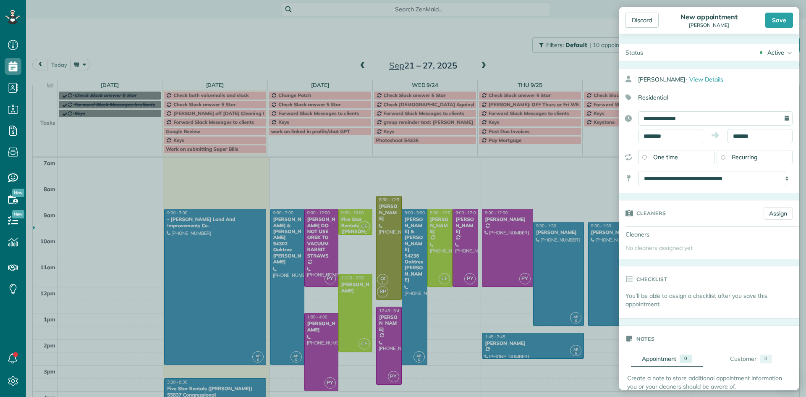
click at [780, 21] on div "Save" at bounding box center [779, 20] width 28 height 15
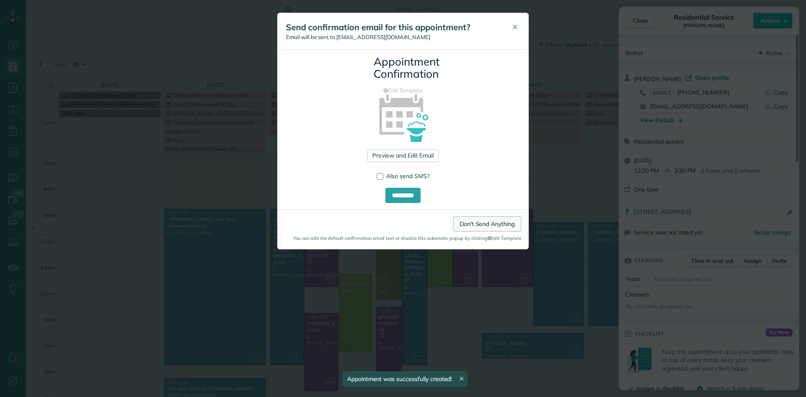
click at [485, 224] on link "Don't Send Anything" at bounding box center [487, 223] width 68 height 15
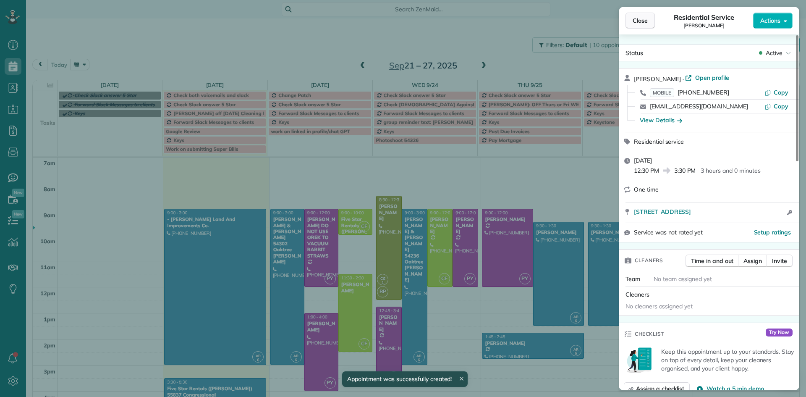
click at [645, 20] on span "Close" at bounding box center [639, 20] width 15 height 8
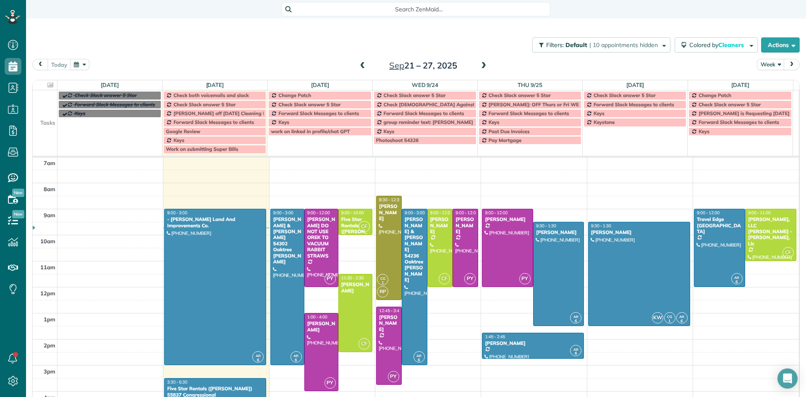
click at [479, 66] on span at bounding box center [483, 66] width 9 height 8
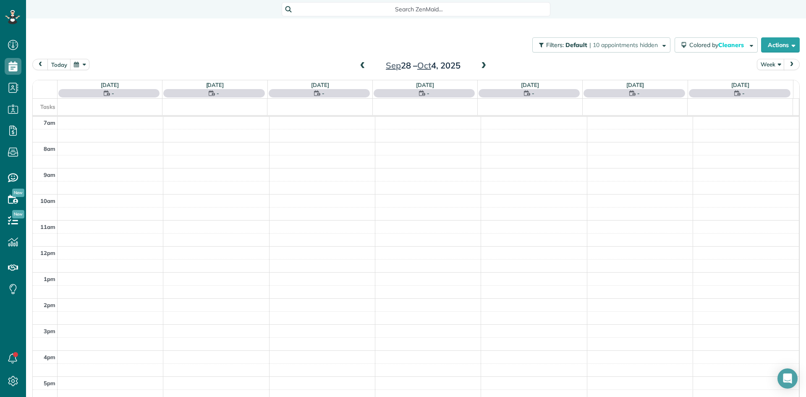
click at [479, 66] on span at bounding box center [483, 66] width 9 height 8
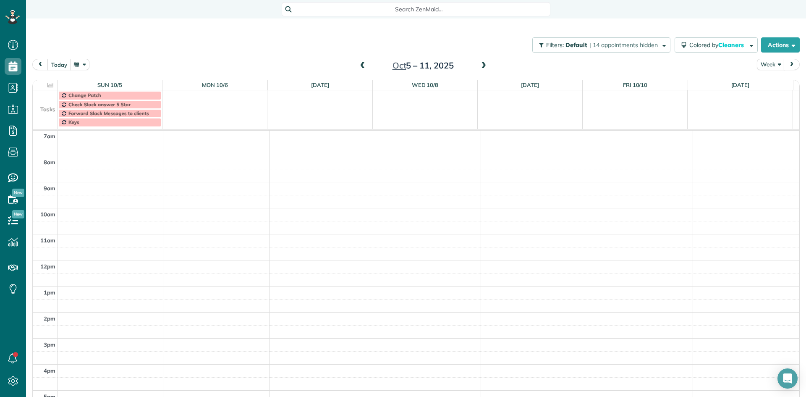
click at [207, 290] on div "5am 6am 7am 8am 9am 10am 11am 12pm 1pm 2pm 3pm 4pm 5pm 6pm 7pm 8pm 9pm 10pm" at bounding box center [416, 312] width 766 height 468
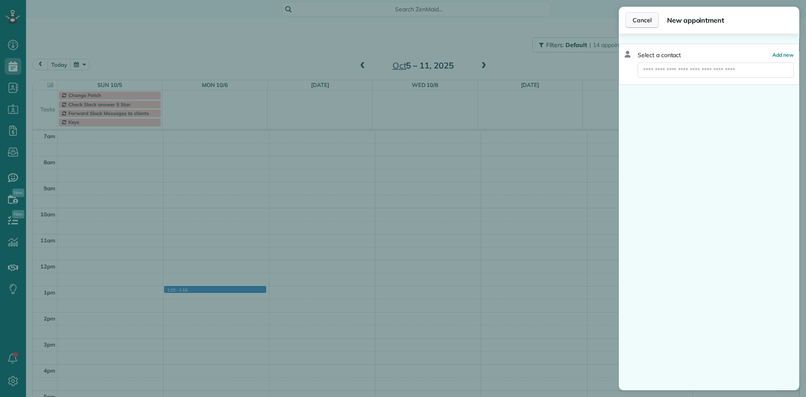
click at [644, 23] on span "Cancel" at bounding box center [641, 20] width 19 height 8
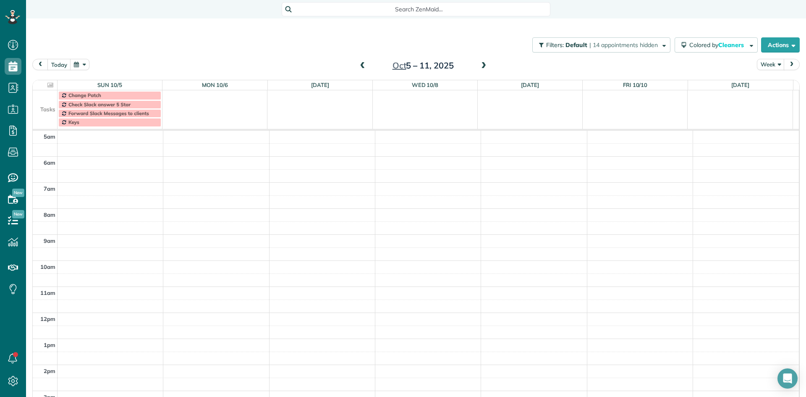
click at [480, 66] on span at bounding box center [483, 66] width 9 height 8
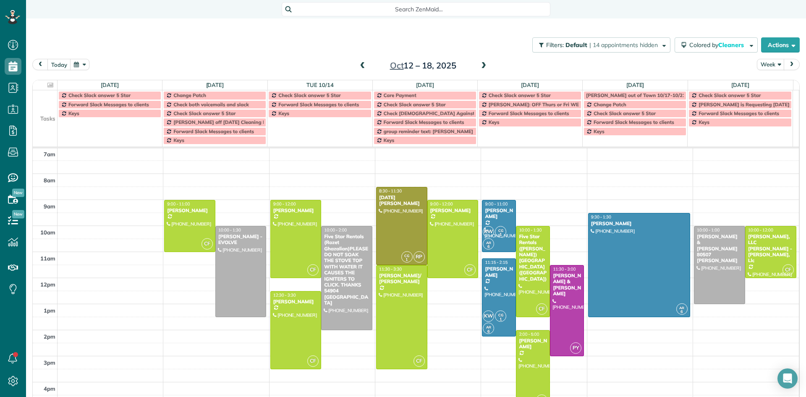
click at [480, 66] on span at bounding box center [483, 66] width 9 height 8
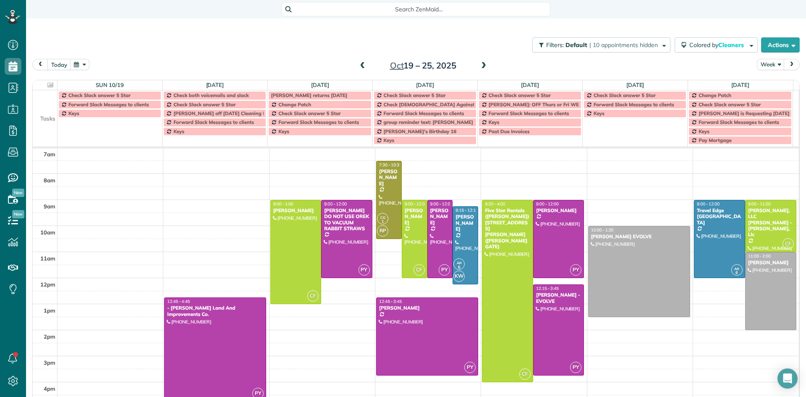
click at [480, 66] on span at bounding box center [483, 66] width 9 height 8
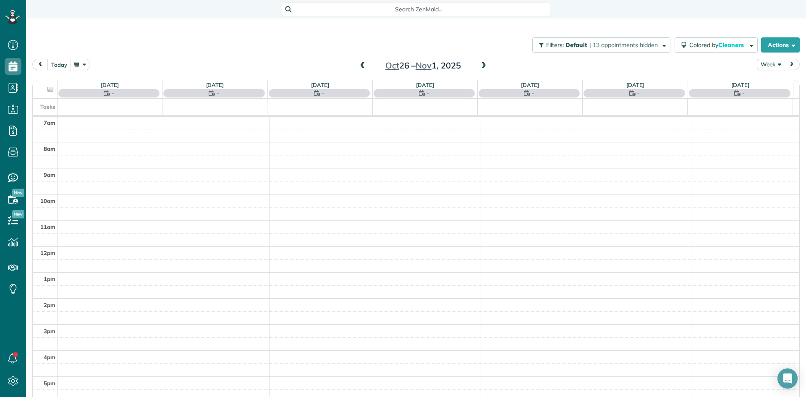
click at [60, 65] on button "today" at bounding box center [58, 64] width 23 height 11
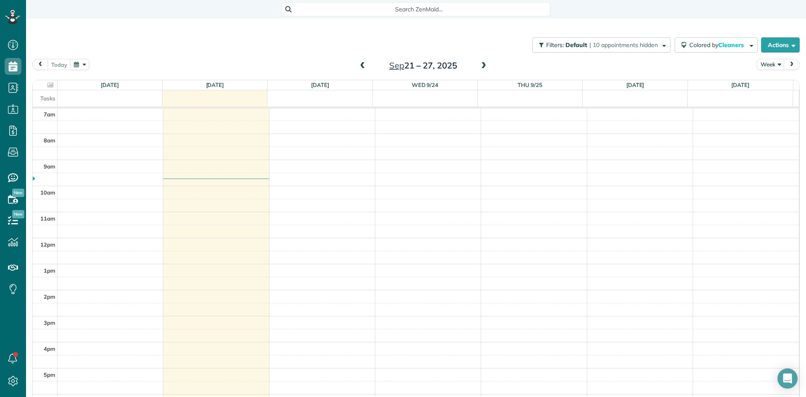
click at [480, 66] on span at bounding box center [483, 66] width 9 height 8
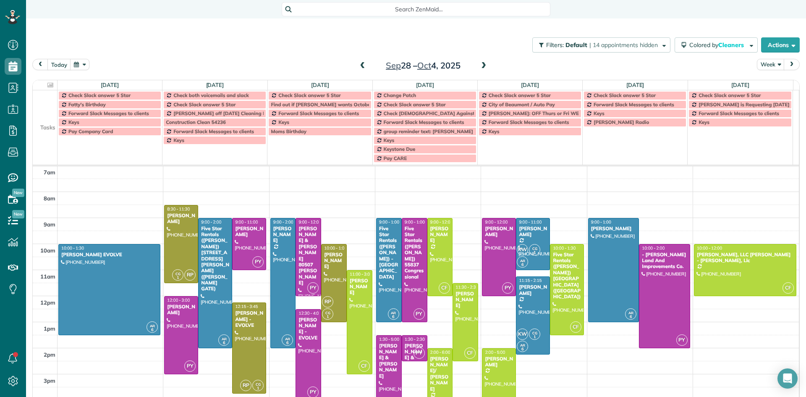
click at [481, 67] on span at bounding box center [483, 66] width 9 height 8
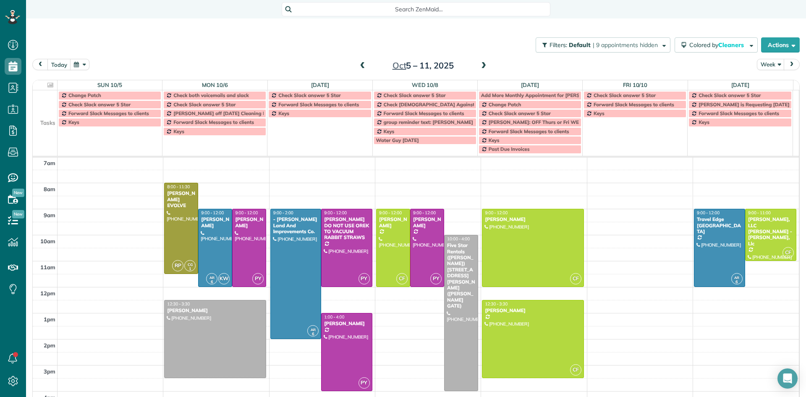
click at [395, 314] on div "5am 6am 7am 8am 9am 10am 11am 12pm 1pm 2pm 3pm 4pm 5pm 6pm 7pm 8pm 9pm 10pm RP …" at bounding box center [416, 339] width 766 height 468
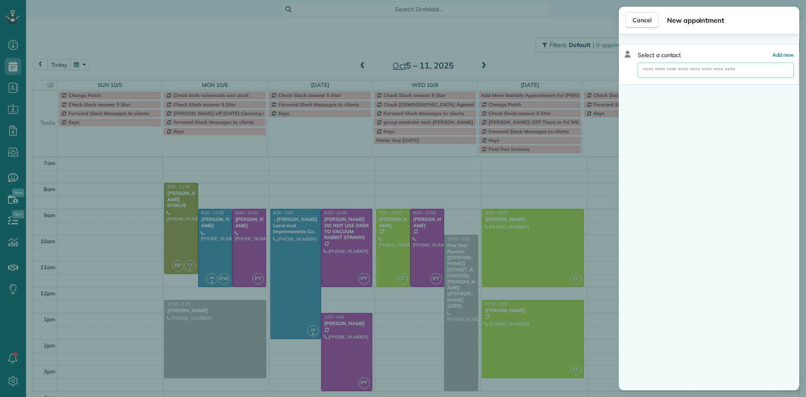
click at [663, 71] on input "text" at bounding box center [715, 70] width 156 height 15
click at [645, 21] on span "Cancel" at bounding box center [641, 20] width 19 height 8
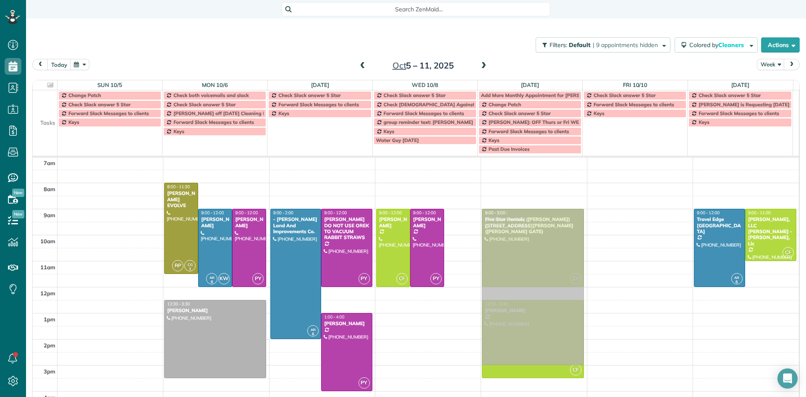
drag, startPoint x: 452, startPoint y: 265, endPoint x: 498, endPoint y: 236, distance: 54.8
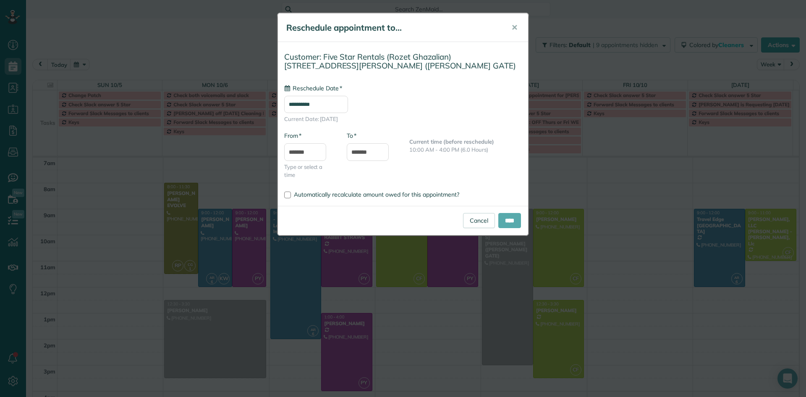
type input "**********"
click at [508, 219] on input "****" at bounding box center [509, 220] width 23 height 15
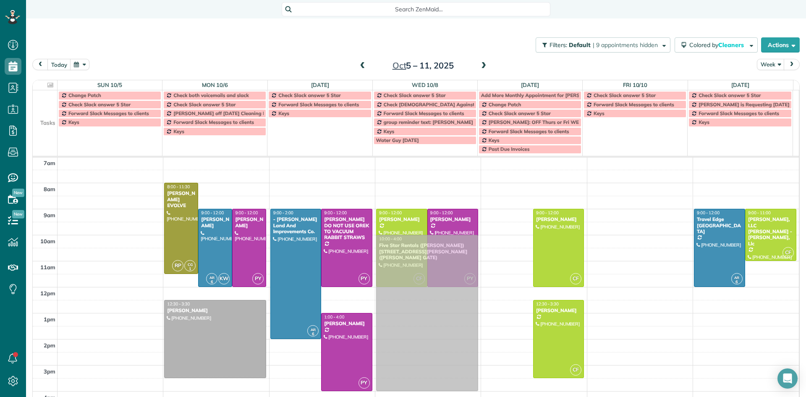
drag, startPoint x: 512, startPoint y: 256, endPoint x: 469, endPoint y: 279, distance: 49.0
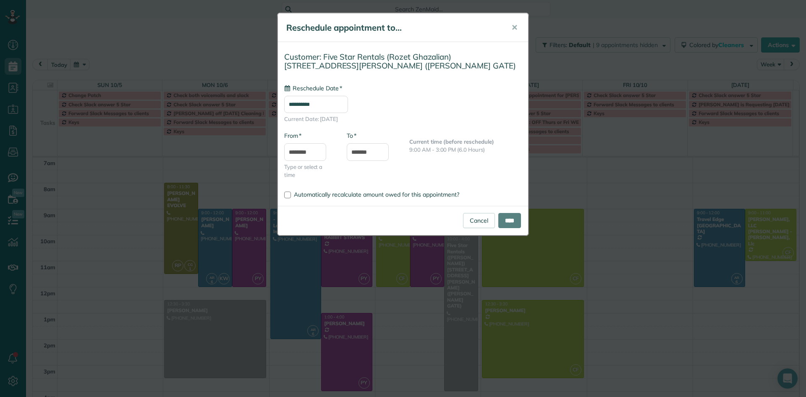
type input "**********"
click at [512, 220] on input "****" at bounding box center [509, 220] width 23 height 15
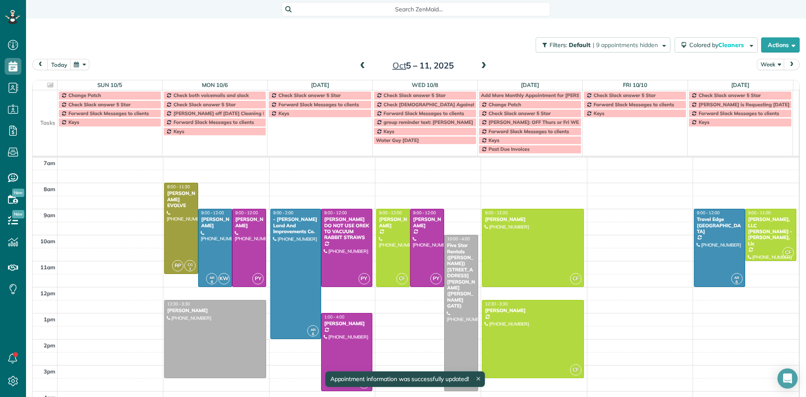
click at [391, 307] on div "5am 6am 7am 8am 9am 10am 11am 12pm 1pm 2pm 3pm 4pm 5pm 6pm 7pm 8pm 9pm 10pm RP …" at bounding box center [416, 339] width 766 height 468
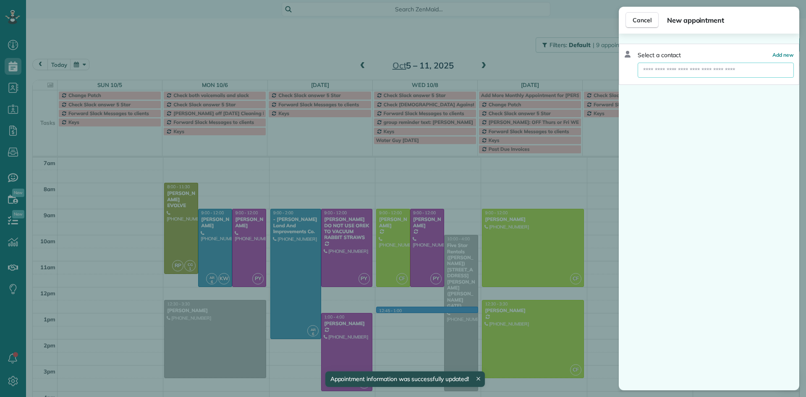
click at [656, 71] on input "text" at bounding box center [715, 70] width 156 height 15
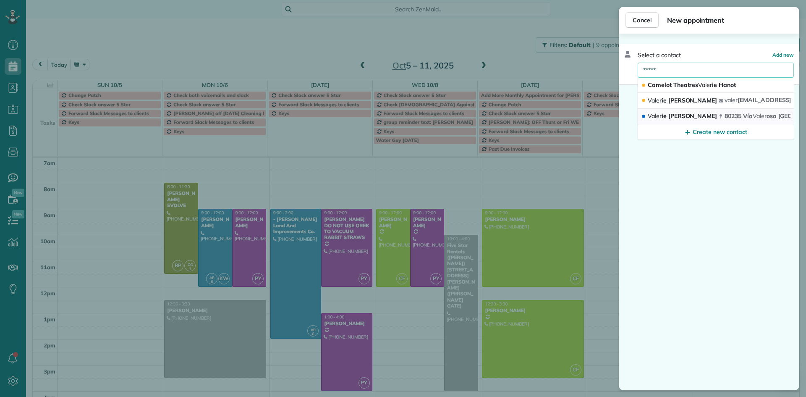
type input "*****"
click at [679, 112] on span "Valer ie Keating" at bounding box center [681, 116] width 69 height 8
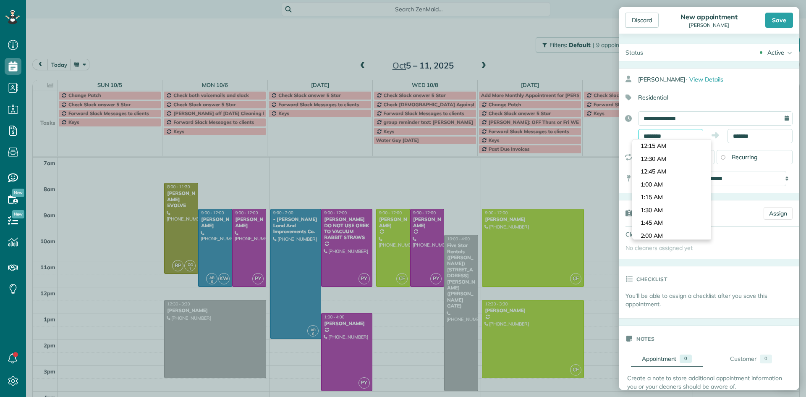
click at [668, 134] on input "********" at bounding box center [670, 136] width 65 height 14
click at [667, 149] on body "Dashboard Scheduling Calendar View List View Dispatch View - Weekly scheduling …" at bounding box center [403, 198] width 806 height 397
click at [660, 133] on input "********" at bounding box center [670, 136] width 65 height 14
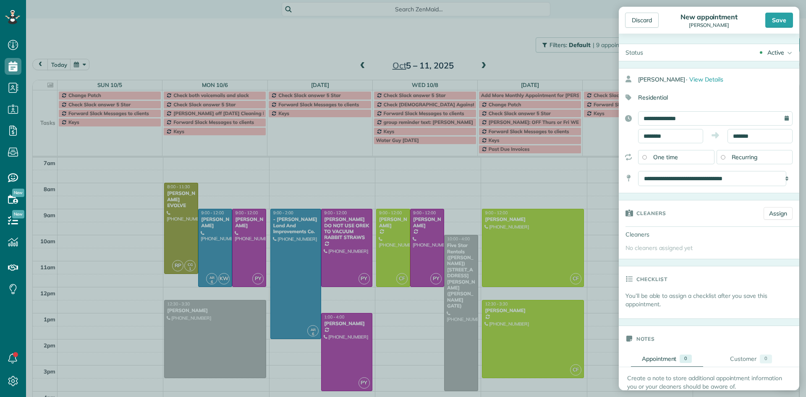
click at [716, 138] on icon at bounding box center [715, 135] width 24 height 8
click at [669, 135] on input "********" at bounding box center [670, 136] width 65 height 14
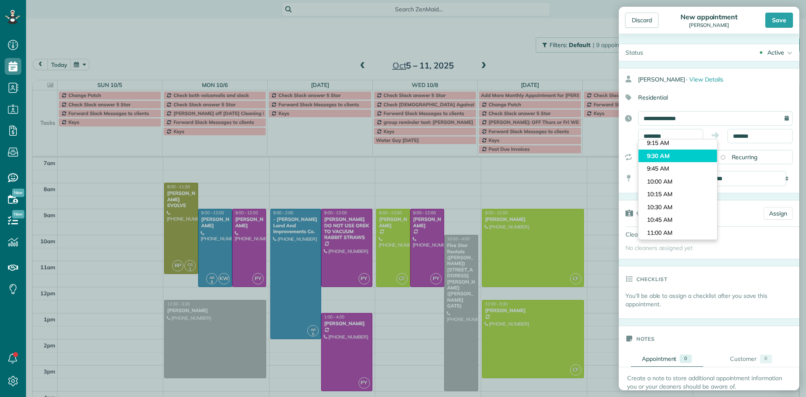
type input "*******"
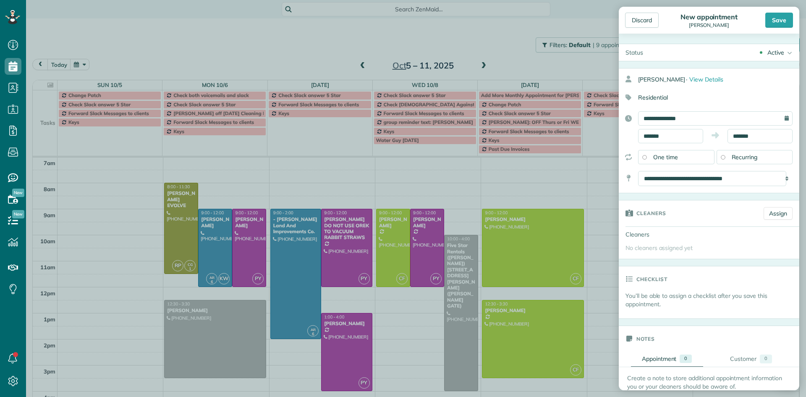
drag, startPoint x: 683, startPoint y: 159, endPoint x: 690, endPoint y: 151, distance: 10.4
click at [683, 158] on body "Dashboard Scheduling Calendar View List View Dispatch View - Weekly scheduling …" at bounding box center [403, 198] width 806 height 397
click at [741, 134] on input "*******" at bounding box center [759, 136] width 65 height 14
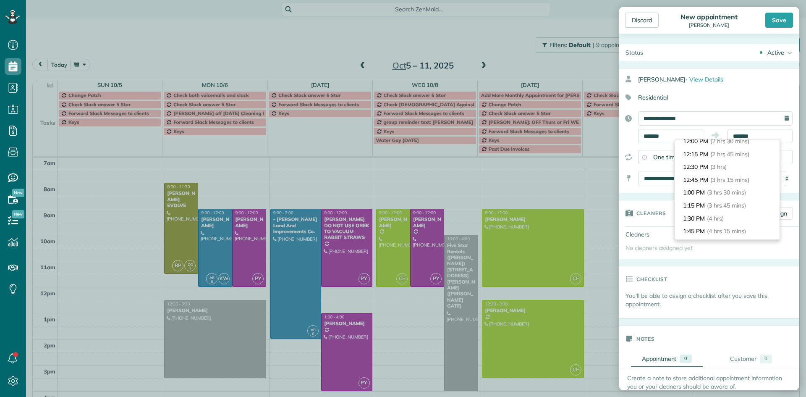
scroll to position [116, 0]
type input "********"
click at [733, 181] on li "12:30 PM (3 hrs)" at bounding box center [726, 183] width 105 height 13
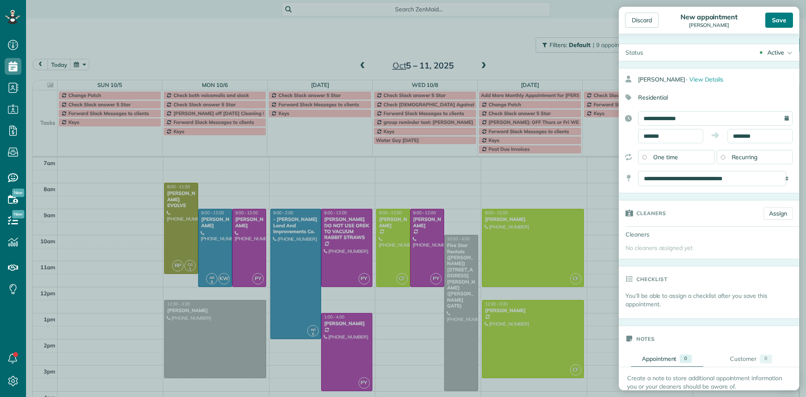
click at [788, 18] on div "Save" at bounding box center [779, 20] width 28 height 15
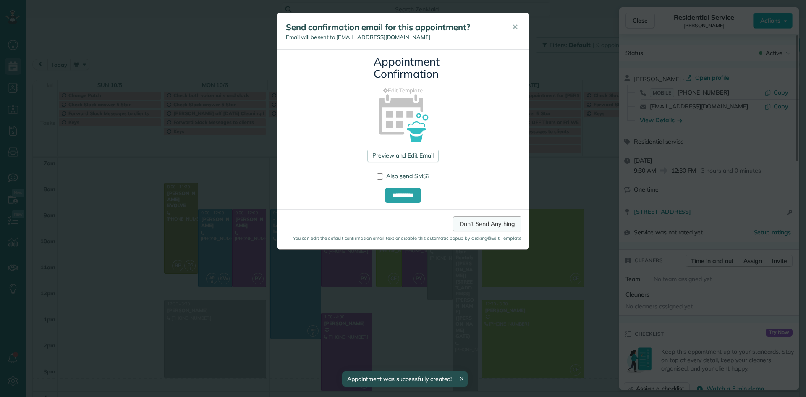
click at [479, 225] on link "Don't Send Anything" at bounding box center [487, 223] width 68 height 15
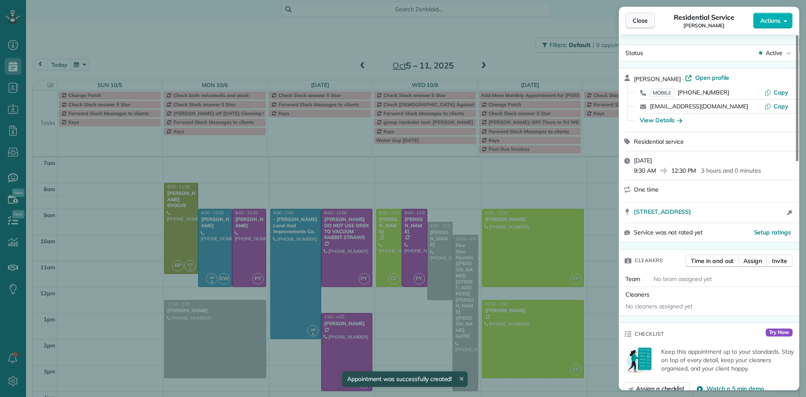
click at [645, 18] on span "Close" at bounding box center [639, 20] width 15 height 8
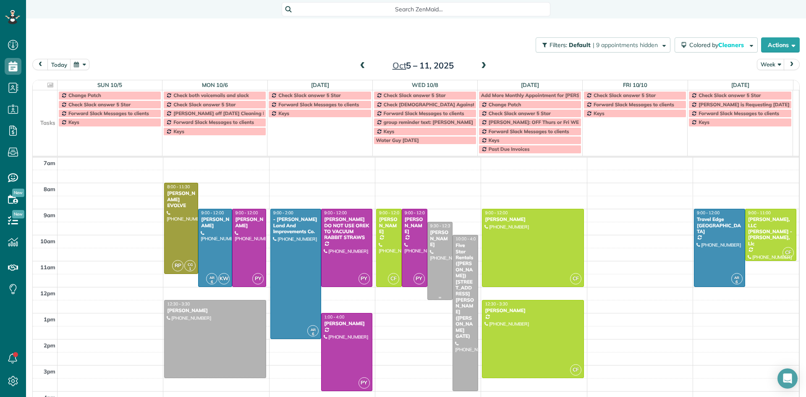
click at [436, 242] on div at bounding box center [440, 260] width 25 height 77
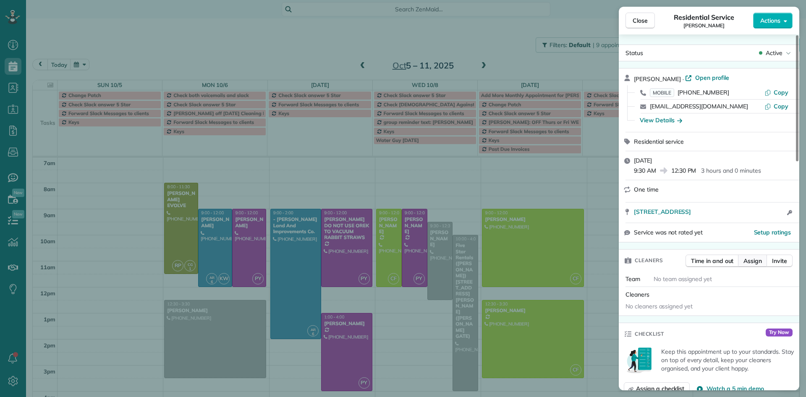
click at [761, 260] on span "Assign" at bounding box center [752, 260] width 18 height 8
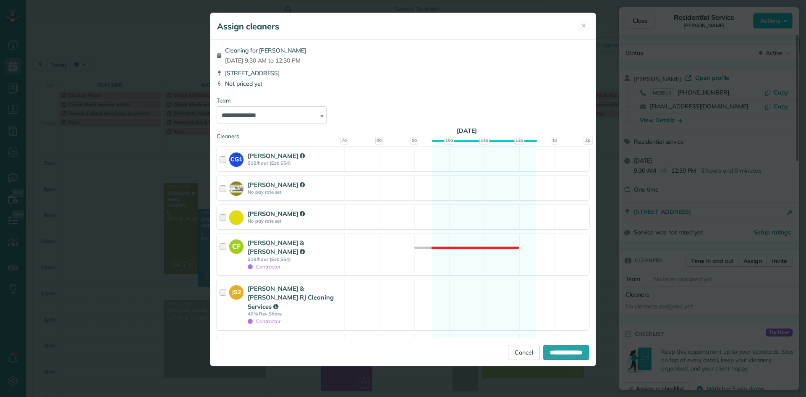
click at [224, 214] on div at bounding box center [224, 217] width 10 height 16
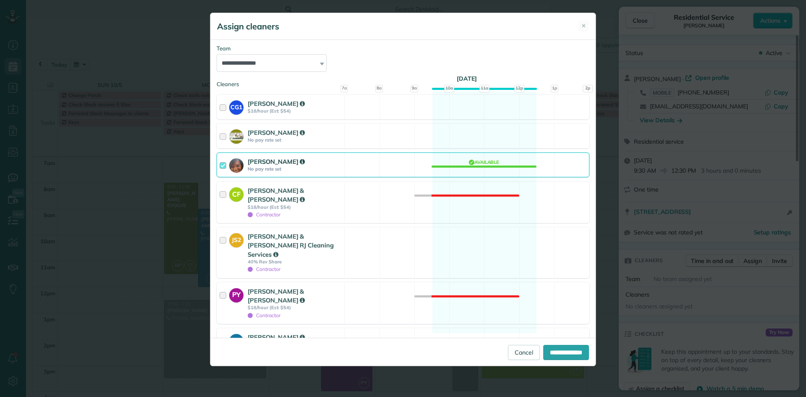
scroll to position [69, 0]
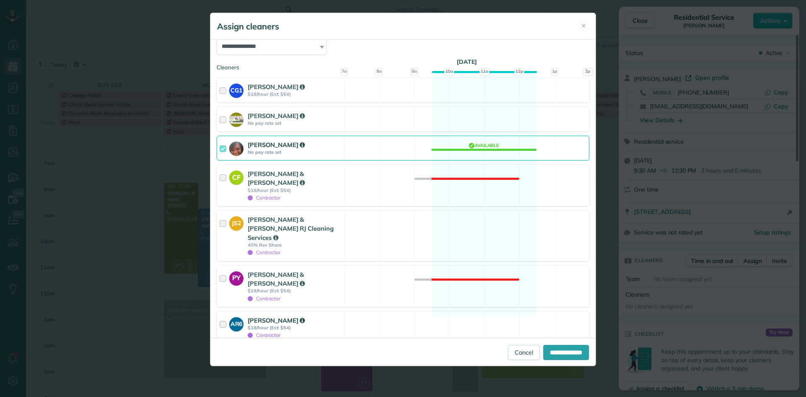
click at [224, 316] on div at bounding box center [224, 327] width 10 height 23
click at [561, 350] on input "**********" at bounding box center [566, 351] width 46 height 15
type input "**********"
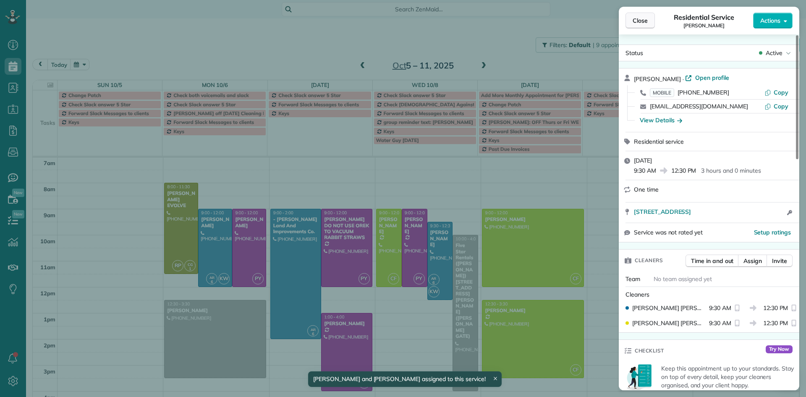
click at [634, 17] on span "Close" at bounding box center [639, 20] width 15 height 8
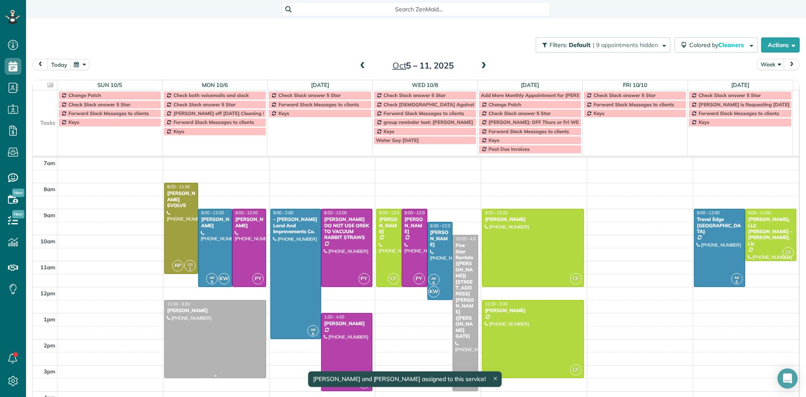
click at [196, 341] on div at bounding box center [214, 338] width 101 height 77
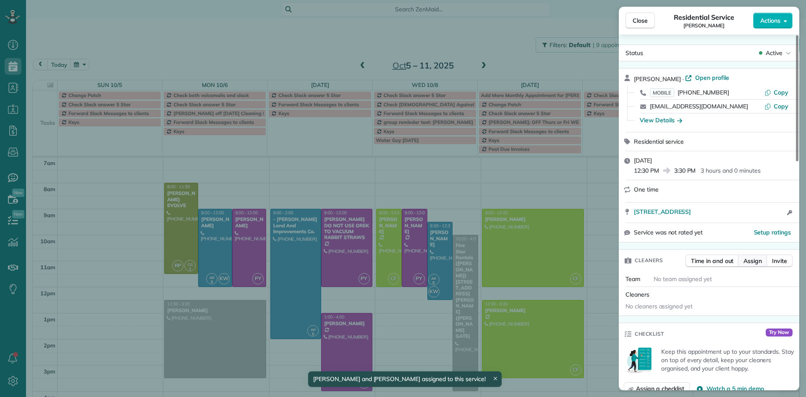
click at [757, 264] on span "Assign" at bounding box center [752, 260] width 18 height 8
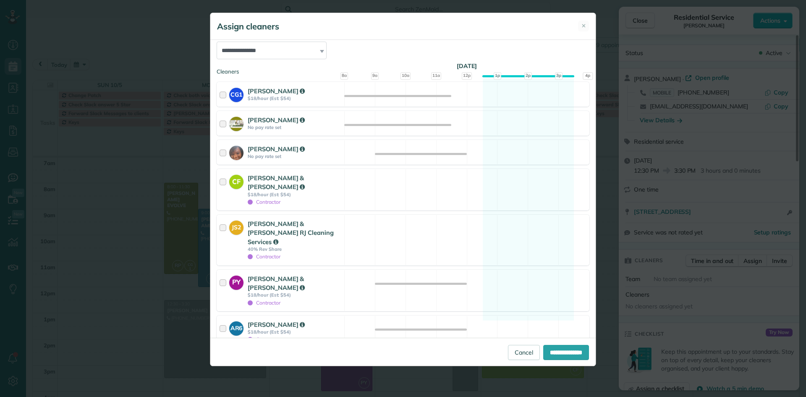
scroll to position [69, 0]
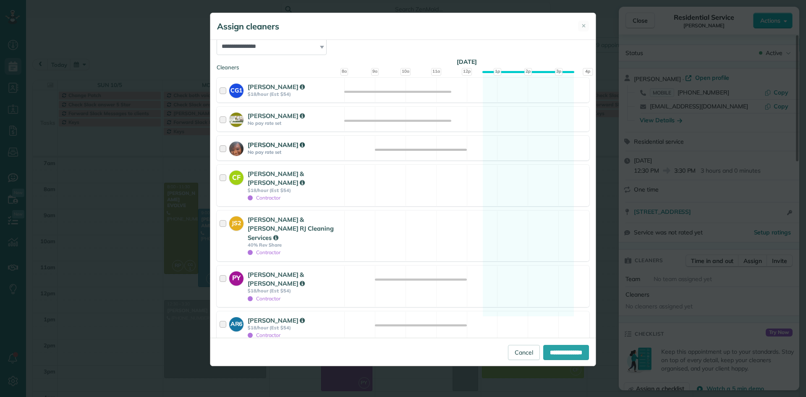
click at [226, 146] on div at bounding box center [224, 148] width 10 height 16
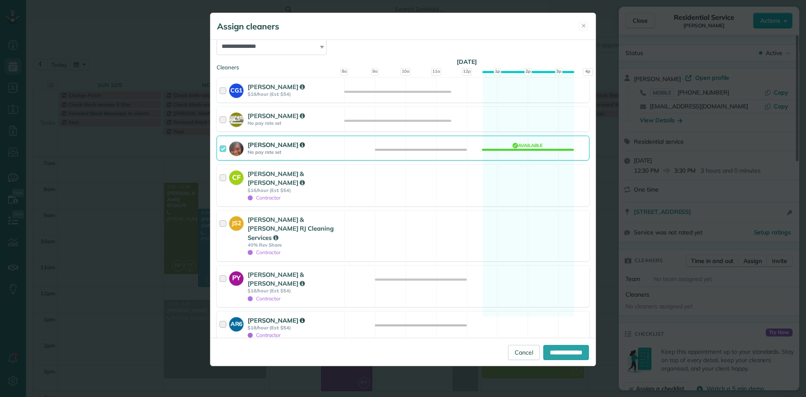
click at [224, 316] on div at bounding box center [224, 327] width 10 height 23
click at [568, 351] on input "**********" at bounding box center [566, 351] width 46 height 15
type input "**********"
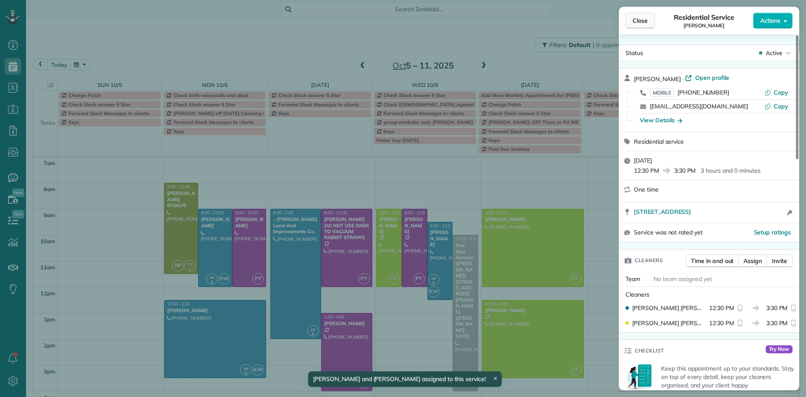
click at [641, 17] on span "Close" at bounding box center [639, 20] width 15 height 8
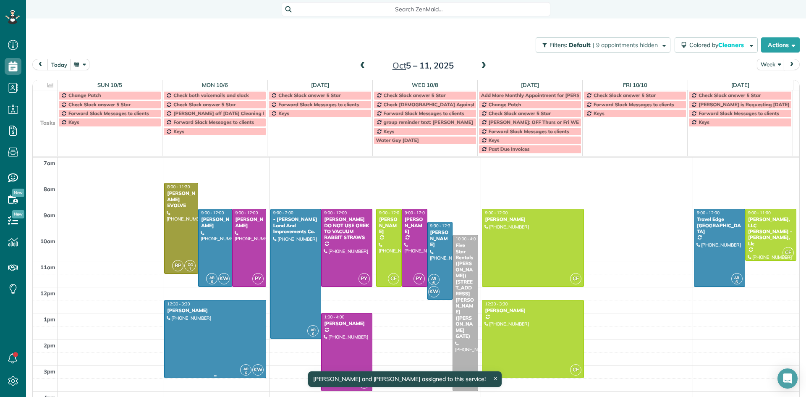
click at [224, 313] on div at bounding box center [214, 338] width 101 height 77
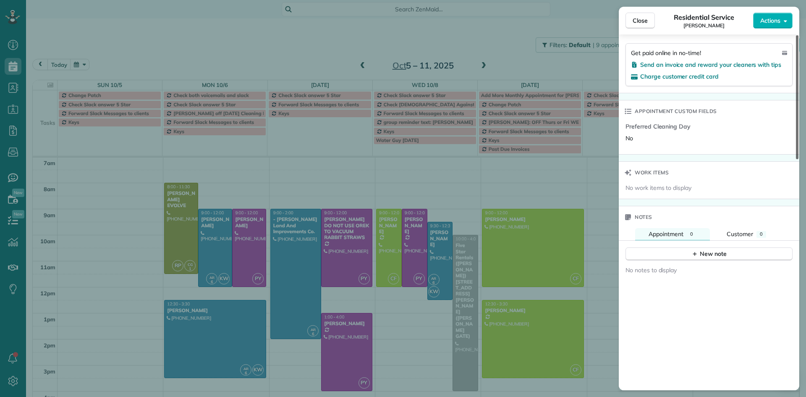
scroll to position [569, 0]
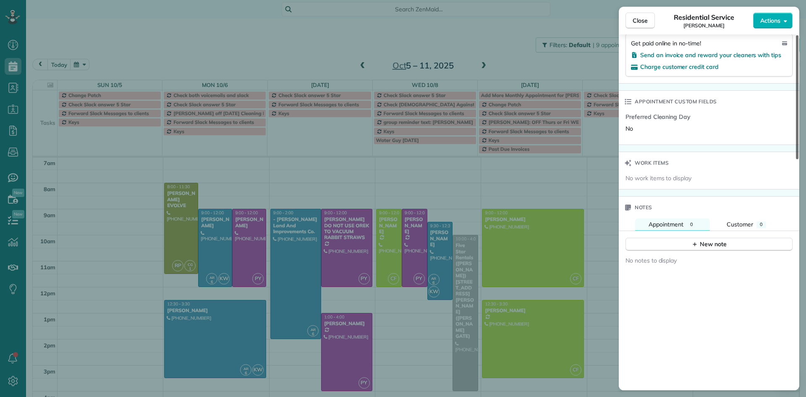
drag, startPoint x: 795, startPoint y: 149, endPoint x: 800, endPoint y: 347, distance: 198.1
click at [798, 159] on div at bounding box center [797, 97] width 3 height 124
click at [675, 246] on button "New note" at bounding box center [708, 243] width 167 height 13
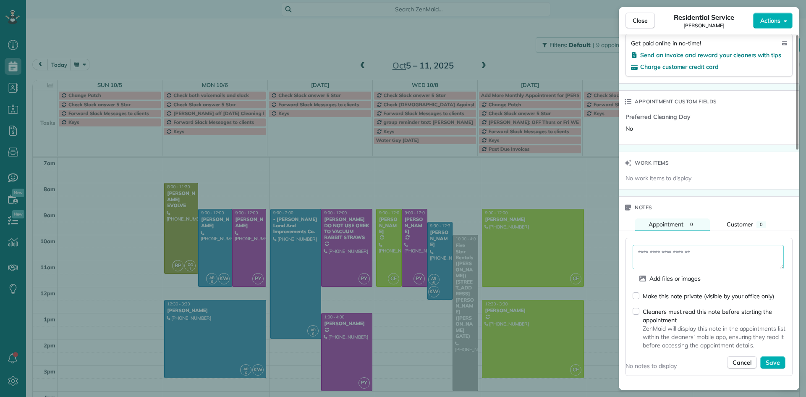
click at [643, 254] on textarea at bounding box center [707, 257] width 151 height 24
type textarea "**********"
drag, startPoint x: 770, startPoint y: 260, endPoint x: 636, endPoint y: 253, distance: 134.5
drag, startPoint x: 768, startPoint y: 259, endPoint x: 629, endPoint y: 255, distance: 138.5
click at [629, 255] on div "**********" at bounding box center [708, 306] width 167 height 138
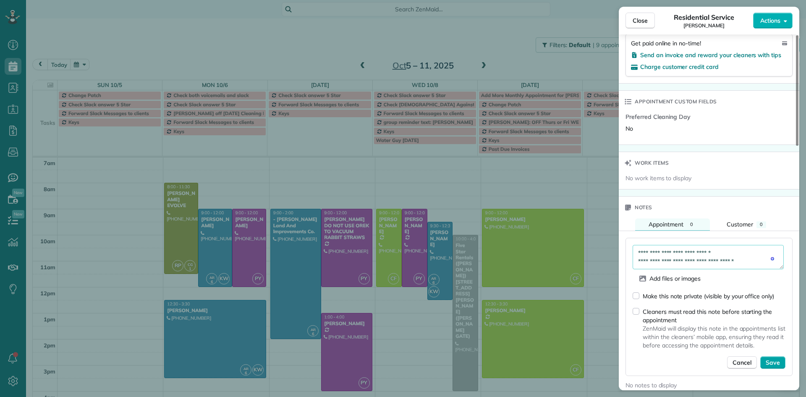
click at [772, 360] on span "Save" at bounding box center [772, 362] width 14 height 8
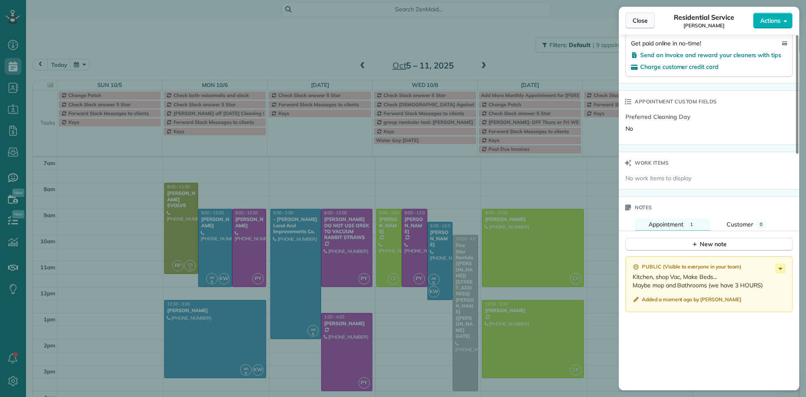
click at [638, 20] on span "Close" at bounding box center [639, 20] width 15 height 8
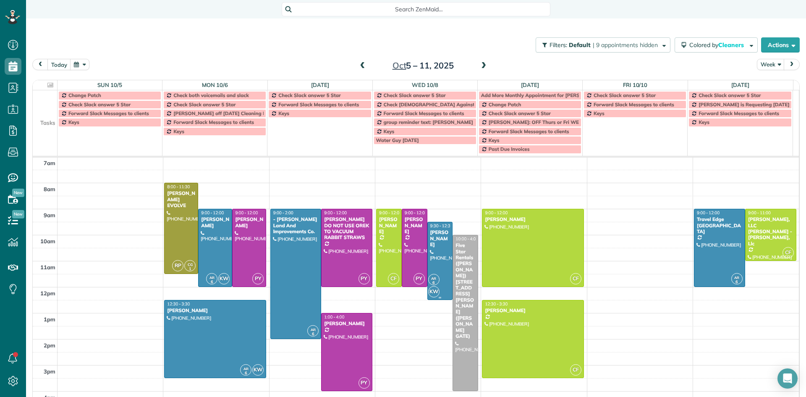
click at [433, 250] on div at bounding box center [440, 260] width 25 height 77
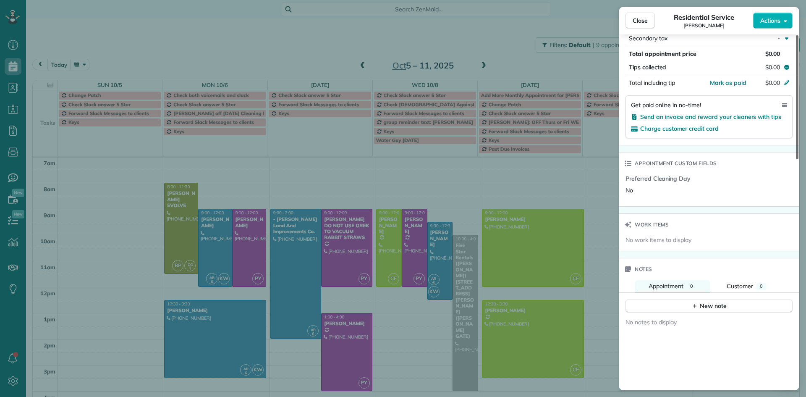
scroll to position [516, 0]
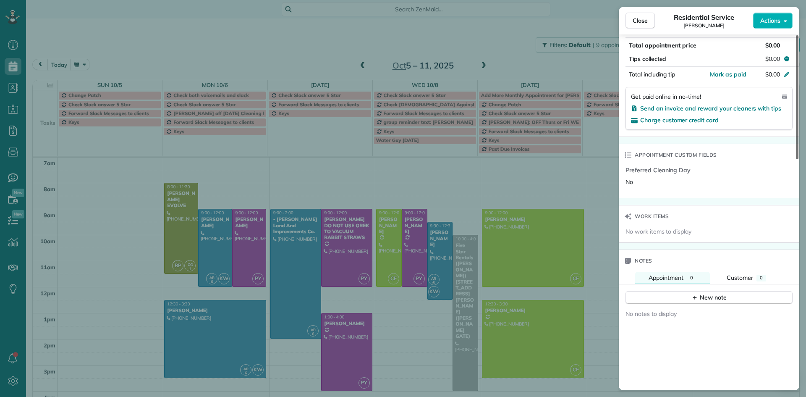
drag, startPoint x: 798, startPoint y: 146, endPoint x: 805, endPoint y: 326, distance: 179.7
click at [798, 159] on div at bounding box center [797, 97] width 3 height 124
click at [695, 297] on icon "button" at bounding box center [695, 297] width 4 height 4
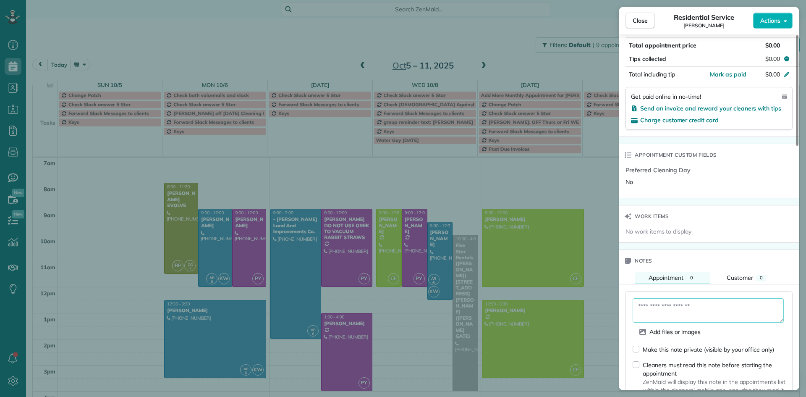
click at [643, 304] on textarea at bounding box center [707, 310] width 151 height 24
paste textarea "**********"
type textarea "**********"
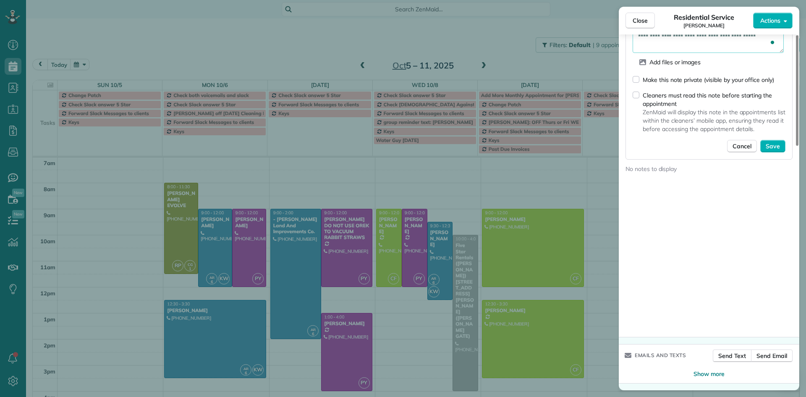
drag, startPoint x: 799, startPoint y: 215, endPoint x: 791, endPoint y: 258, distance: 43.9
click at [798, 146] on div at bounding box center [797, 90] width 3 height 110
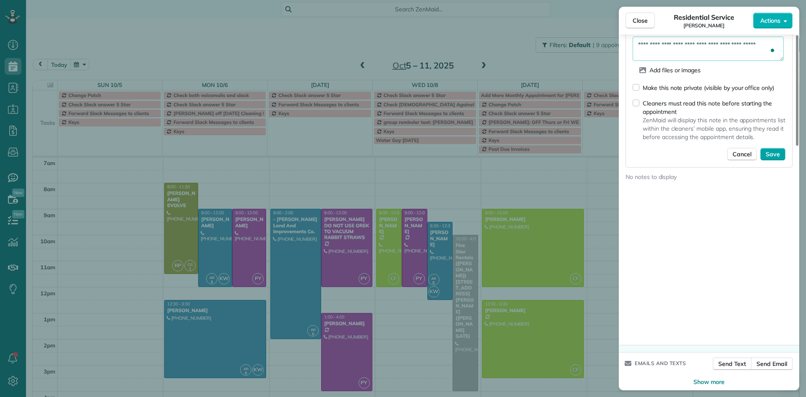
click at [777, 155] on span "Save" at bounding box center [772, 154] width 14 height 8
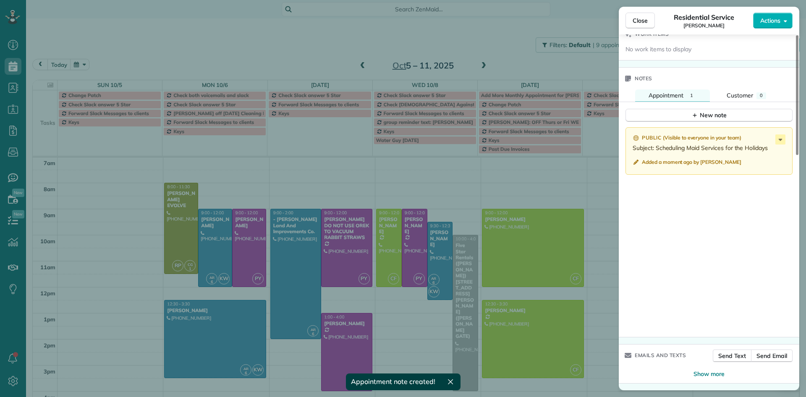
scroll to position [698, 0]
click at [639, 20] on span "Close" at bounding box center [639, 20] width 15 height 8
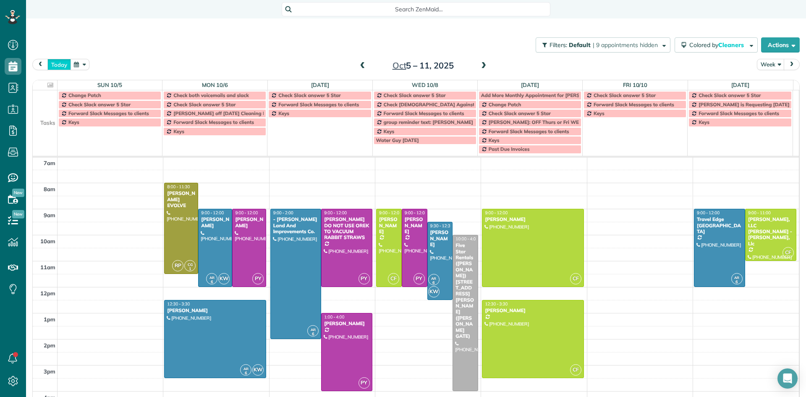
click at [56, 66] on button "today" at bounding box center [58, 64] width 23 height 11
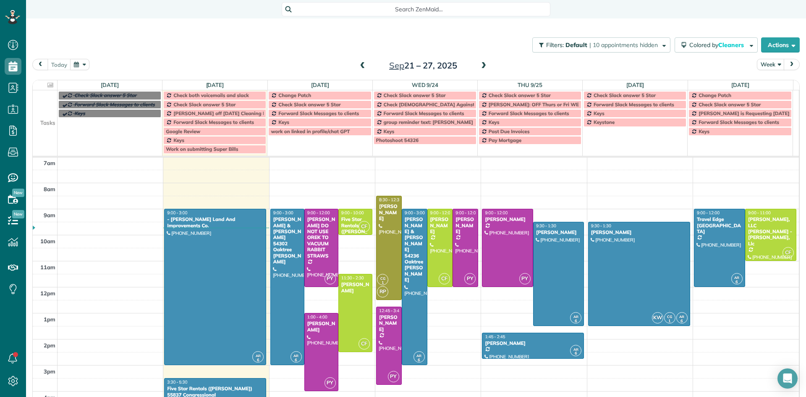
click at [479, 66] on span at bounding box center [483, 66] width 9 height 8
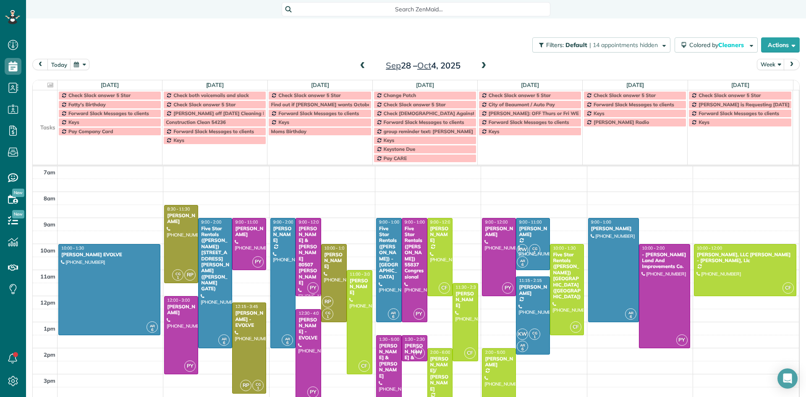
click at [358, 66] on span at bounding box center [362, 66] width 9 height 8
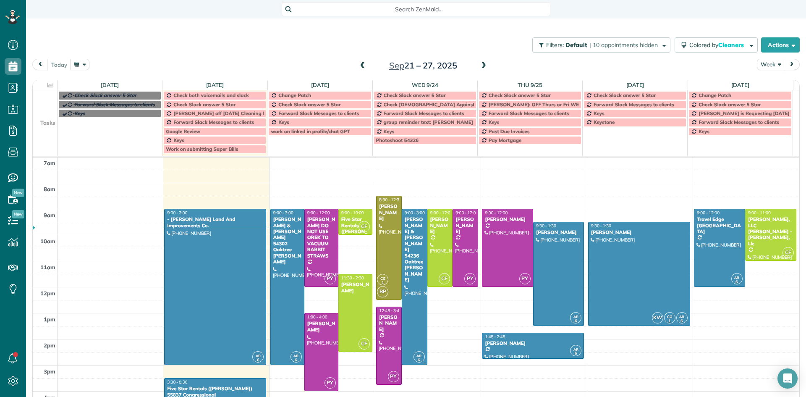
click at [358, 65] on span at bounding box center [362, 66] width 9 height 8
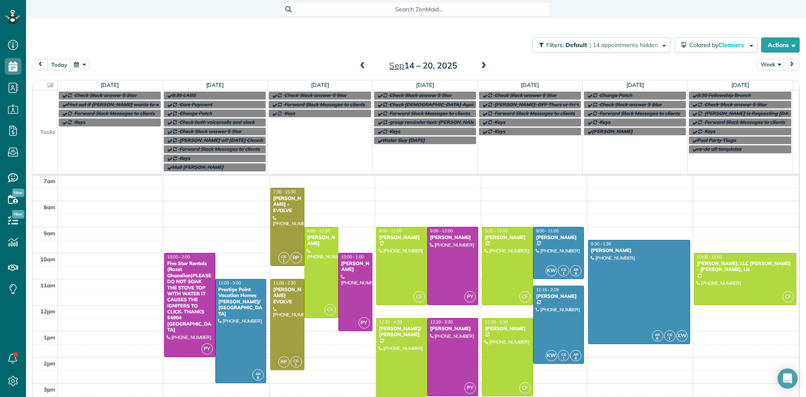
click at [482, 65] on span at bounding box center [483, 66] width 9 height 8
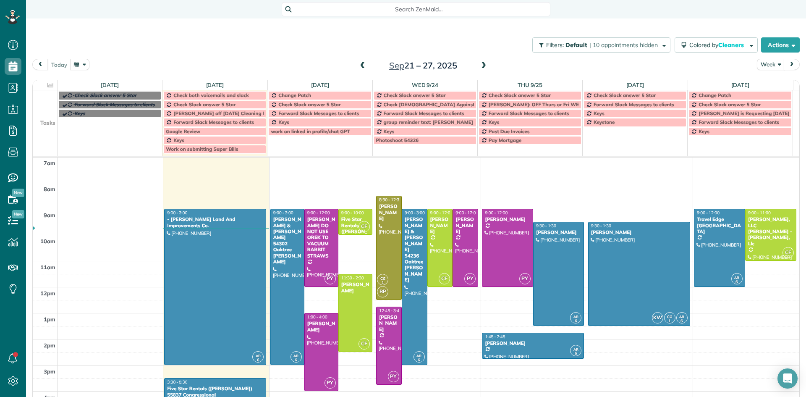
click at [77, 65] on button "button" at bounding box center [79, 64] width 19 height 11
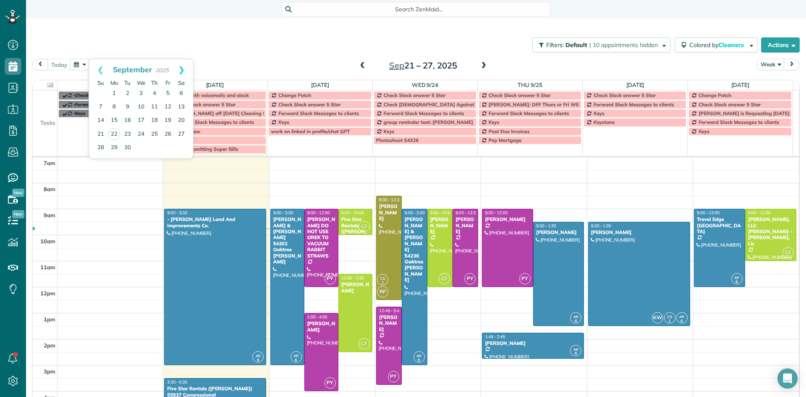
click at [183, 69] on link "Next" at bounding box center [181, 69] width 23 height 21
click at [128, 133] on link "20" at bounding box center [127, 133] width 13 height 13
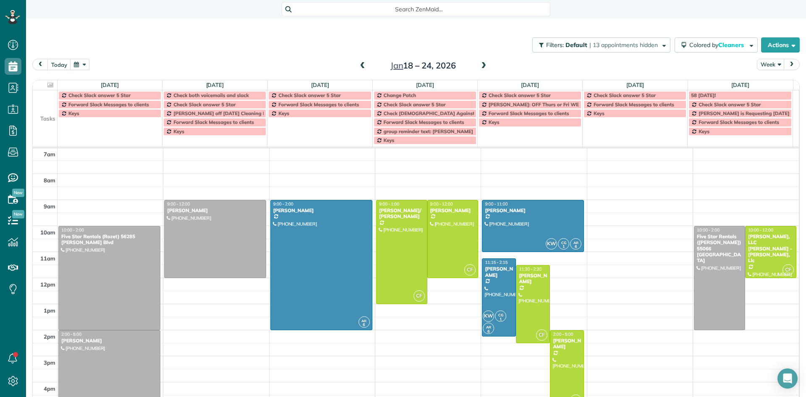
click at [78, 66] on button "button" at bounding box center [79, 64] width 19 height 11
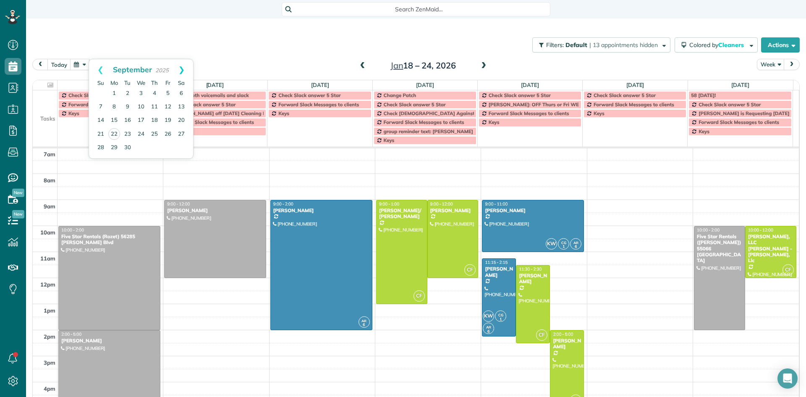
click at [181, 70] on link "Next" at bounding box center [181, 69] width 23 height 21
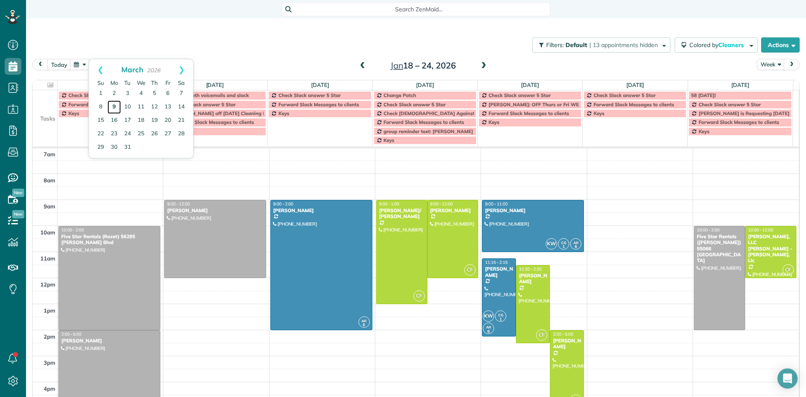
click at [115, 108] on link "9" at bounding box center [113, 106] width 13 height 13
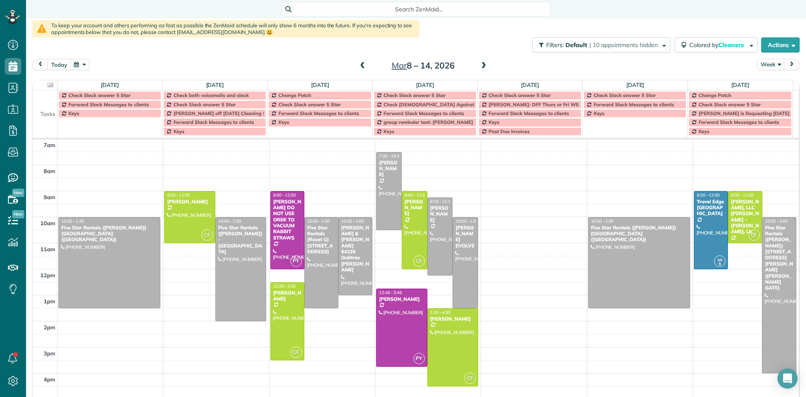
click at [479, 65] on span at bounding box center [483, 66] width 9 height 8
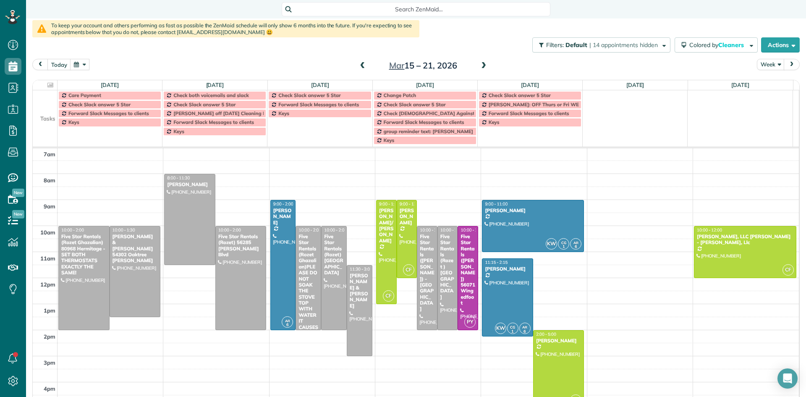
click at [479, 66] on span at bounding box center [483, 66] width 9 height 8
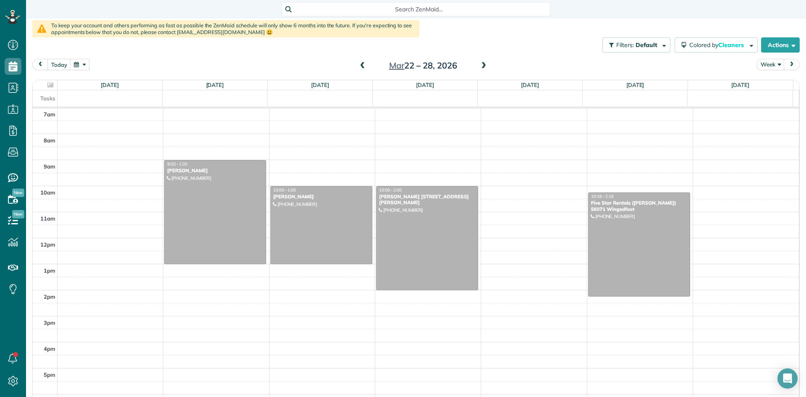
click at [479, 66] on span at bounding box center [483, 66] width 9 height 8
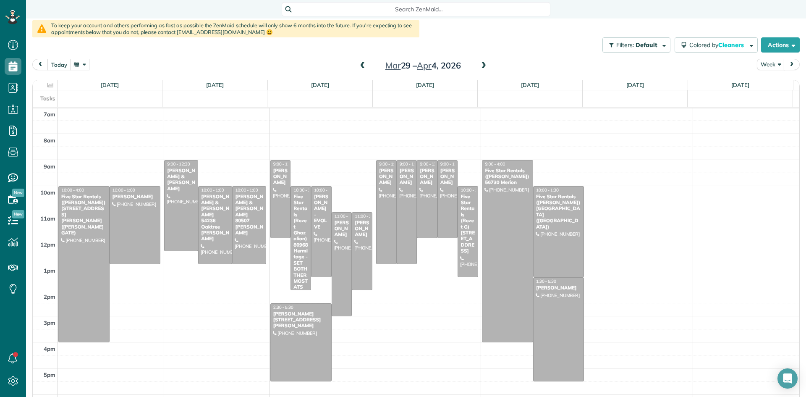
click at [479, 66] on span at bounding box center [483, 66] width 9 height 8
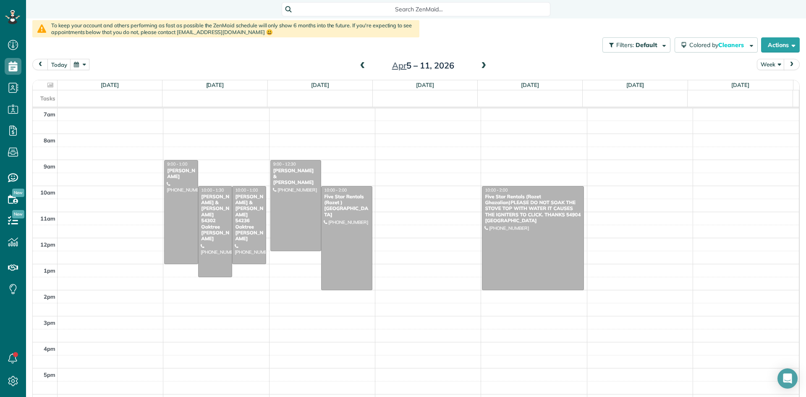
click at [479, 66] on span at bounding box center [483, 66] width 9 height 8
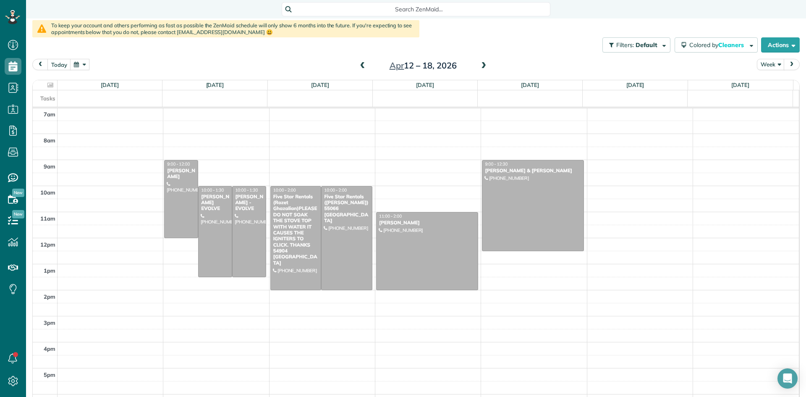
click at [479, 66] on span at bounding box center [483, 66] width 9 height 8
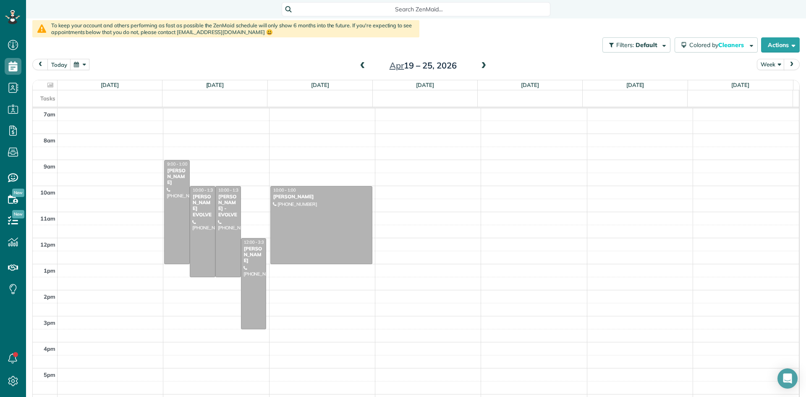
click at [479, 66] on span at bounding box center [483, 66] width 9 height 8
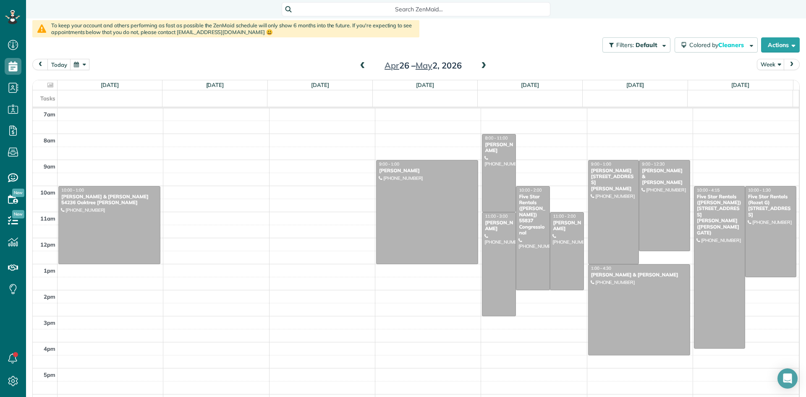
click at [479, 65] on span at bounding box center [483, 66] width 9 height 8
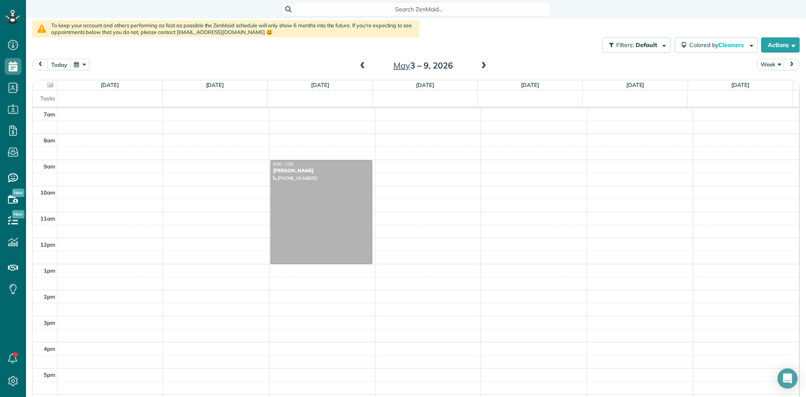
click at [479, 65] on span at bounding box center [483, 66] width 9 height 8
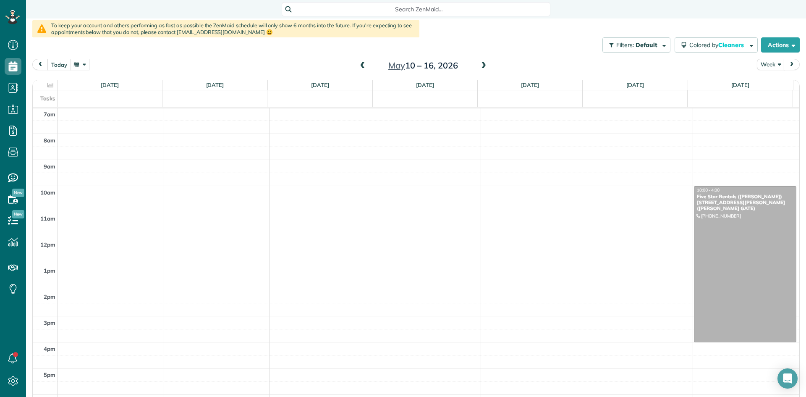
click at [62, 63] on button "today" at bounding box center [58, 64] width 23 height 11
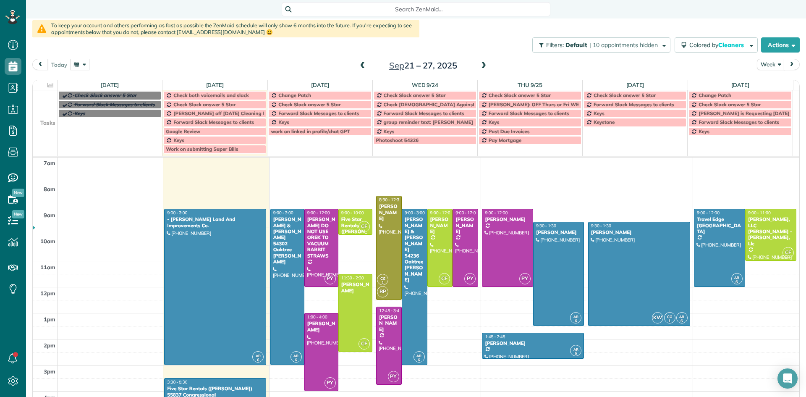
click at [74, 61] on button "button" at bounding box center [79, 64] width 19 height 11
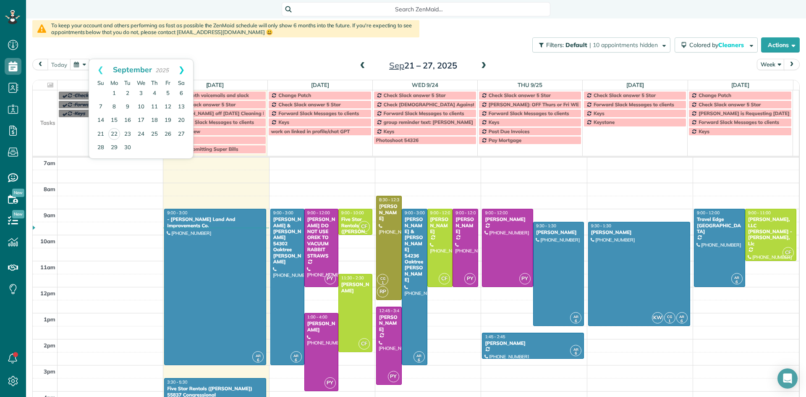
click at [185, 68] on link "Next" at bounding box center [181, 69] width 23 height 21
click at [140, 147] on link "31" at bounding box center [140, 147] width 13 height 13
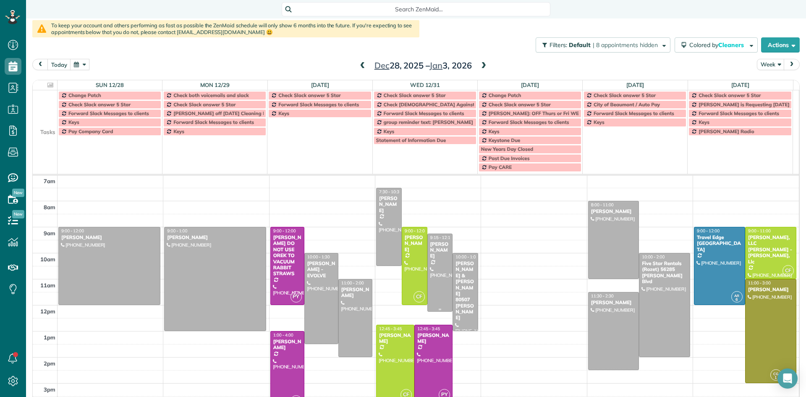
click at [430, 259] on div "Gabriele Lawrence" at bounding box center [440, 250] width 21 height 18
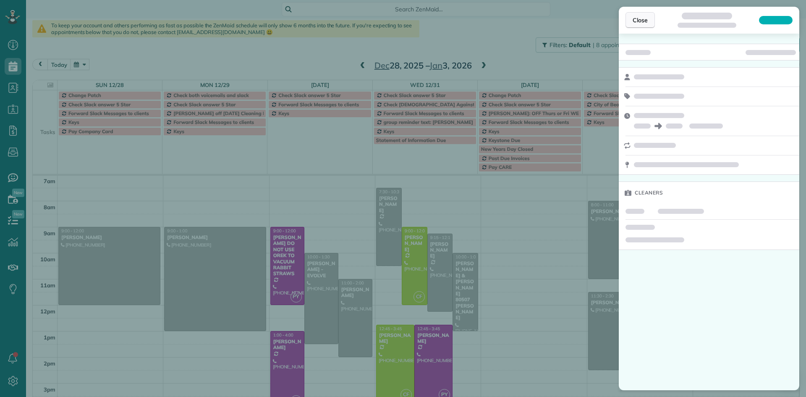
click at [643, 21] on span "Close" at bounding box center [639, 20] width 15 height 8
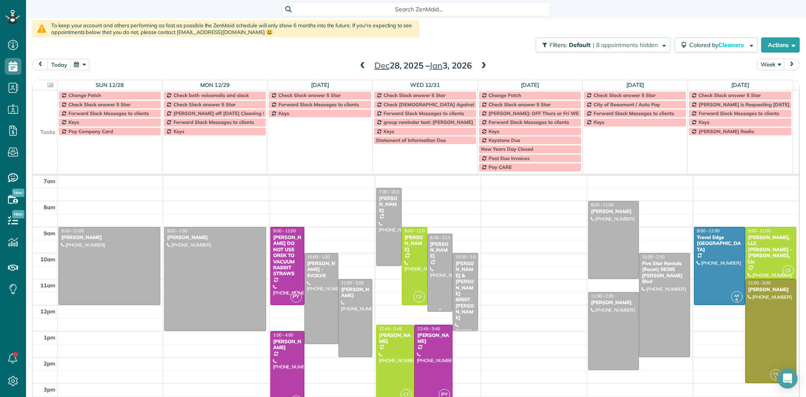
click at [433, 254] on div "Gabriele Lawrence" at bounding box center [440, 250] width 21 height 18
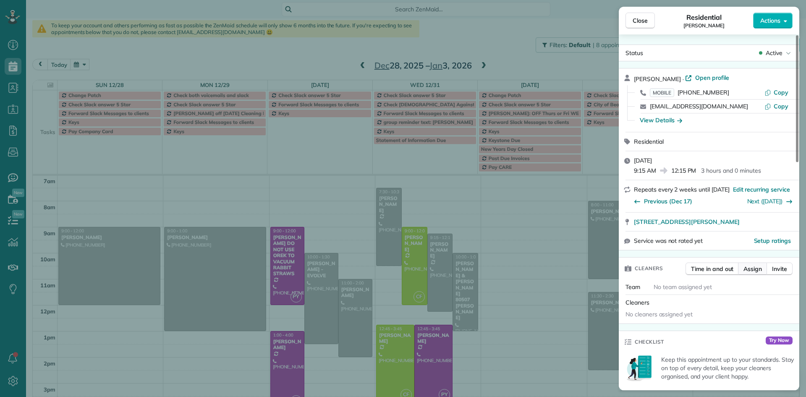
click at [754, 270] on span "Assign" at bounding box center [752, 268] width 18 height 8
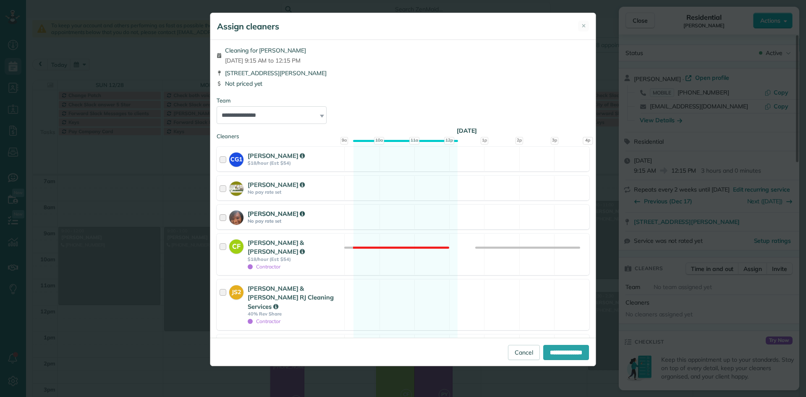
click at [223, 215] on div at bounding box center [224, 217] width 10 height 16
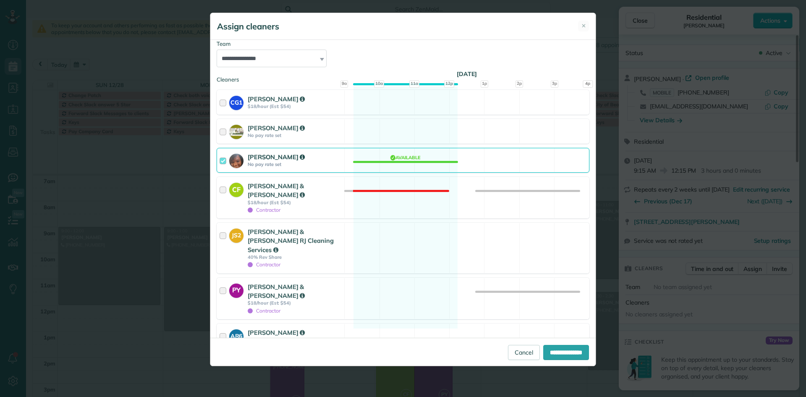
scroll to position [79, 0]
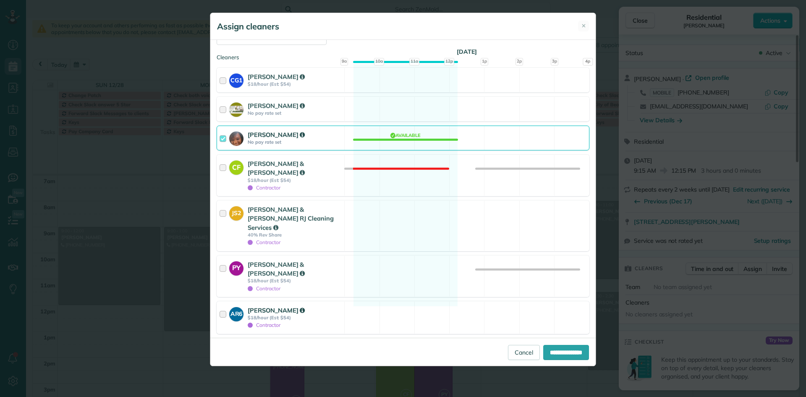
click at [223, 305] on div at bounding box center [224, 316] width 10 height 23
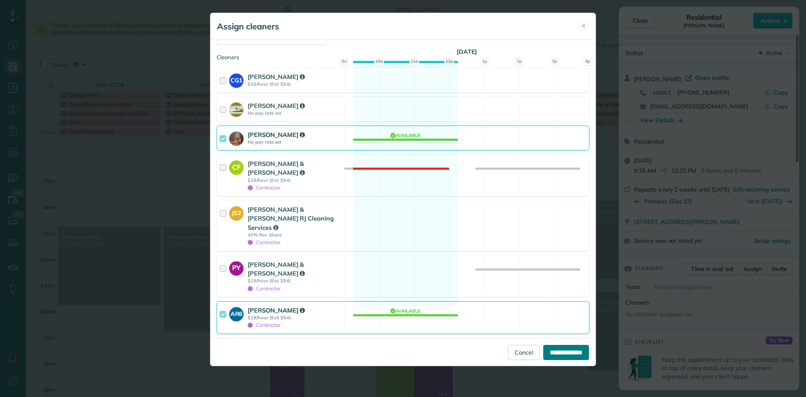
click at [548, 347] on input "**********" at bounding box center [566, 351] width 46 height 15
type input "**********"
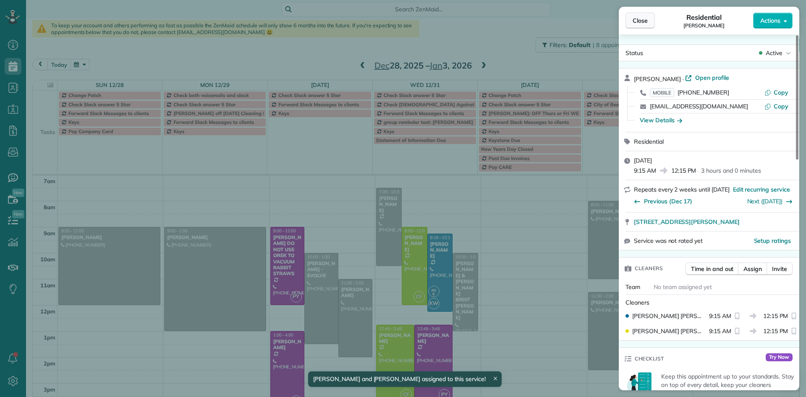
click at [645, 24] on span "Close" at bounding box center [639, 20] width 15 height 8
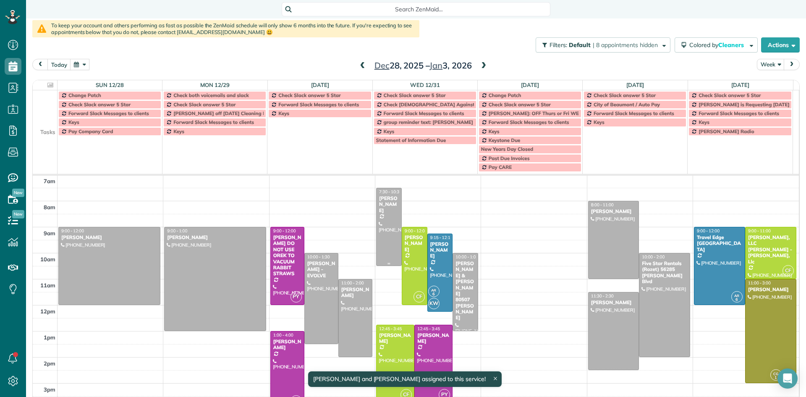
click at [388, 206] on div "[PERSON_NAME]" at bounding box center [388, 204] width 21 height 18
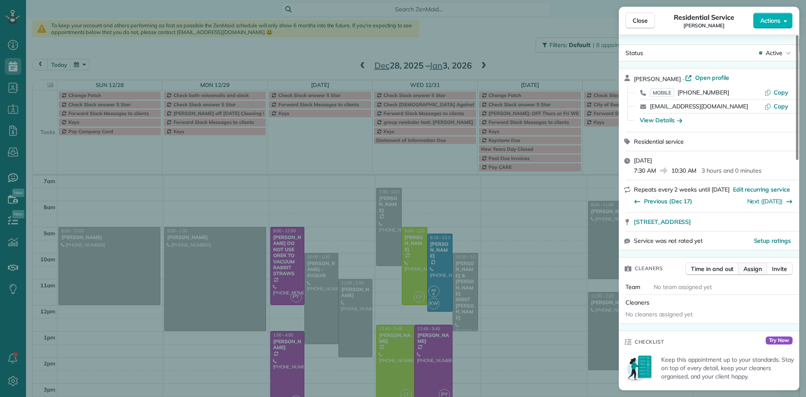
click at [759, 270] on span "Assign" at bounding box center [752, 268] width 18 height 8
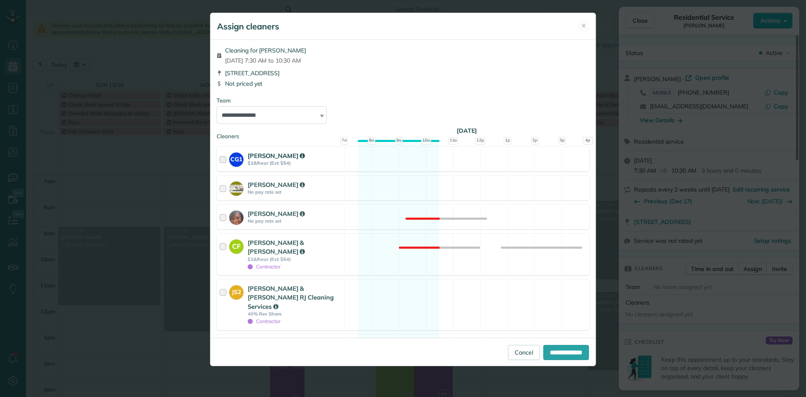
click at [222, 157] on div at bounding box center [224, 159] width 10 height 16
click at [225, 185] on div at bounding box center [224, 188] width 10 height 16
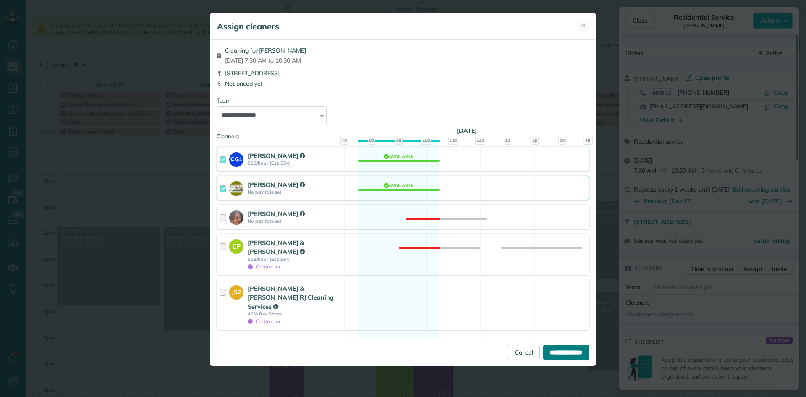
click at [558, 354] on input "**********" at bounding box center [566, 351] width 46 height 15
type input "**********"
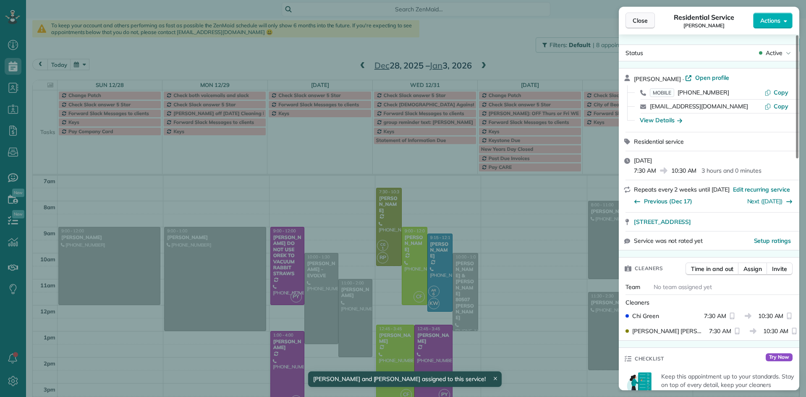
click at [638, 18] on span "Close" at bounding box center [639, 20] width 15 height 8
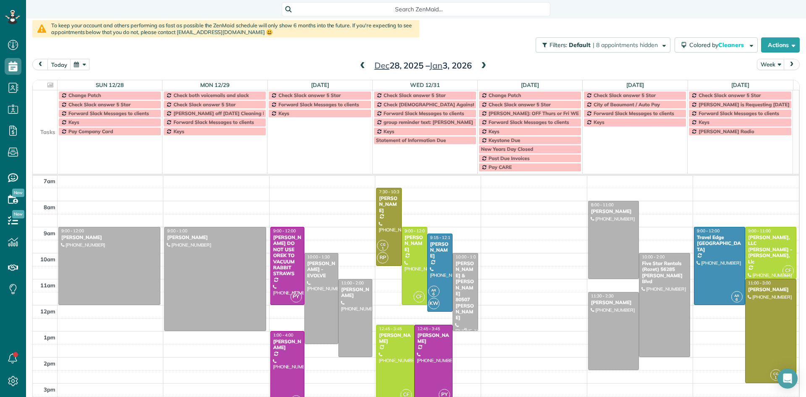
click at [456, 287] on div "Ken & Meredeth 80507 Oaktree Williams" at bounding box center [465, 290] width 21 height 60
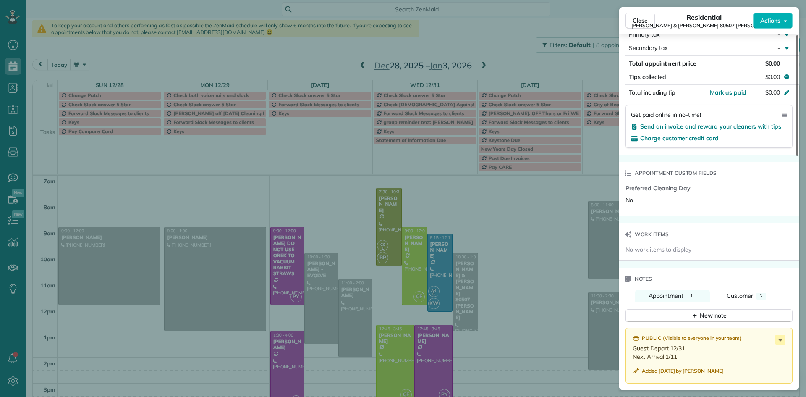
scroll to position [498, 0]
drag, startPoint x: 797, startPoint y: 60, endPoint x: 698, endPoint y: 94, distance: 104.7
click at [796, 156] on div at bounding box center [797, 95] width 3 height 120
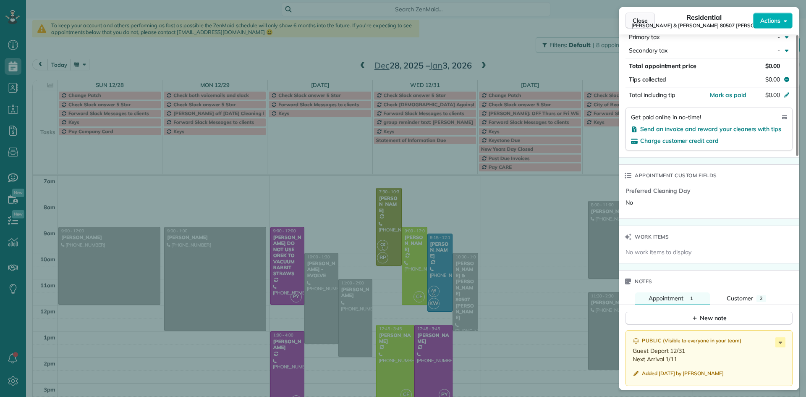
click at [638, 21] on span "Close" at bounding box center [639, 20] width 15 height 8
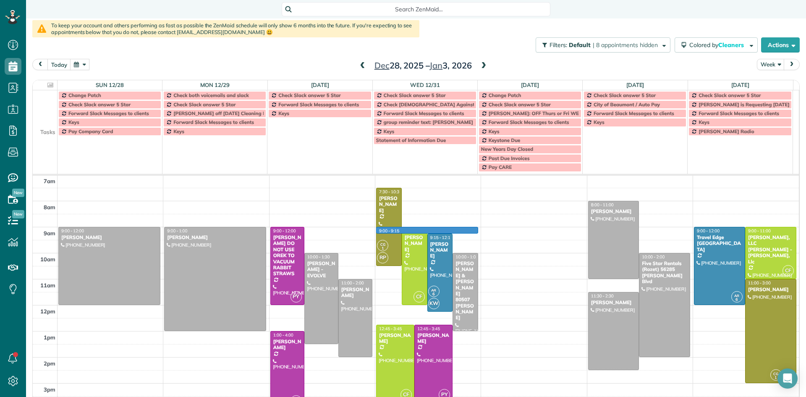
click at [462, 230] on div "5am 6am 7am 8am 9am 10am 11am 12pm 1pm 2pm 3pm 4pm 5pm 6pm 7pm 8pm 9pm 10pm 9:0…" at bounding box center [416, 357] width 766 height 468
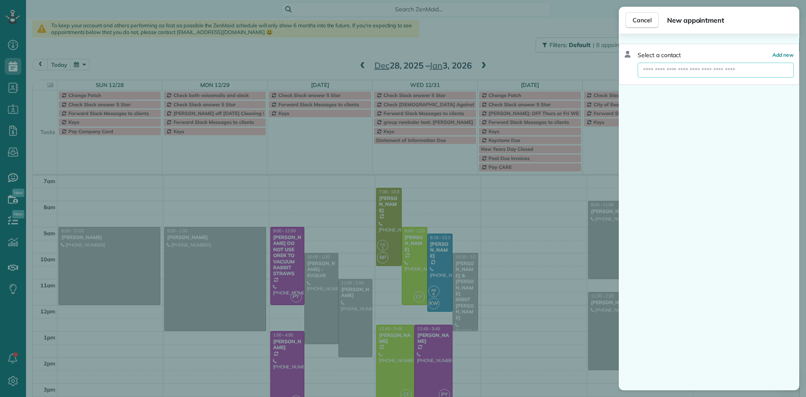
click at [662, 74] on input "text" at bounding box center [715, 70] width 156 height 15
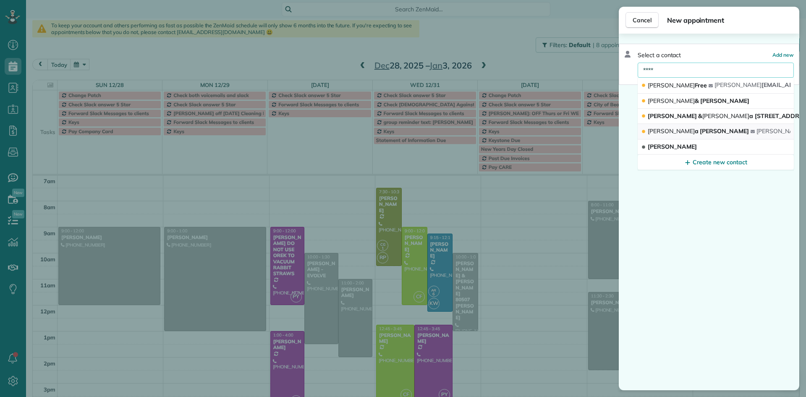
type input "****"
click at [664, 133] on span "Erik a Montford" at bounding box center [697, 131] width 101 height 8
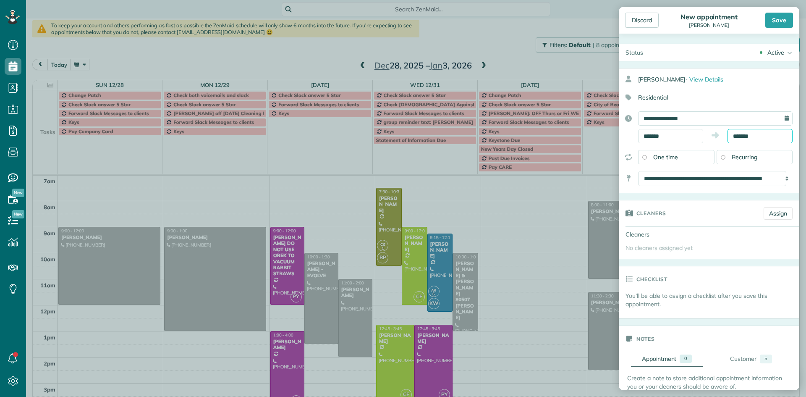
click at [759, 134] on input "*******" at bounding box center [759, 136] width 65 height 14
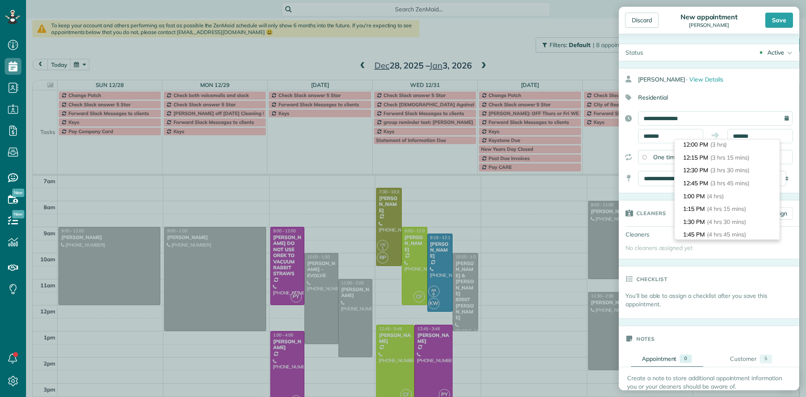
scroll to position [132, 0]
type input "********"
click at [743, 170] on li "12:00 PM (3 hrs)" at bounding box center [726, 167] width 105 height 13
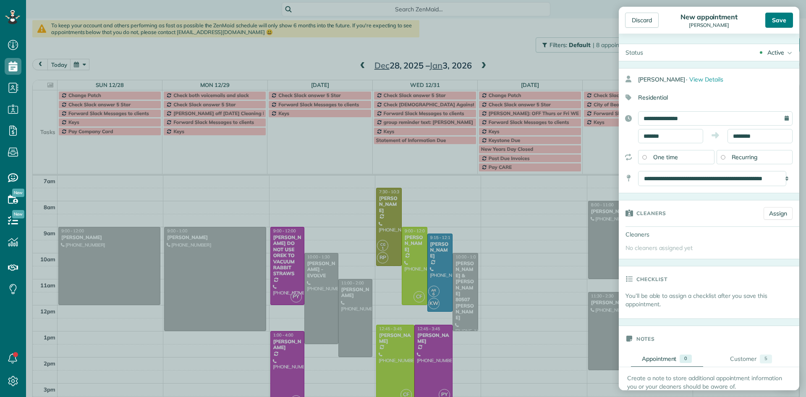
click at [781, 19] on div "Save" at bounding box center [779, 20] width 28 height 15
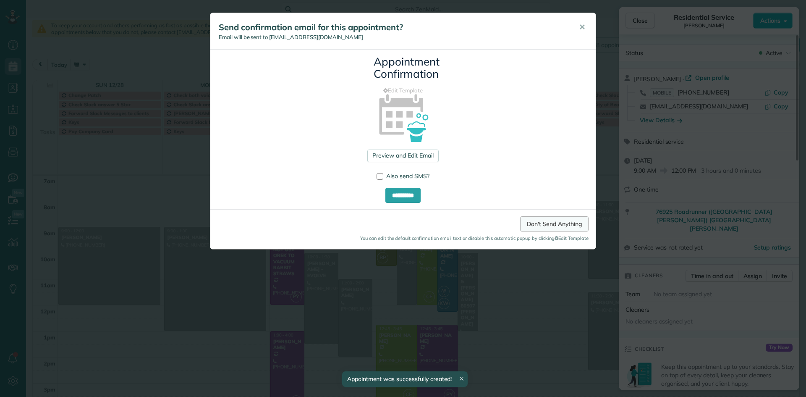
click at [558, 224] on link "Don't Send Anything" at bounding box center [554, 223] width 68 height 15
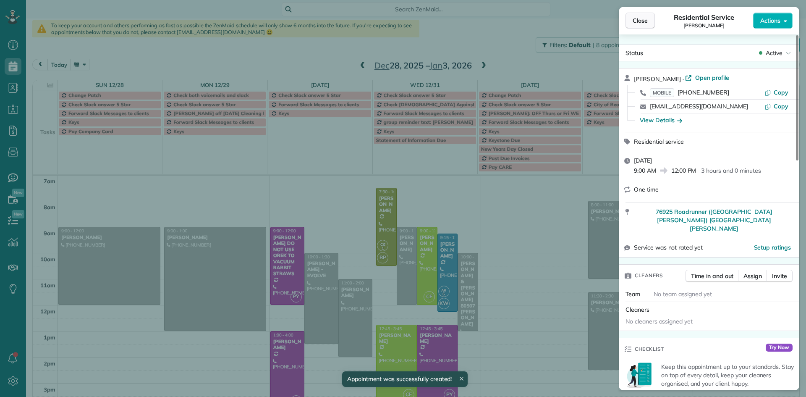
click at [640, 18] on span "Close" at bounding box center [639, 20] width 15 height 8
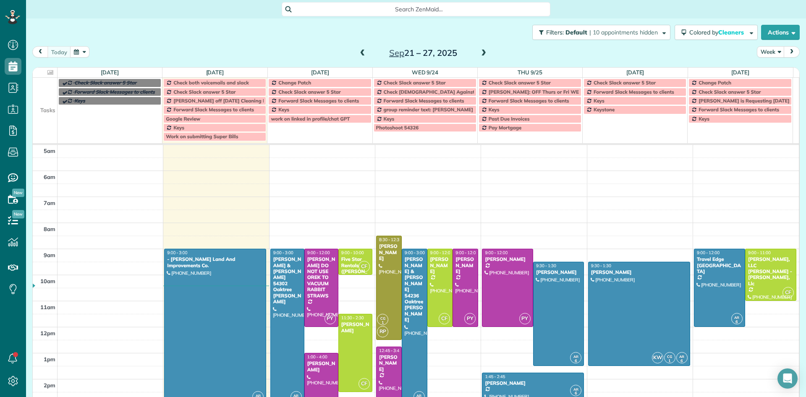
scroll to position [4, 4]
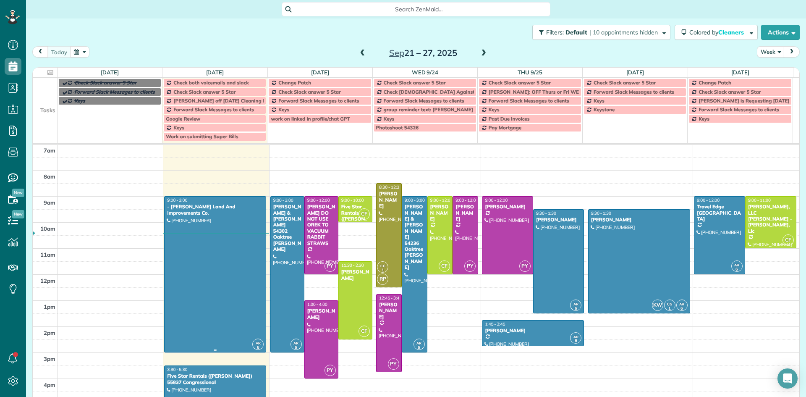
click at [226, 258] on div at bounding box center [214, 273] width 101 height 155
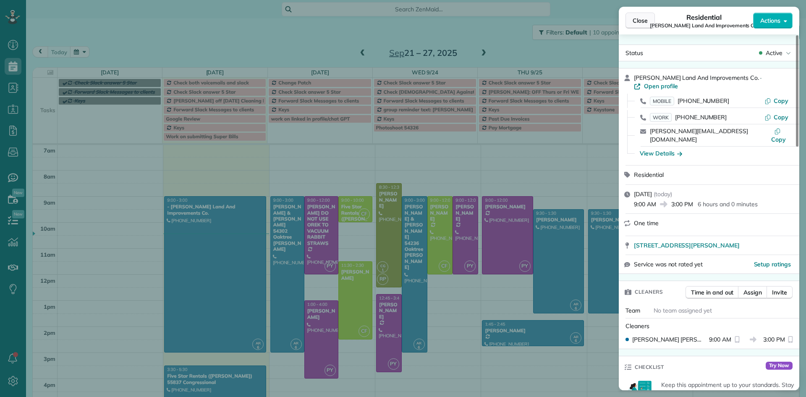
click at [643, 23] on span "Close" at bounding box center [639, 20] width 15 height 8
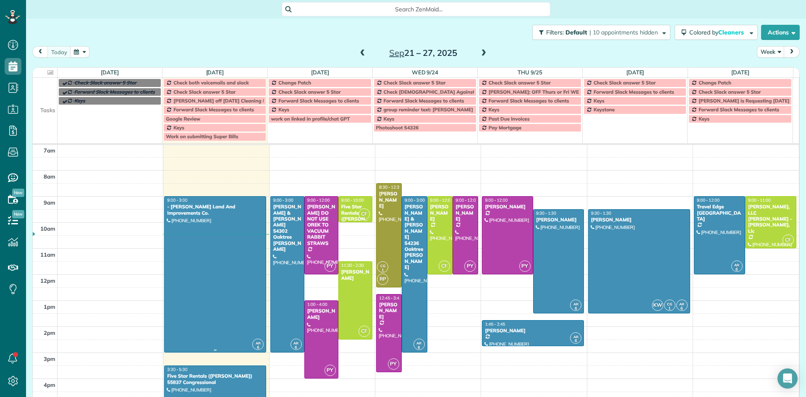
click at [243, 208] on div "- [PERSON_NAME] Land And Improvements Co." at bounding box center [215, 210] width 97 height 12
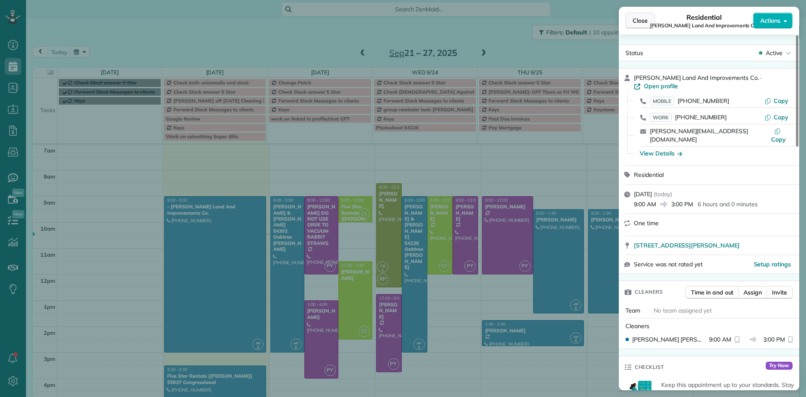
click at [643, 22] on span "Close" at bounding box center [639, 20] width 15 height 8
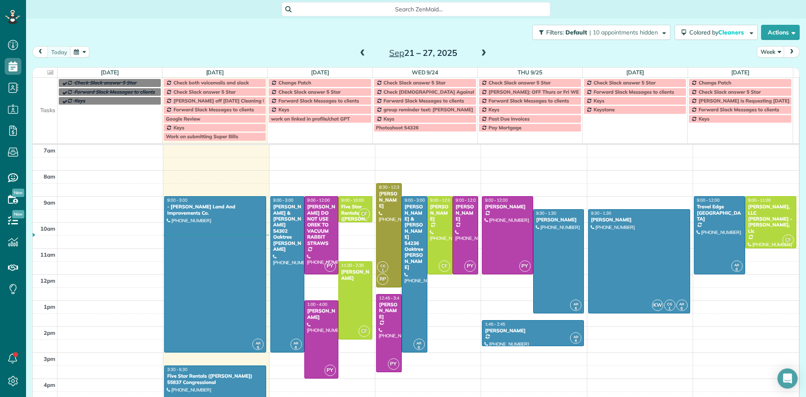
click at [190, 386] on div at bounding box center [214, 390] width 101 height 51
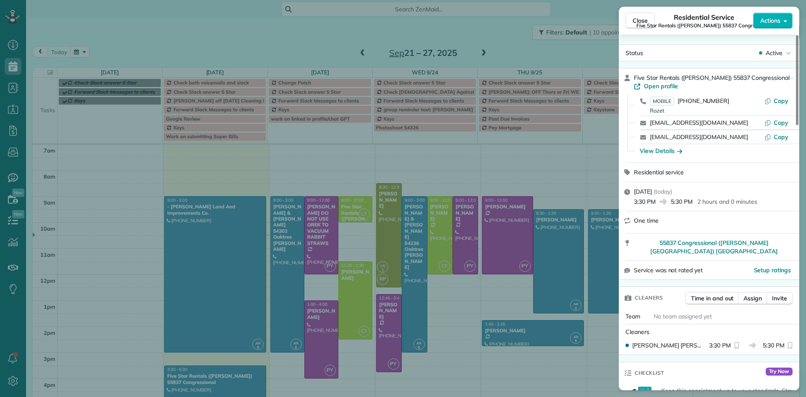
click at [641, 21] on span "Close" at bounding box center [639, 20] width 15 height 8
